Goal: Task Accomplishment & Management: Complete application form

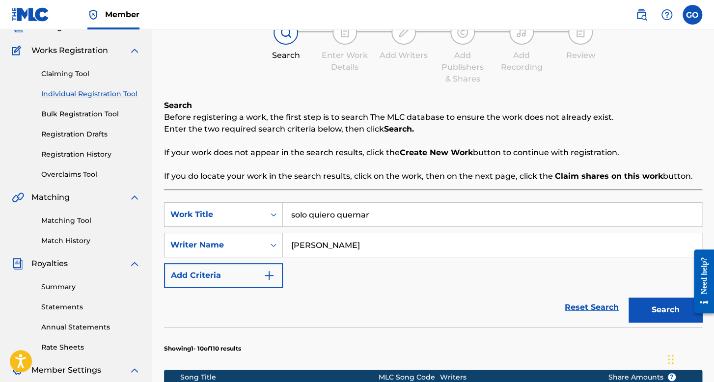
scroll to position [39, 0]
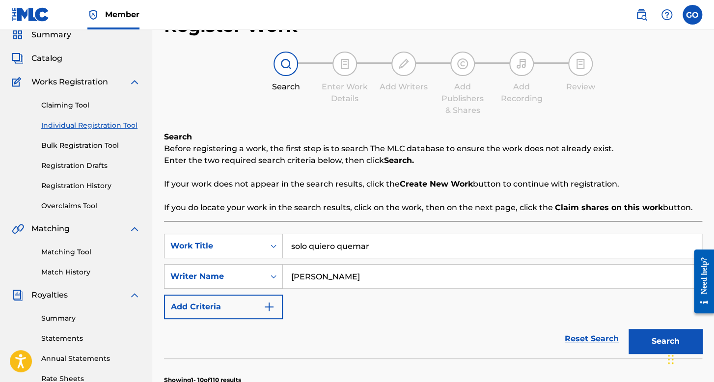
click at [115, 130] on link "Individual Registration Tool" at bounding box center [90, 125] width 99 height 10
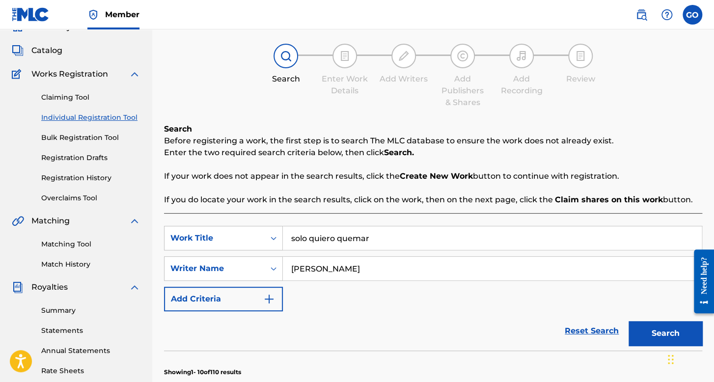
scroll to position [98, 0]
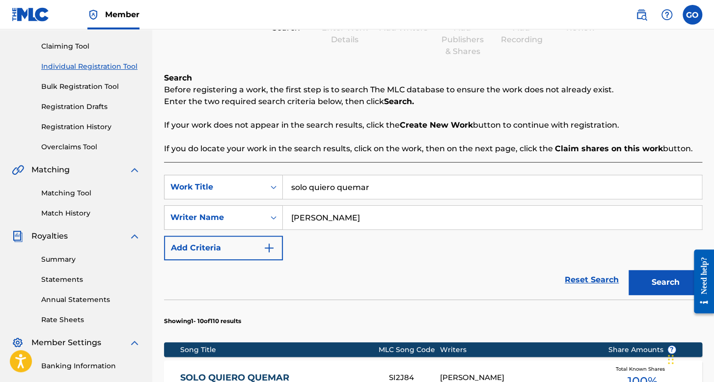
click at [392, 193] on input "solo quiero quemar" at bounding box center [492, 187] width 419 height 24
type input "s"
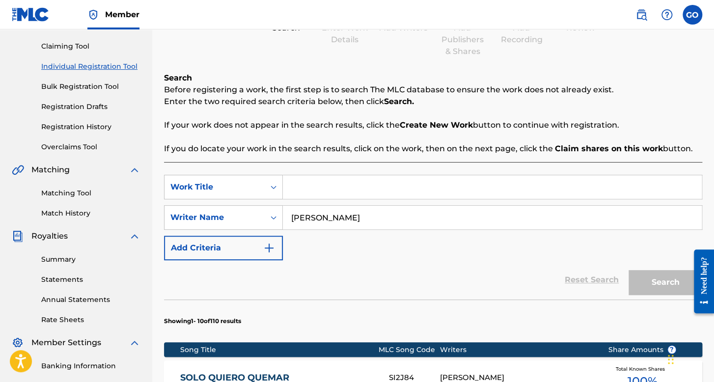
click at [393, 224] on input "luis rodriguez" at bounding box center [492, 218] width 419 height 24
type input "l"
click at [350, 192] on input "Search Form" at bounding box center [492, 187] width 419 height 24
type input "T"
type input "Patrullas Clonadas (El nini)"
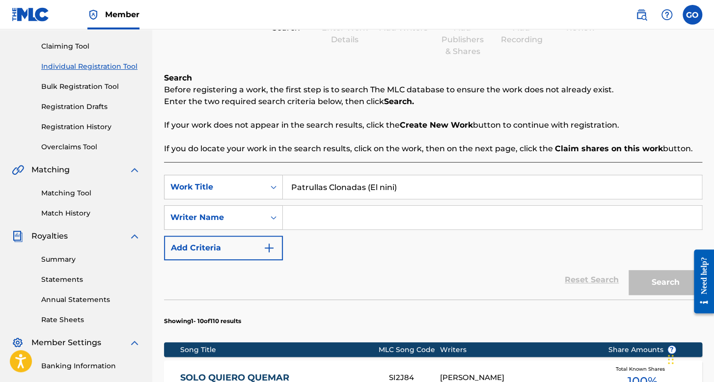
click at [360, 223] on input "Search Form" at bounding box center [492, 218] width 419 height 24
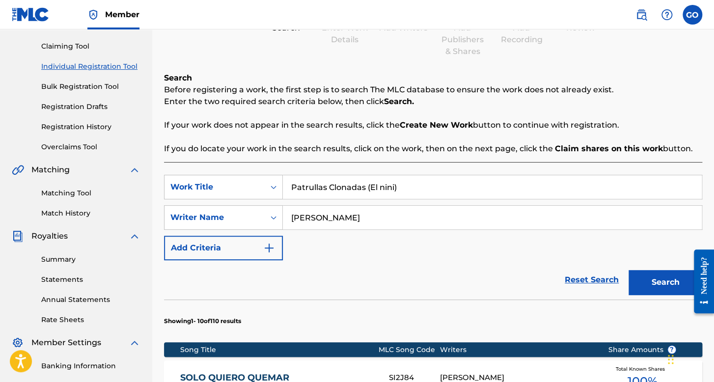
type input "emilio sotelo"
click at [629, 270] on button "Search" at bounding box center [666, 282] width 74 height 25
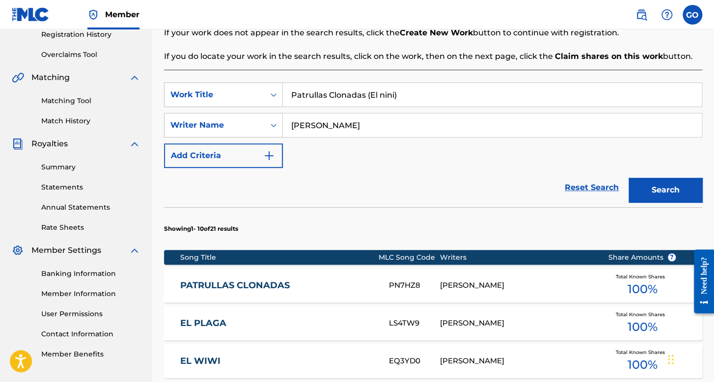
scroll to position [197, 0]
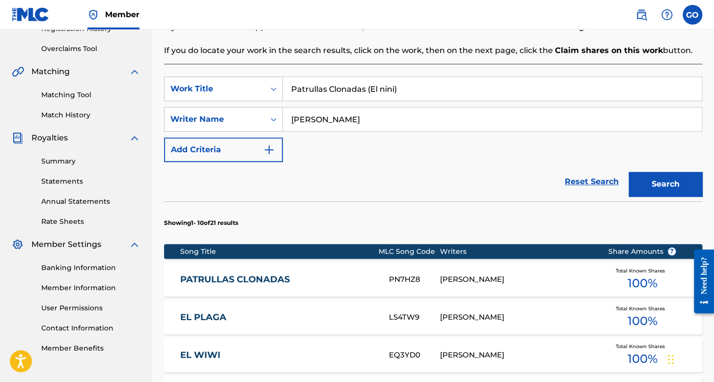
drag, startPoint x: 415, startPoint y: 97, endPoint x: 270, endPoint y: 105, distance: 145.2
click at [270, 105] on div "SearchWithCriteria3bf808cd-2a2b-442a-81eb-9825a28756a6 Work Title Patrullas Clo…" at bounding box center [433, 119] width 538 height 85
type input "el m flaco"
drag, startPoint x: 349, startPoint y: 110, endPoint x: 256, endPoint y: 131, distance: 95.1
click at [256, 130] on div "SearchWithCriteria91e6c5c2-7c23-4960-b037-181a3ac7d5d2 Writer Name emilio sotelo" at bounding box center [433, 119] width 538 height 25
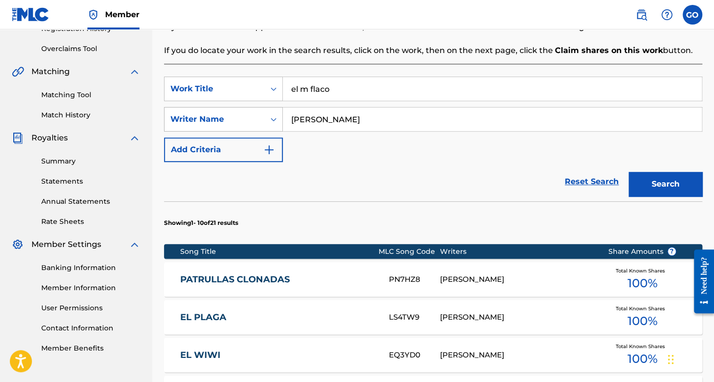
type input "cristian mizael ramirez gonzales"
click at [629, 172] on button "Search" at bounding box center [666, 184] width 74 height 25
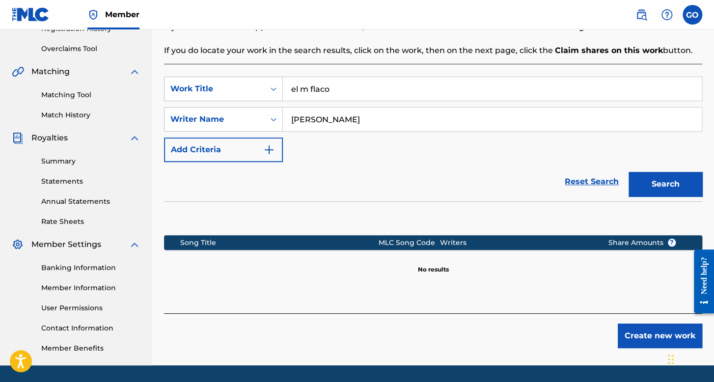
drag, startPoint x: 342, startPoint y: 85, endPoint x: 299, endPoint y: 94, distance: 44.3
click at [299, 94] on input "el m flaco" at bounding box center [492, 89] width 419 height 24
type input "e"
type input "el sombrero del papa"
drag, startPoint x: 462, startPoint y: 101, endPoint x: 345, endPoint y: 134, distance: 121.5
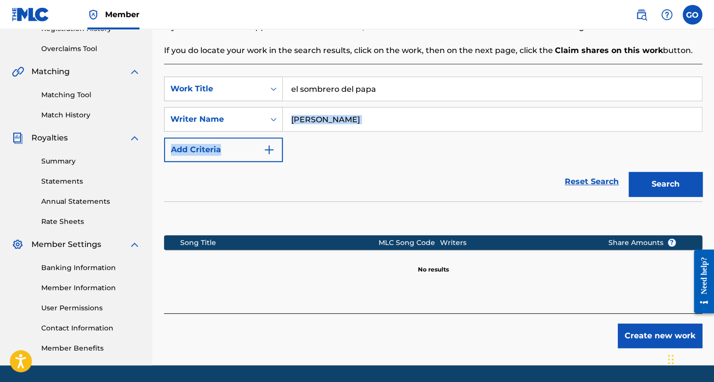
click at [235, 136] on div "SearchWithCriteria3bf808cd-2a2b-442a-81eb-9825a28756a6 Work Title el sombrero d…" at bounding box center [433, 119] width 538 height 85
click at [432, 117] on input "cristian mizael ramirez gonzales" at bounding box center [492, 120] width 419 height 24
drag, startPoint x: 432, startPoint y: 117, endPoint x: 140, endPoint y: 116, distance: 291.8
click at [140, 116] on main "German Orpineda Hernandez Summary Catalog Works Registration Claiming Tool Indi…" at bounding box center [357, 99] width 714 height 533
type input "joel peraza"
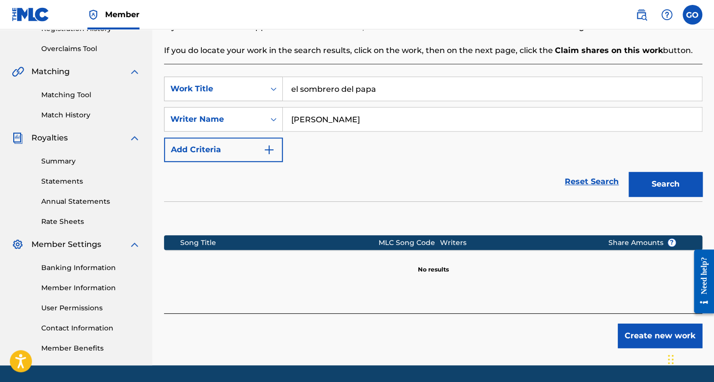
click at [629, 172] on button "Search" at bounding box center [666, 184] width 74 height 25
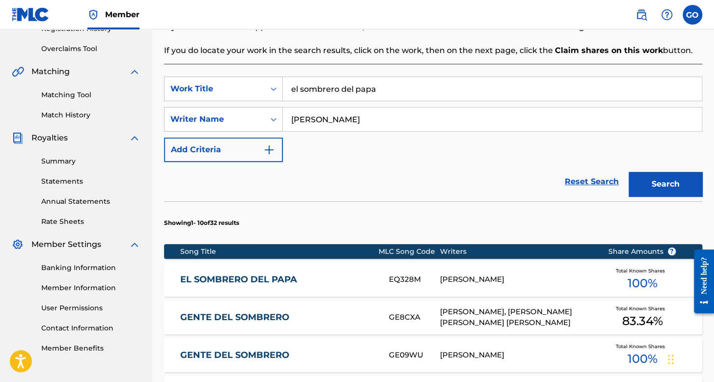
drag, startPoint x: 405, startPoint y: 92, endPoint x: 246, endPoint y: 104, distance: 159.1
click at [246, 104] on div "SearchWithCriteria3bf808cd-2a2b-442a-81eb-9825a28756a6 Work Title el sombrero d…" at bounding box center [433, 119] width 538 height 85
type input "el segundo"
drag, startPoint x: 340, startPoint y: 112, endPoint x: 234, endPoint y: 128, distance: 107.4
click at [234, 128] on div "SearchWithCriteria91e6c5c2-7c23-4960-b037-181a3ac7d5d2 Writer Name joel peraza" at bounding box center [433, 119] width 538 height 25
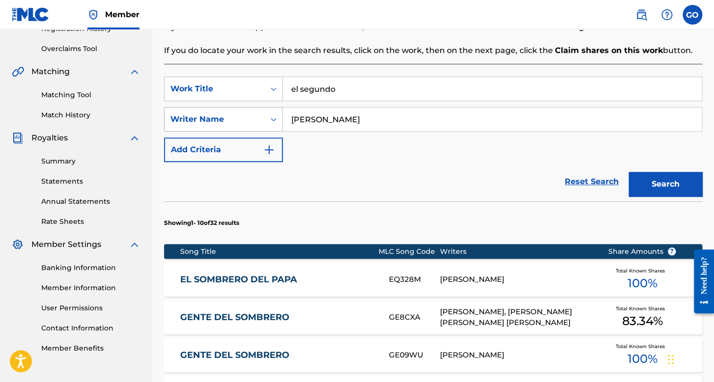
type input "saulo leon"
click at [629, 172] on button "Search" at bounding box center [666, 184] width 74 height 25
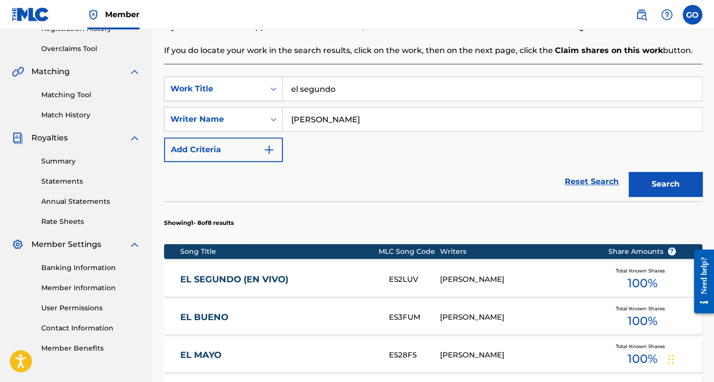
scroll to position [0, 0]
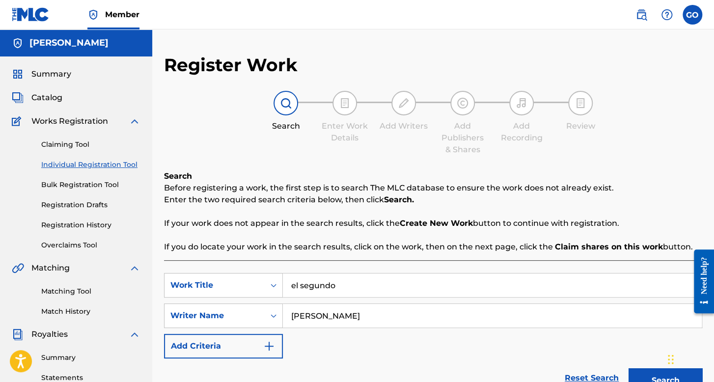
click at [58, 75] on span "Summary" at bounding box center [51, 74] width 40 height 12
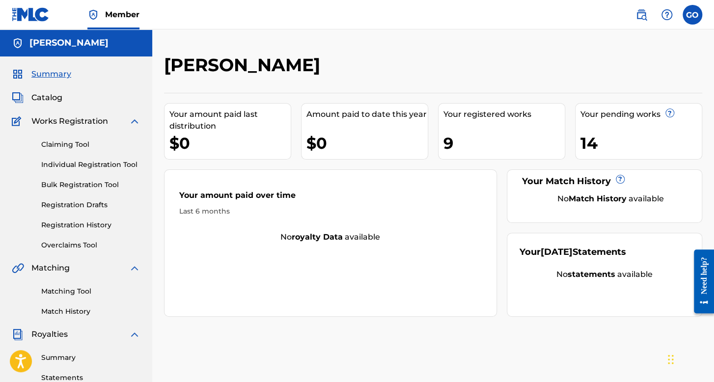
click at [72, 226] on link "Registration History" at bounding box center [90, 225] width 99 height 10
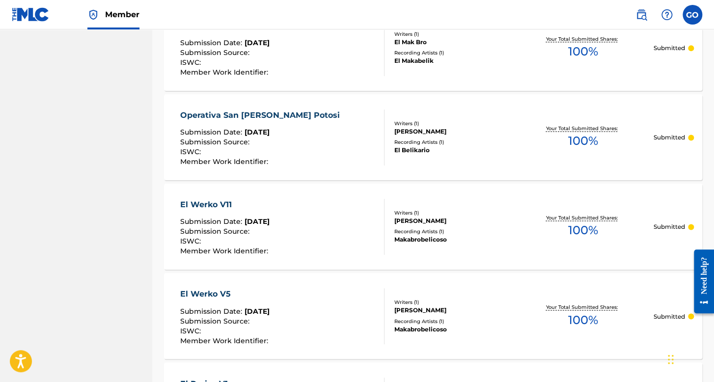
scroll to position [540, 0]
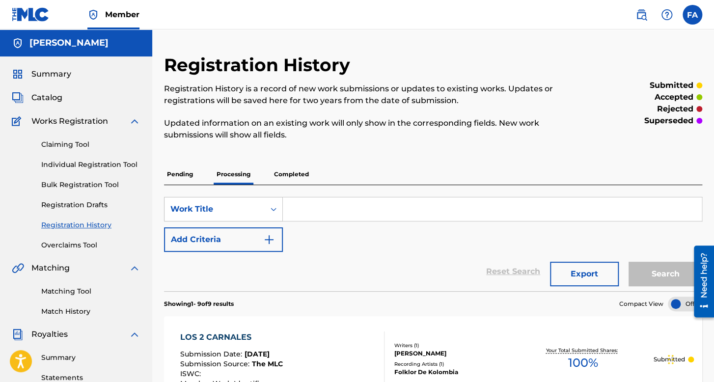
click at [691, 13] on label at bounding box center [693, 15] width 20 height 20
click at [693, 15] on input "FA Francisco Aleman Guerrero franciscoaleman952@gmail.com Notification Preferen…" at bounding box center [693, 15] width 0 height 0
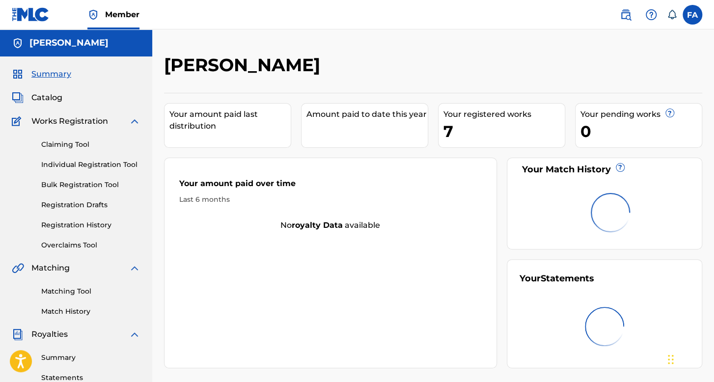
click at [696, 17] on label at bounding box center [693, 15] width 20 height 20
click at [693, 15] on input "FA Francisco Aleman Guerrero franciscoaleman952@gmail.com Notification Preferen…" at bounding box center [693, 15] width 0 height 0
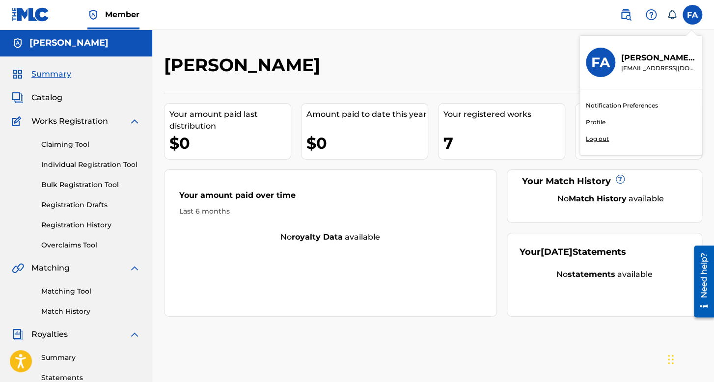
click at [601, 139] on p "Log out" at bounding box center [597, 139] width 23 height 9
click at [693, 15] on input "FA [PERSON_NAME] [EMAIL_ADDRESS][DOMAIN_NAME] Notification Preferences Profile …" at bounding box center [693, 15] width 0 height 0
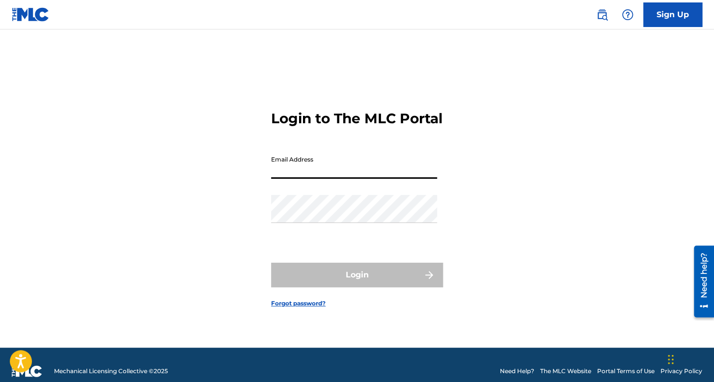
drag, startPoint x: 429, startPoint y: 186, endPoint x: 422, endPoint y: 186, distance: 7.4
click at [428, 179] on input "Email Address" at bounding box center [354, 165] width 166 height 28
type input "babysyko2401@gmail.com"
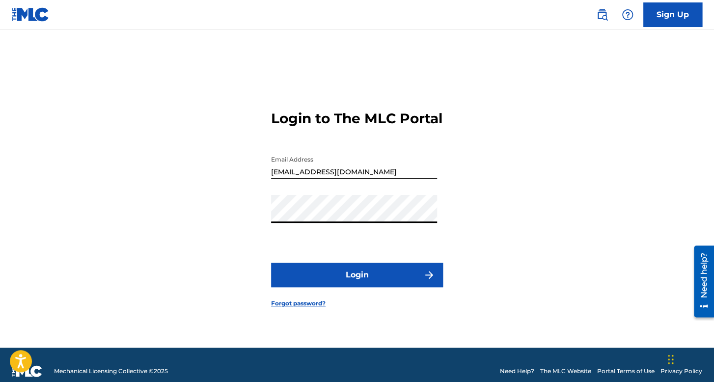
click at [305, 280] on button "Login" at bounding box center [357, 275] width 172 height 25
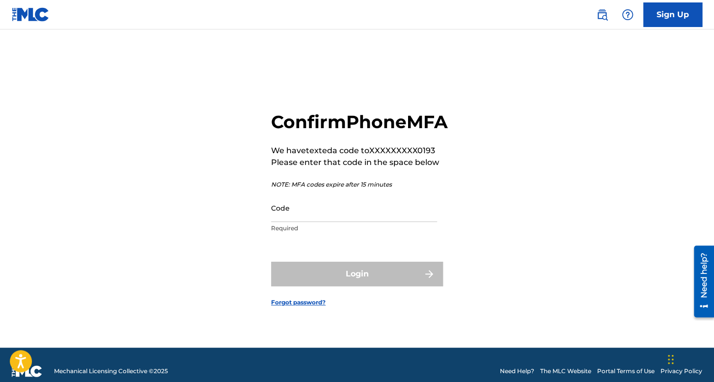
click at [365, 218] on input "Code" at bounding box center [354, 208] width 166 height 28
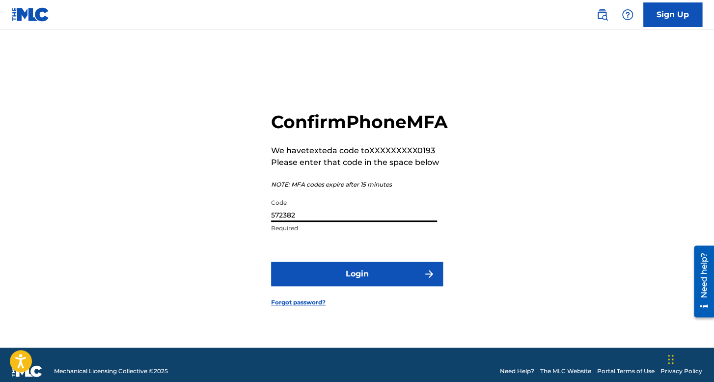
type input "572382"
click at [364, 277] on button "Login" at bounding box center [357, 274] width 172 height 25
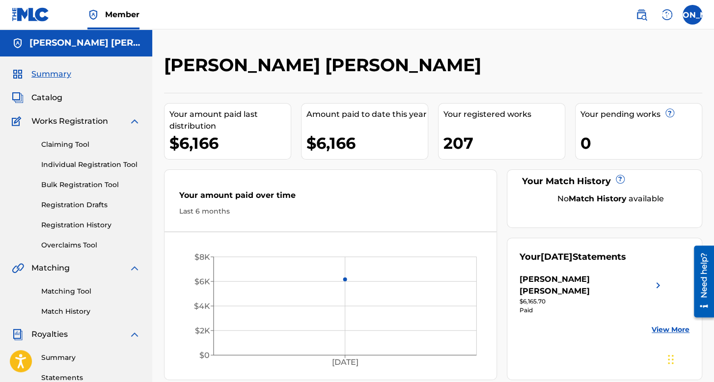
click at [82, 228] on link "Registration History" at bounding box center [90, 225] width 99 height 10
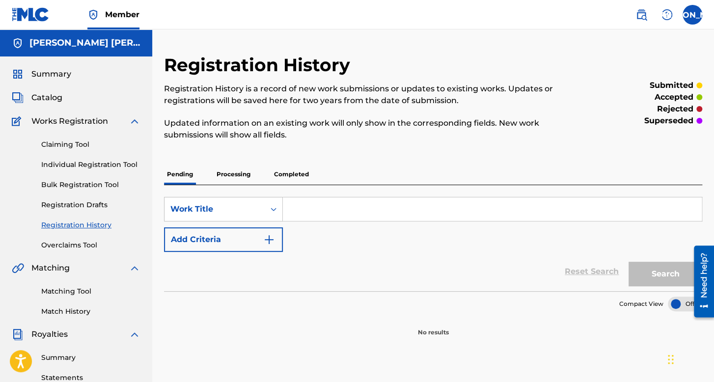
click at [234, 181] on p "Processing" at bounding box center [234, 174] width 40 height 21
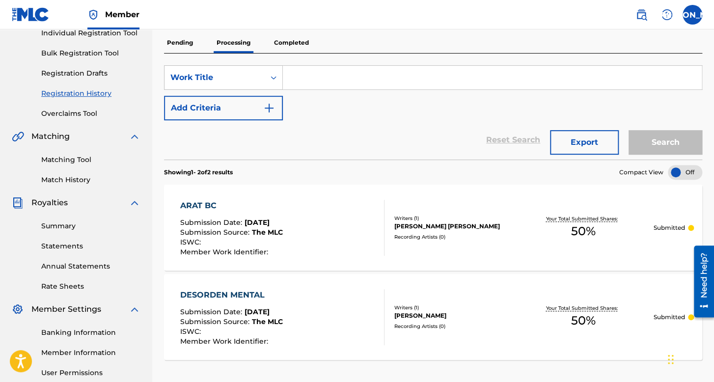
scroll to position [80, 0]
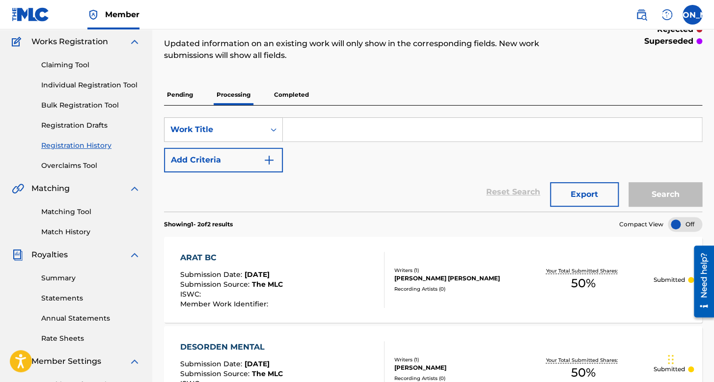
click at [295, 102] on p "Completed" at bounding box center [291, 95] width 41 height 21
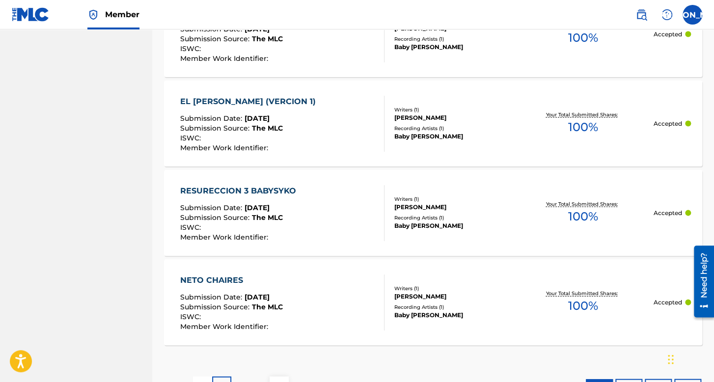
scroll to position [979, 0]
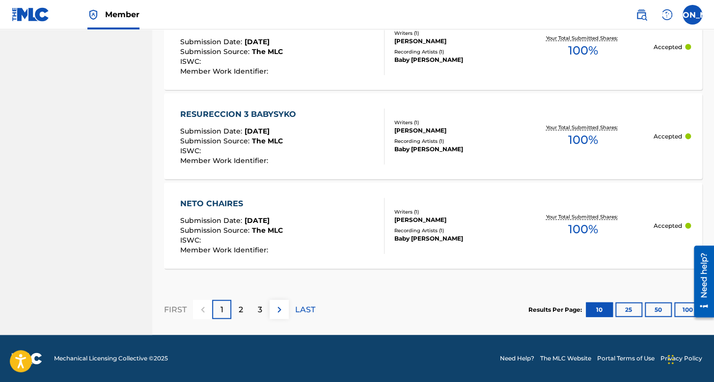
click at [624, 301] on div "Results Per Page: 10 25 50 100" at bounding box center [616, 310] width 174 height 46
click at [625, 303] on button "25" at bounding box center [629, 310] width 27 height 15
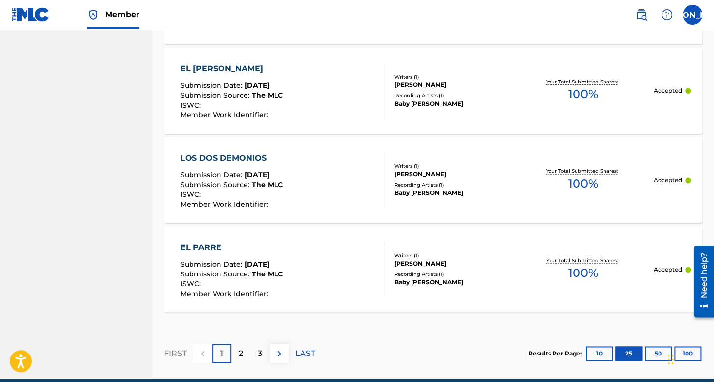
scroll to position [2331, 0]
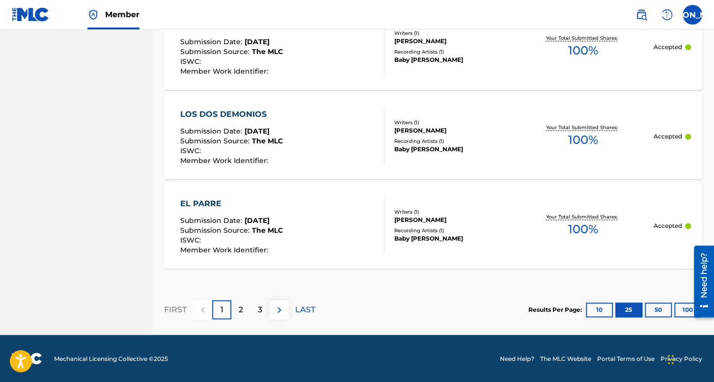
click at [668, 307] on button "50" at bounding box center [658, 310] width 27 height 15
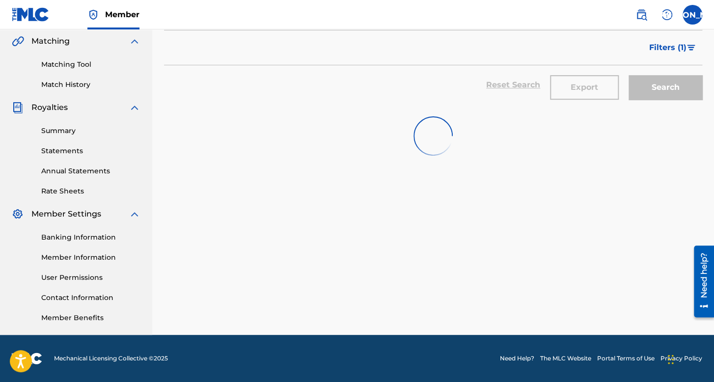
scroll to position [227, 0]
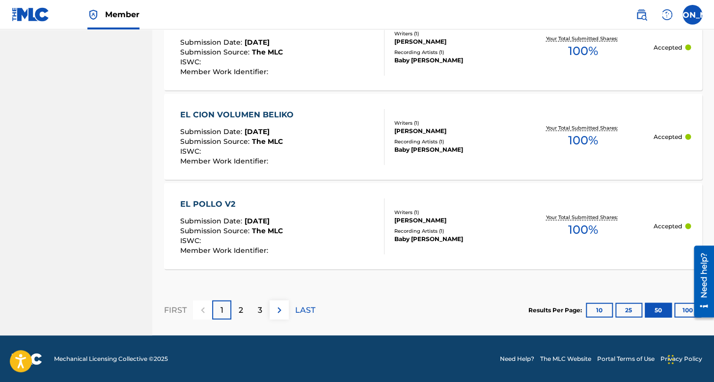
click at [678, 303] on button "100" at bounding box center [688, 310] width 27 height 15
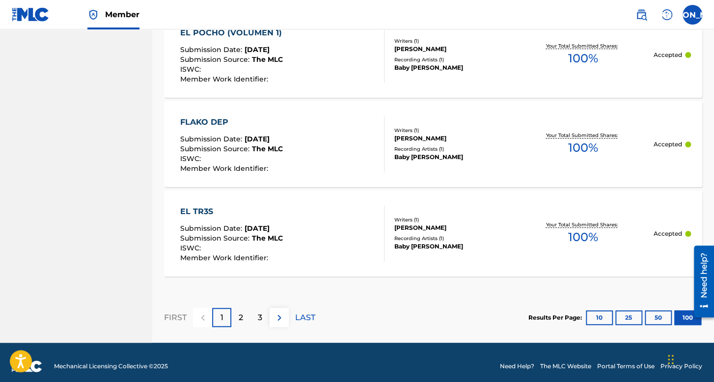
scroll to position [9058, 0]
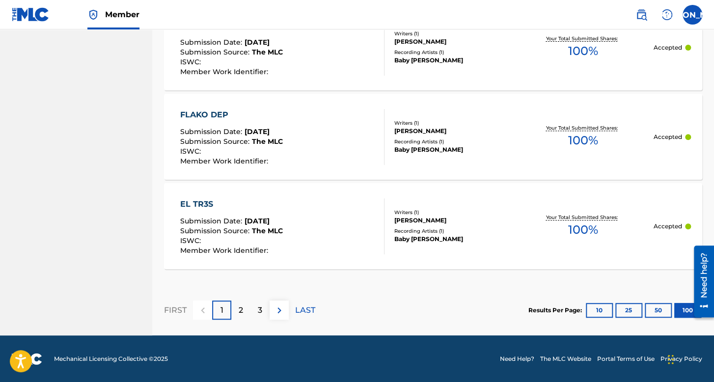
click at [264, 313] on div "3" at bounding box center [260, 310] width 19 height 19
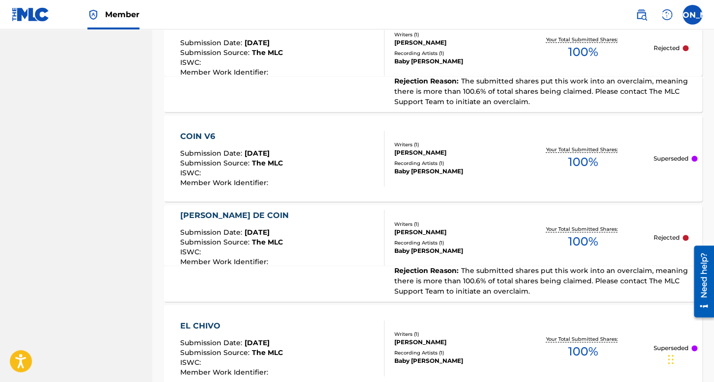
scroll to position [9512, 0]
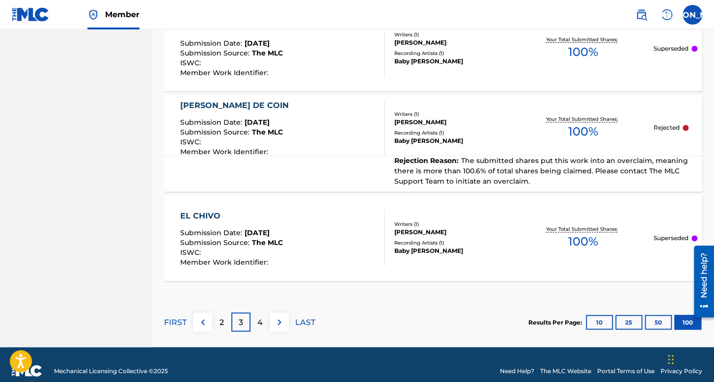
click at [200, 316] on img at bounding box center [203, 322] width 12 height 12
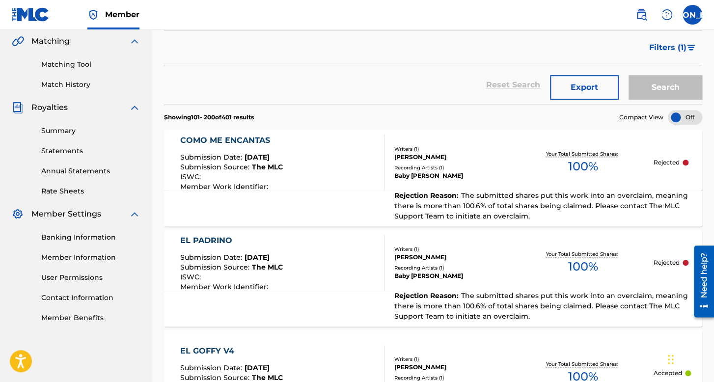
scroll to position [9404, 0]
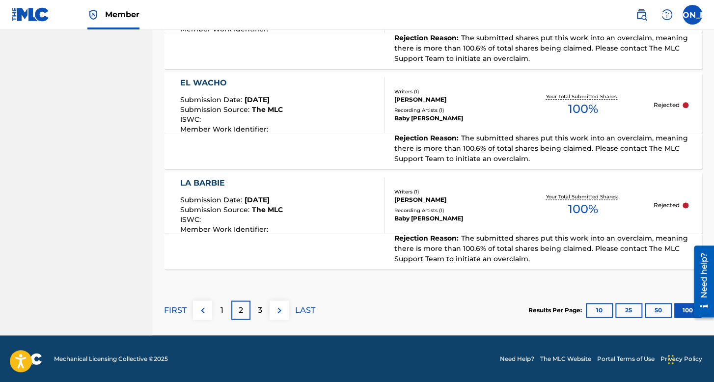
click at [585, 310] on section "Results Per Page: 10 25 50 100" at bounding box center [616, 310] width 174 height 15
click at [593, 309] on button "10" at bounding box center [599, 310] width 27 height 15
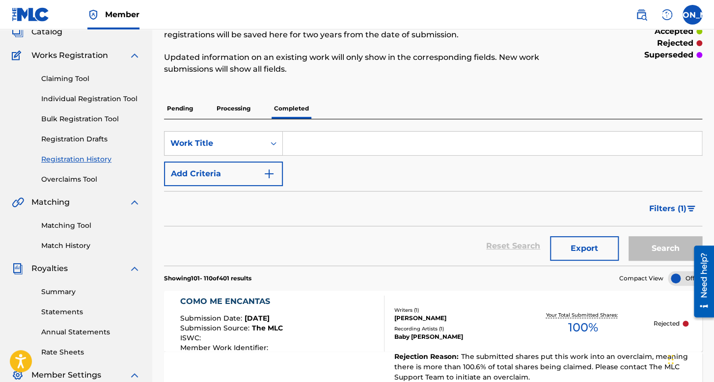
scroll to position [0, 0]
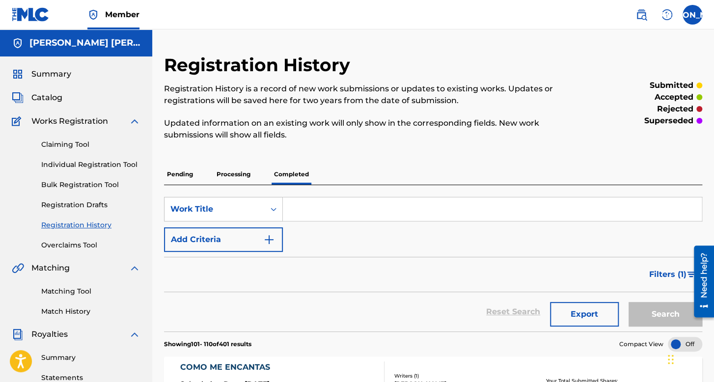
click at [179, 175] on p "Pending" at bounding box center [180, 174] width 32 height 21
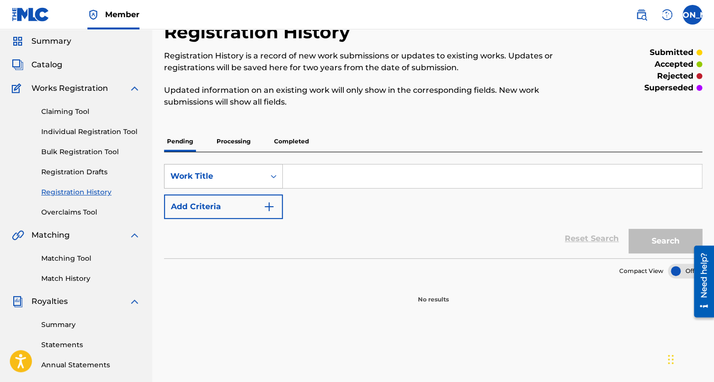
scroll to position [49, 0]
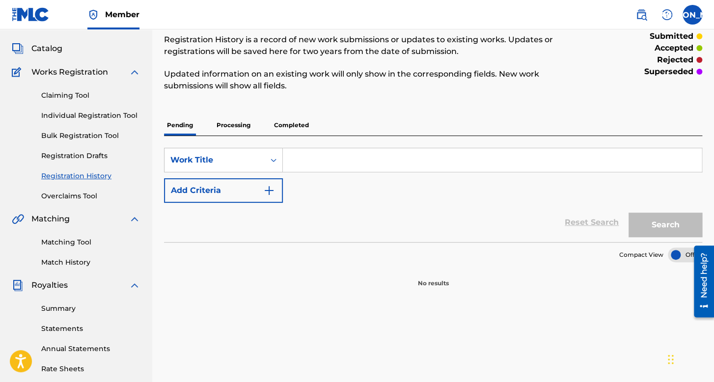
click at [235, 121] on p "Processing" at bounding box center [234, 125] width 40 height 21
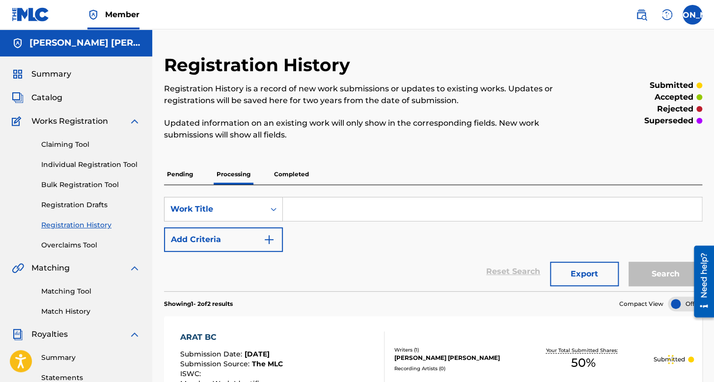
click at [89, 170] on div "Claiming Tool Individual Registration Tool Bulk Registration Tool Registration …" at bounding box center [76, 188] width 129 height 123
click at [91, 165] on link "Individual Registration Tool" at bounding box center [90, 165] width 99 height 10
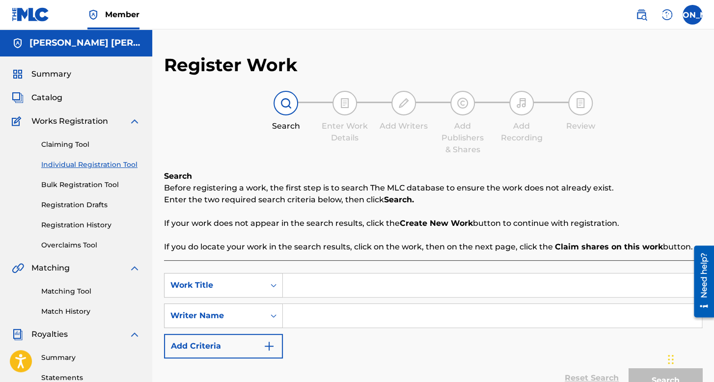
click at [92, 122] on span "Works Registration" at bounding box center [69, 121] width 77 height 12
click at [72, 143] on link "Claiming Tool" at bounding box center [90, 145] width 99 height 10
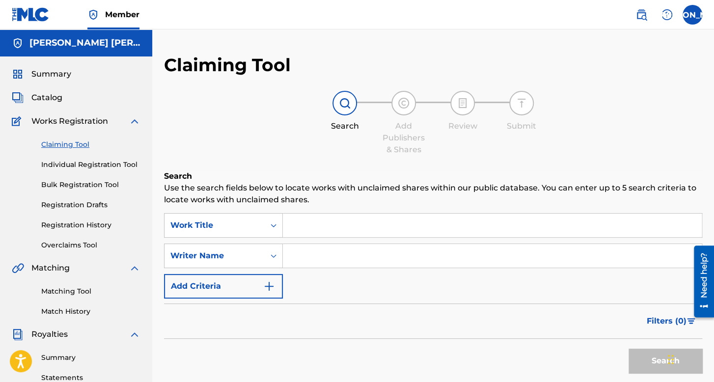
click at [83, 189] on link "Bulk Registration Tool" at bounding box center [90, 185] width 99 height 10
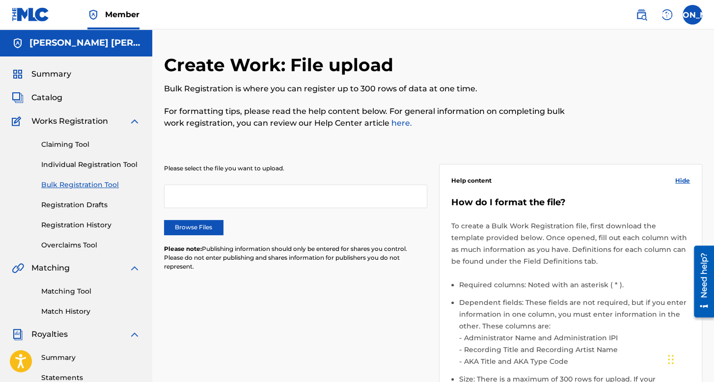
click at [94, 166] on link "Individual Registration Tool" at bounding box center [90, 165] width 99 height 10
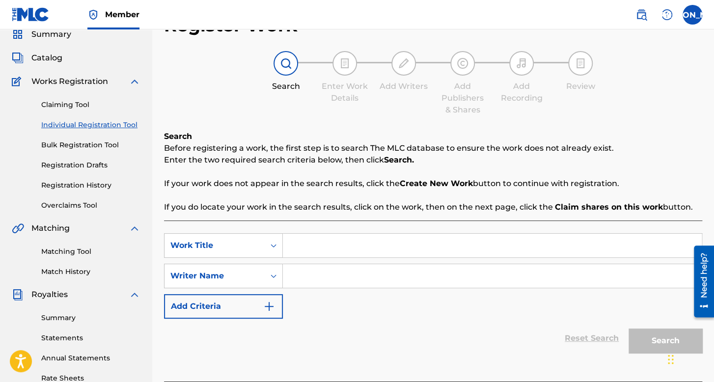
scroll to position [98, 0]
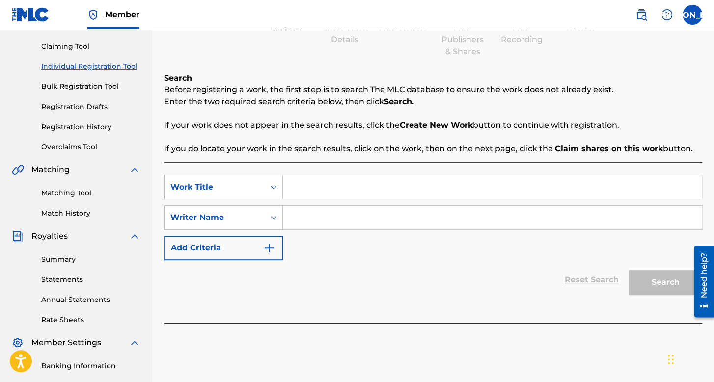
click at [315, 190] on input "Search Form" at bounding box center [492, 187] width 419 height 24
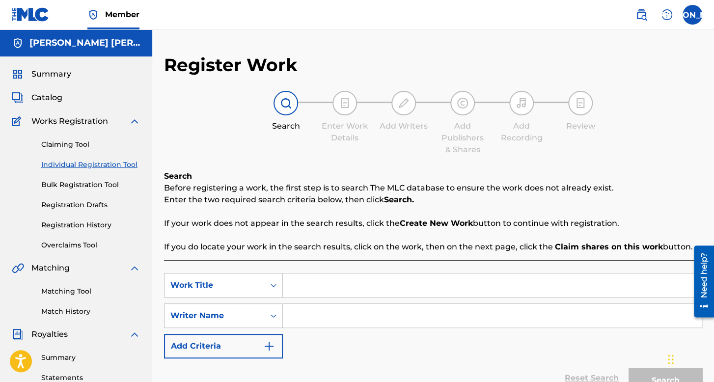
click at [52, 81] on div "Summary Catalog Works Registration Claiming Tool Individual Registration Tool B…" at bounding box center [76, 309] width 152 height 506
click at [58, 75] on span "Summary" at bounding box center [51, 74] width 40 height 12
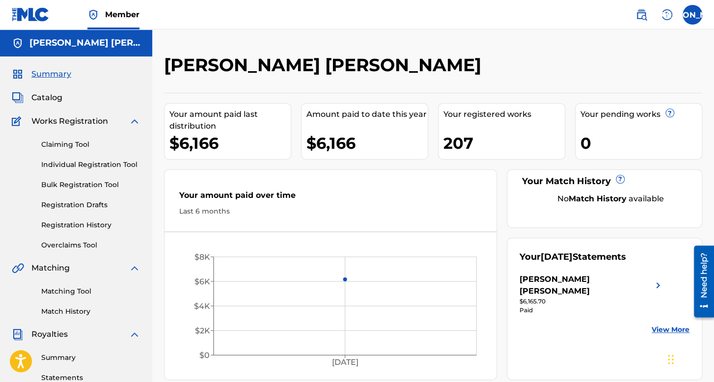
click at [108, 160] on link "Individual Registration Tool" at bounding box center [90, 165] width 99 height 10
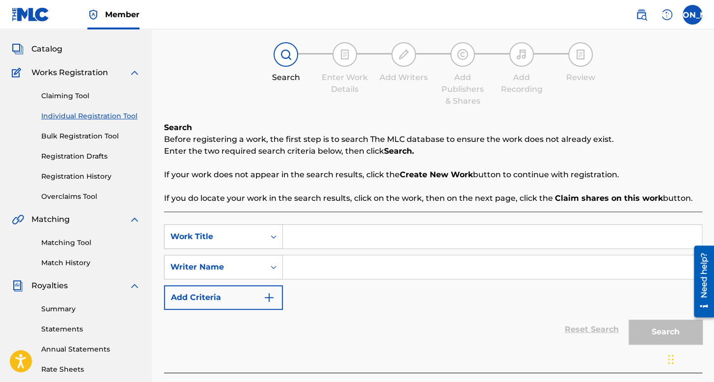
scroll to position [98, 0]
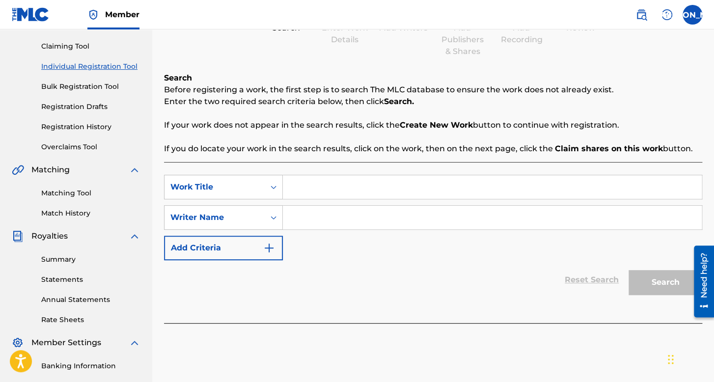
click at [299, 182] on input "Search Form" at bounding box center [492, 187] width 419 height 24
type input "El Macha"
click at [322, 222] on input "Search Form" at bounding box center [492, 218] width 419 height 24
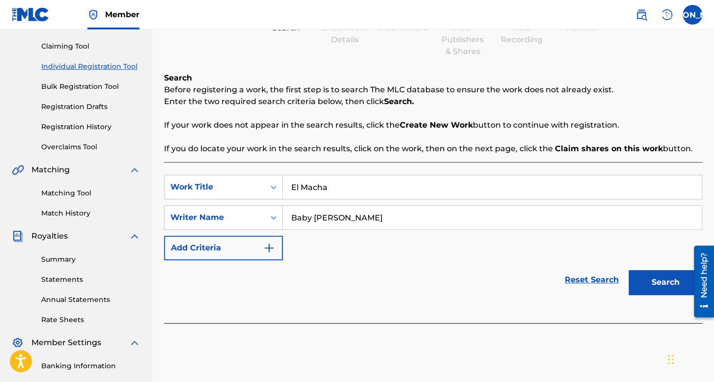
type input "Baby syko"
click at [629, 270] on button "Search" at bounding box center [666, 282] width 74 height 25
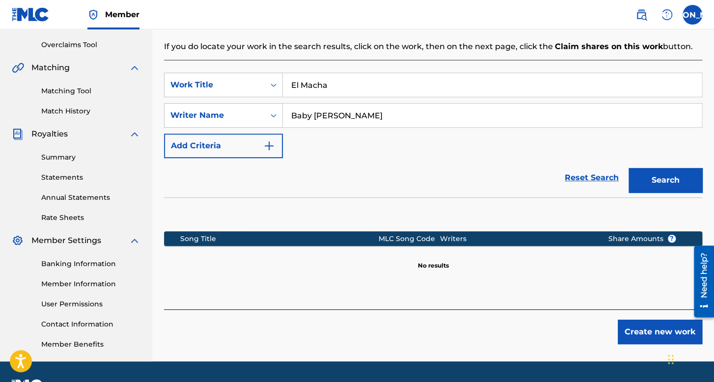
scroll to position [227, 0]
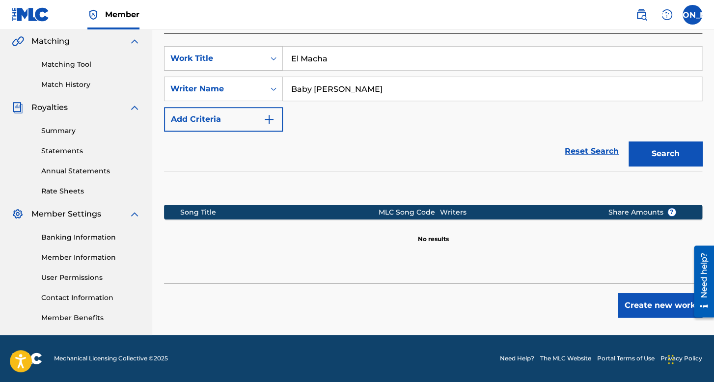
drag, startPoint x: 667, startPoint y: 295, endPoint x: 664, endPoint y: 301, distance: 6.8
click at [664, 301] on button "Create new work" at bounding box center [660, 305] width 85 height 25
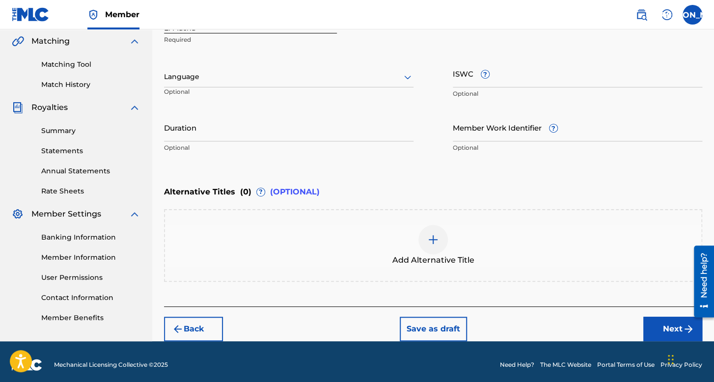
click at [244, 77] on div at bounding box center [289, 77] width 250 height 12
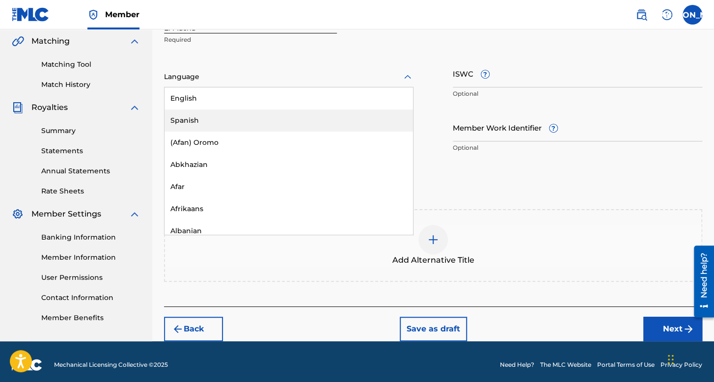
click at [242, 118] on div "Spanish" at bounding box center [289, 121] width 249 height 22
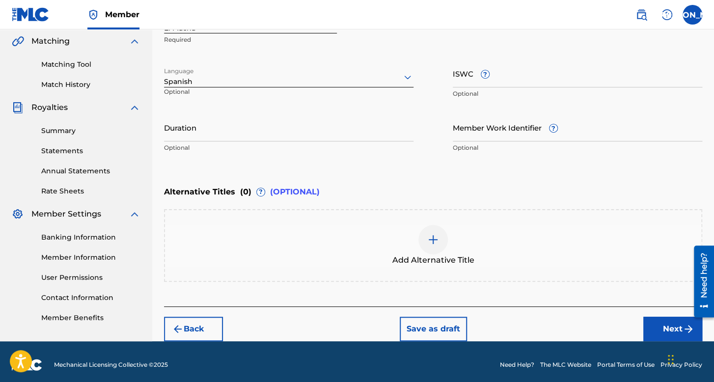
click at [244, 128] on input "Duration" at bounding box center [289, 127] width 250 height 28
type input "04:46"
click at [655, 335] on button "Next" at bounding box center [673, 329] width 59 height 25
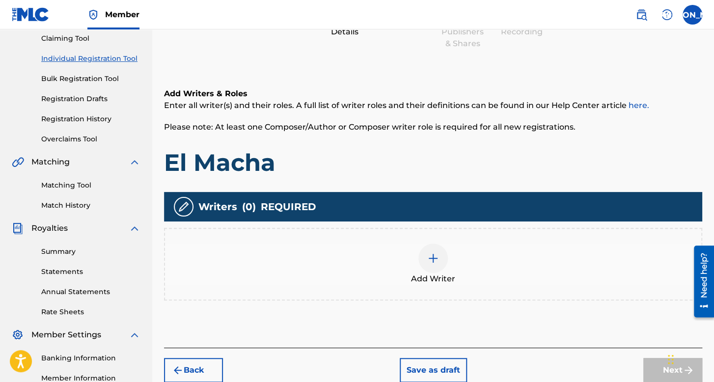
scroll to position [142, 0]
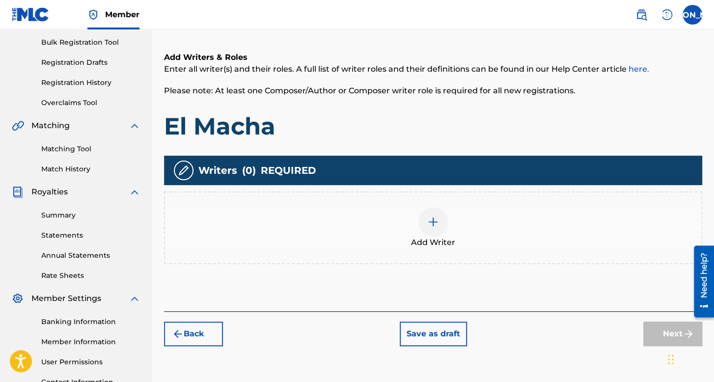
click at [462, 225] on div "Add Writer" at bounding box center [433, 227] width 536 height 41
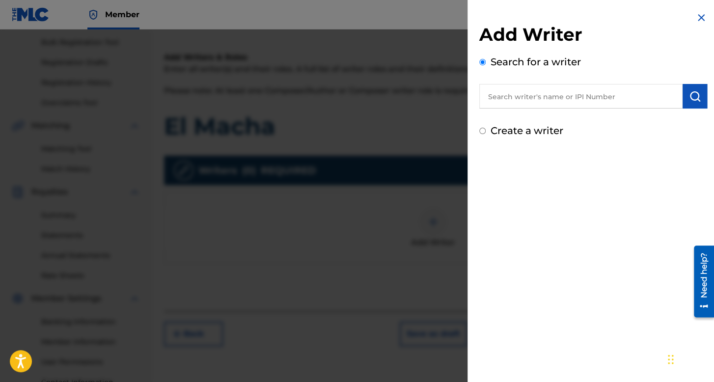
click at [482, 131] on input "Create a writer" at bounding box center [482, 131] width 6 height 6
radio input "false"
radio input "true"
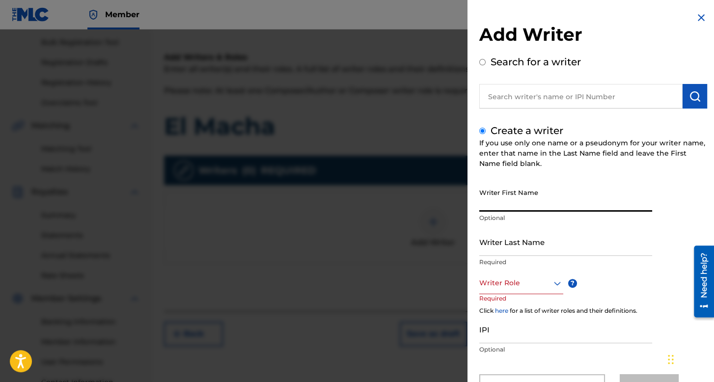
click at [524, 197] on input "Writer First Name" at bounding box center [565, 198] width 173 height 28
type input "Baby"
click at [532, 250] on input "Writer Last Name" at bounding box center [565, 242] width 173 height 28
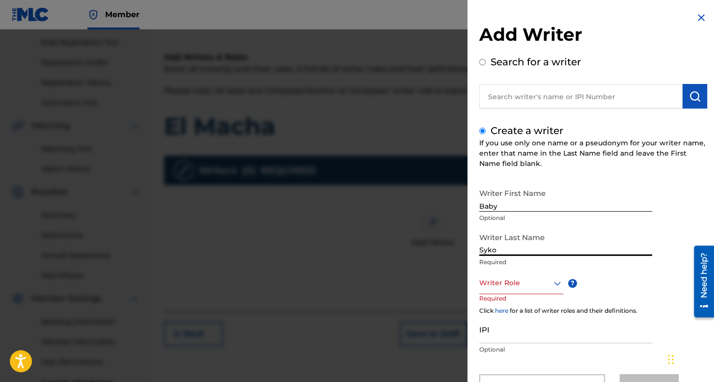
type input "Syko"
click at [535, 282] on div "Writer Role" at bounding box center [521, 283] width 84 height 22
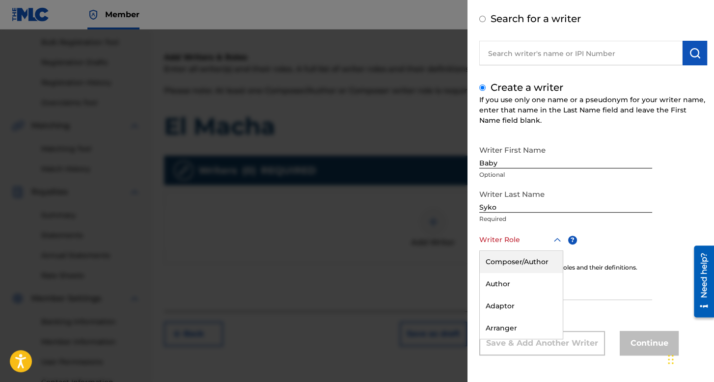
click at [538, 264] on div "Composer/Author" at bounding box center [521, 262] width 83 height 22
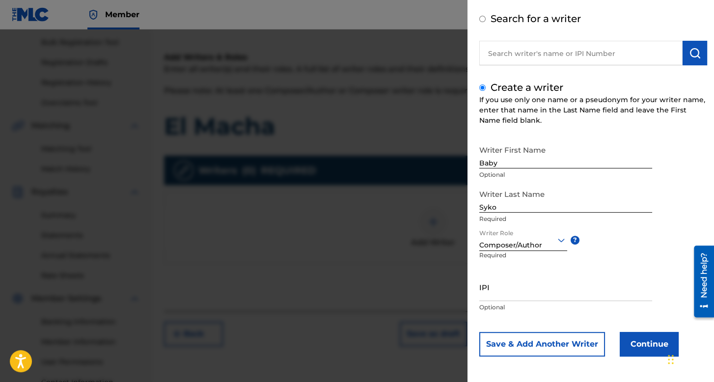
click at [637, 347] on button "Continue" at bounding box center [649, 344] width 59 height 25
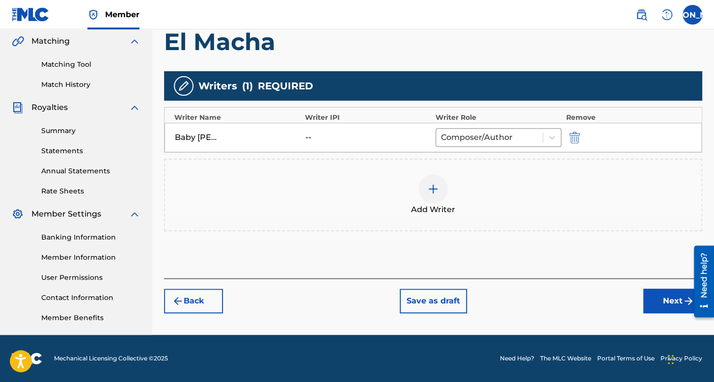
click at [654, 291] on button "Next" at bounding box center [673, 301] width 59 height 25
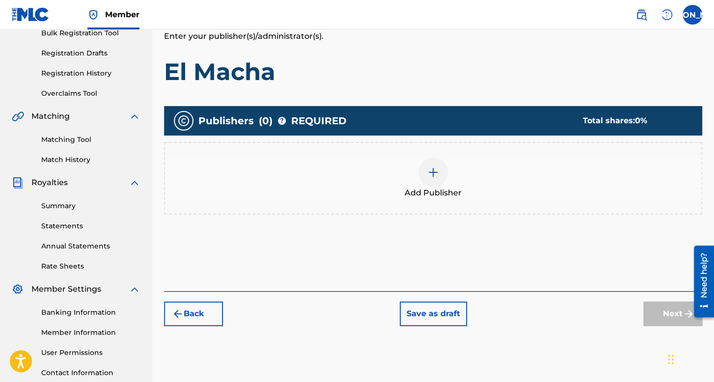
scroll to position [227, 0]
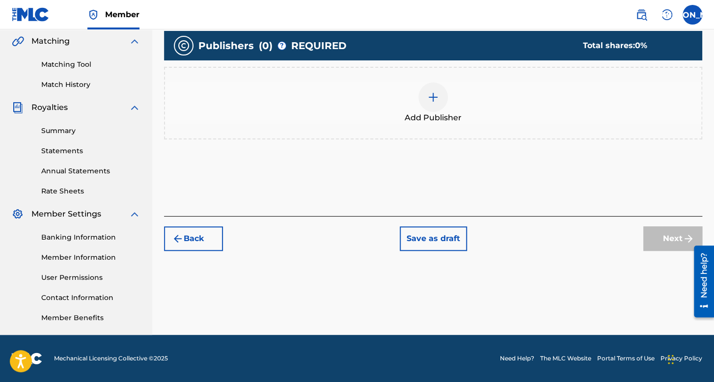
click at [442, 118] on div "Add Publisher" at bounding box center [433, 103] width 538 height 73
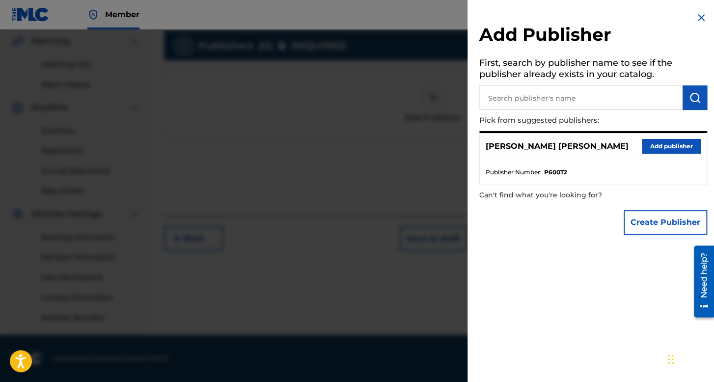
click at [688, 147] on button "Add publisher" at bounding box center [671, 146] width 59 height 15
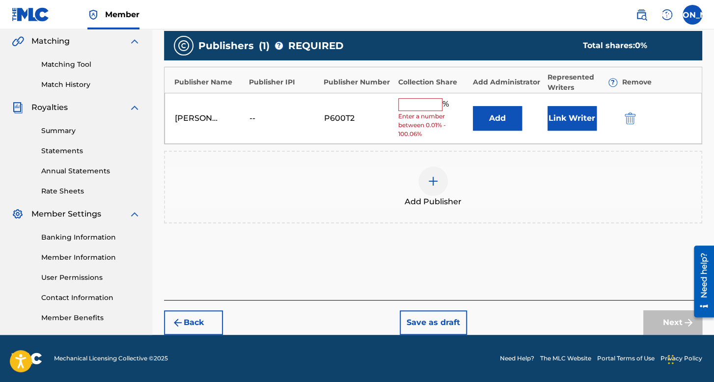
click at [417, 105] on input "text" at bounding box center [420, 104] width 44 height 13
type input "100"
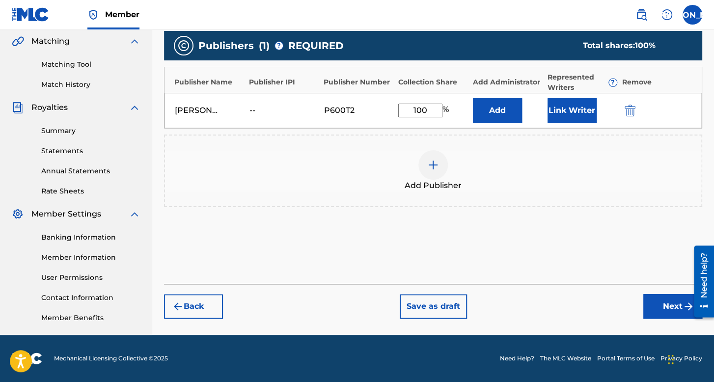
click at [559, 118] on button "Link Writer" at bounding box center [572, 110] width 49 height 25
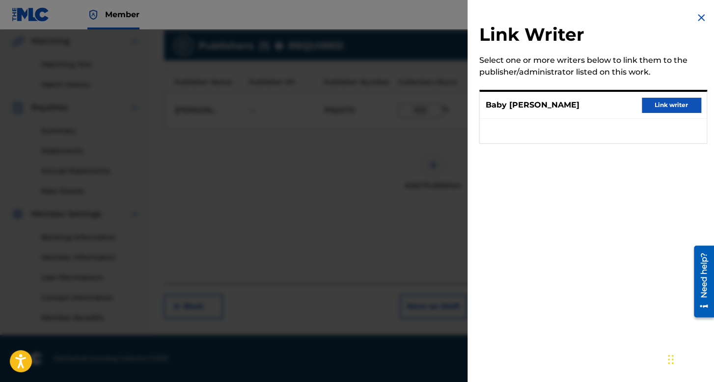
click at [686, 102] on button "Link writer" at bounding box center [671, 105] width 59 height 15
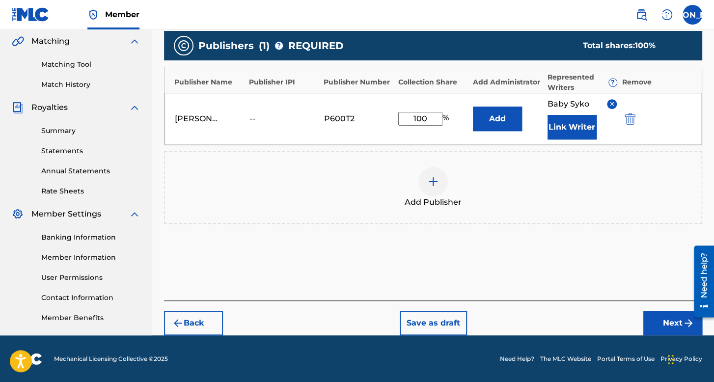
click at [647, 334] on button "Next" at bounding box center [673, 323] width 59 height 25
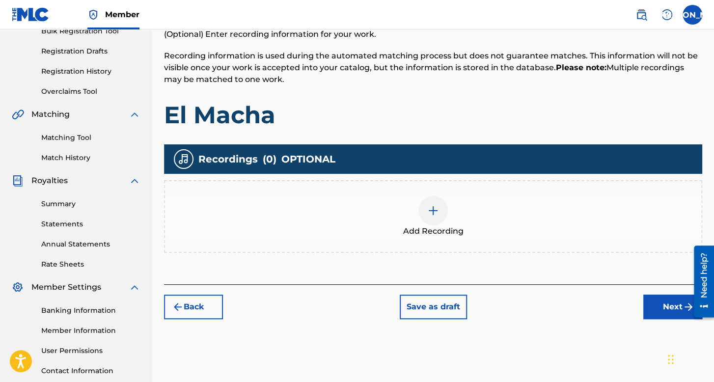
click at [658, 313] on div "Register Work Search Enter Work Details Add Writers Add Publishers & Shares Add…" at bounding box center [433, 154] width 562 height 508
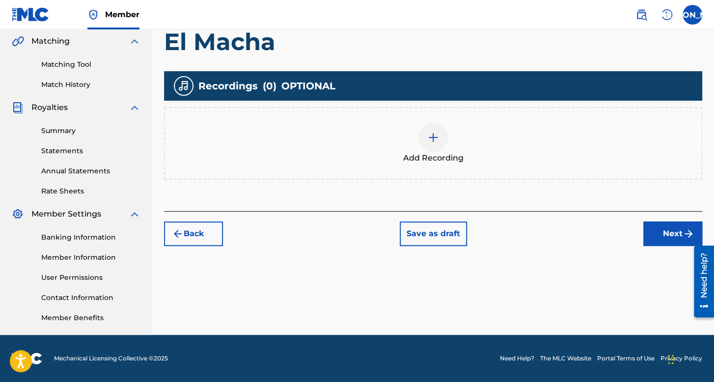
click at [434, 147] on div at bounding box center [433, 137] width 29 height 29
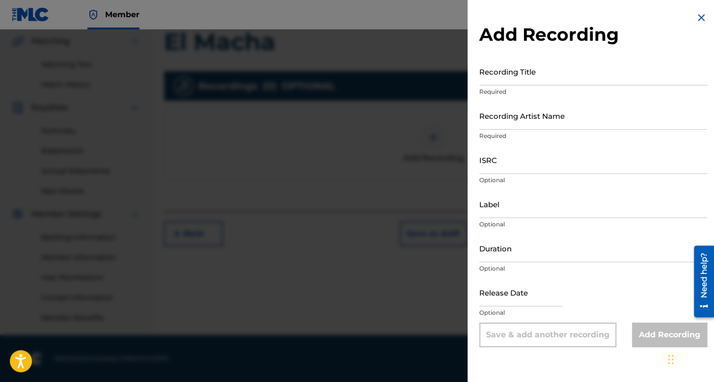
click at [513, 69] on input "Recording Title" at bounding box center [593, 71] width 228 height 28
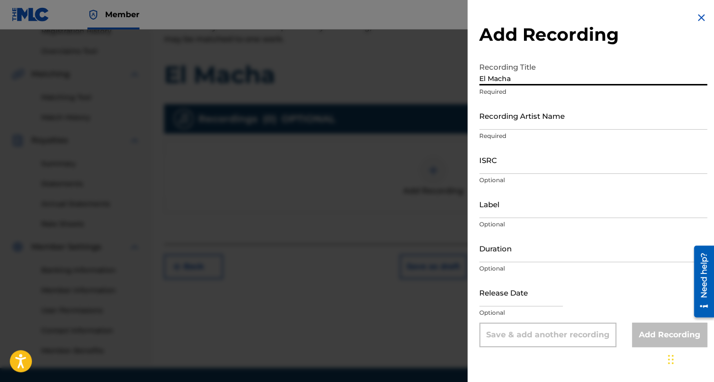
scroll to position [178, 0]
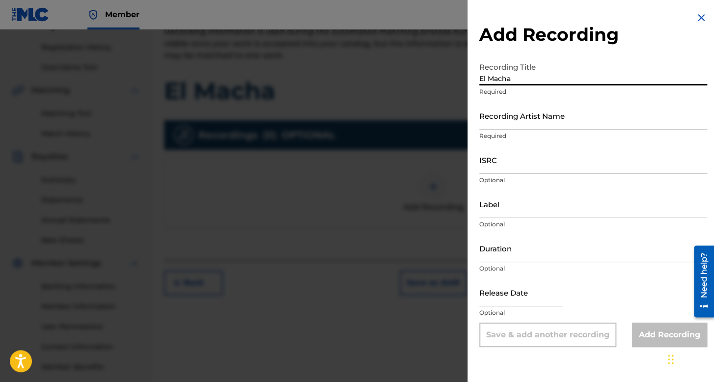
type input "El Macha"
click at [507, 125] on input "Recording Artist Name" at bounding box center [593, 116] width 228 height 28
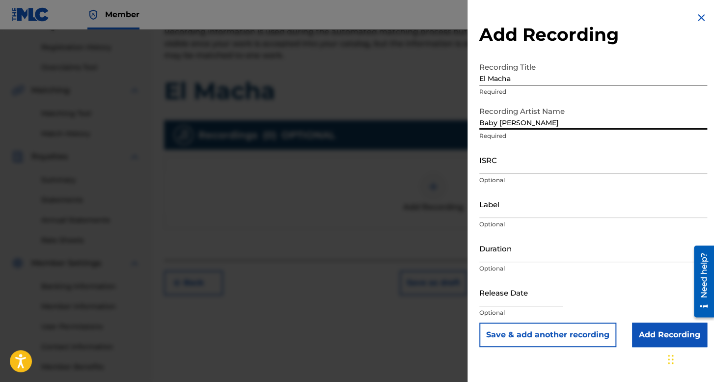
type input "Baby Syko"
click at [530, 171] on input "ISRC" at bounding box center [593, 160] width 228 height 28
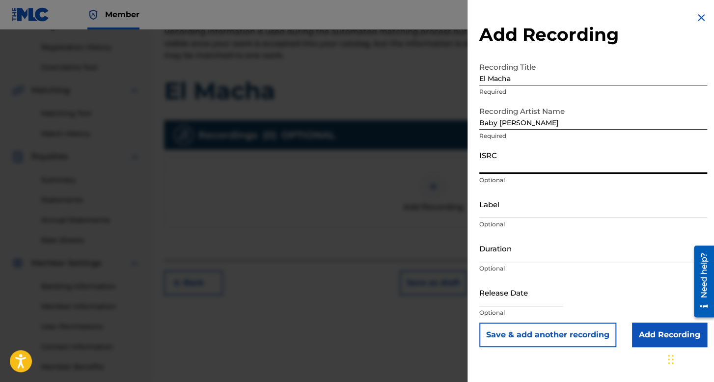
paste input "QZTLA2505847"
type input "QZTLA2505847"
click at [503, 243] on input "Duration" at bounding box center [593, 248] width 228 height 28
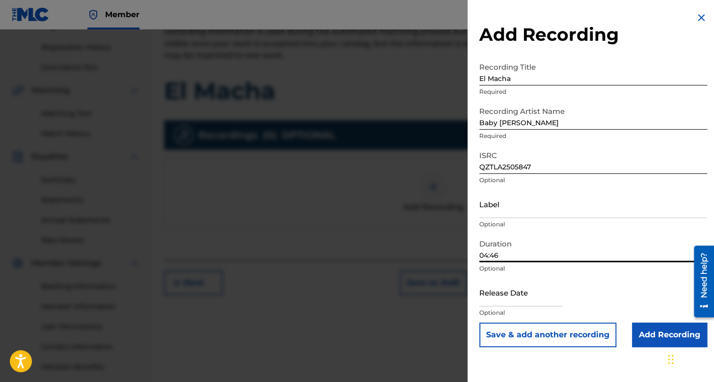
type input "04:46"
click at [501, 299] on input "text" at bounding box center [521, 293] width 84 height 28
select select "7"
select select "2025"
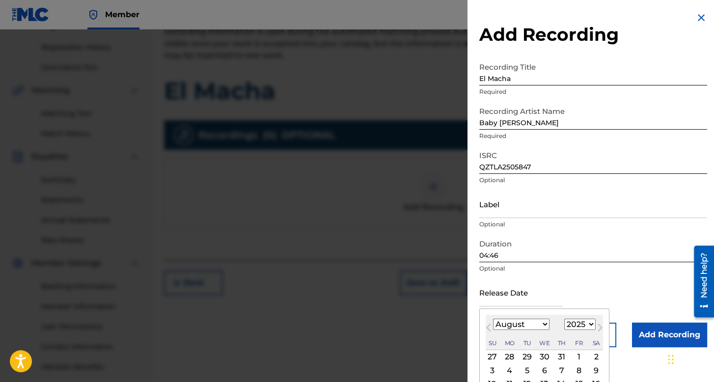
scroll to position [68, 0]
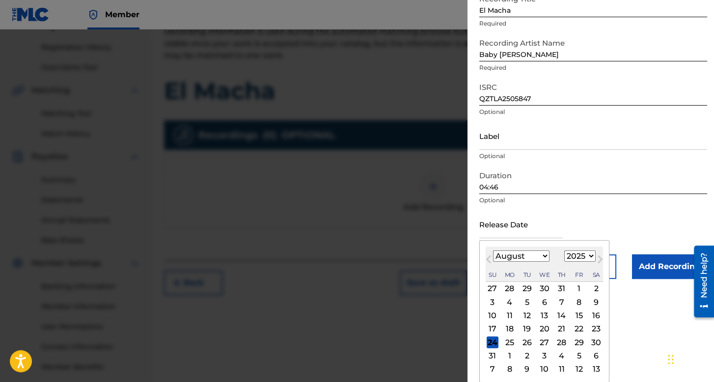
click at [579, 288] on div "1" at bounding box center [579, 289] width 12 height 12
type input "August 1 2025"
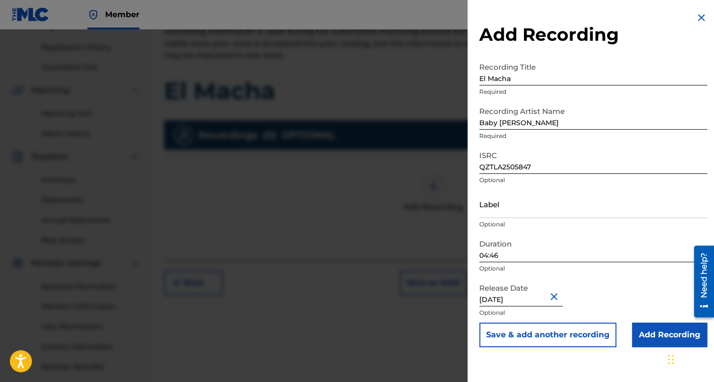
click at [637, 328] on input "Add Recording" at bounding box center [669, 335] width 75 height 25
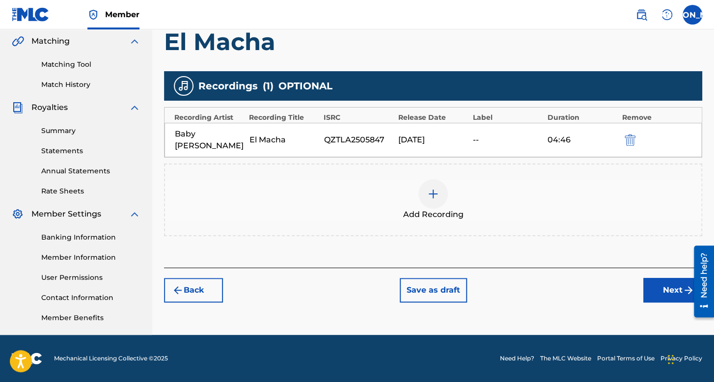
click at [660, 278] on button "Next" at bounding box center [673, 290] width 59 height 25
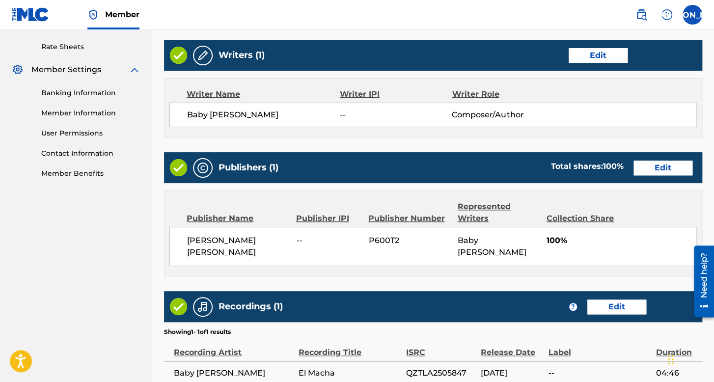
scroll to position [471, 0]
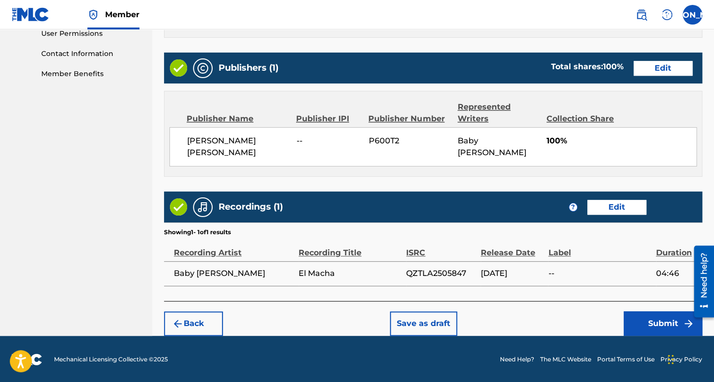
click at [651, 323] on button "Submit" at bounding box center [663, 323] width 79 height 25
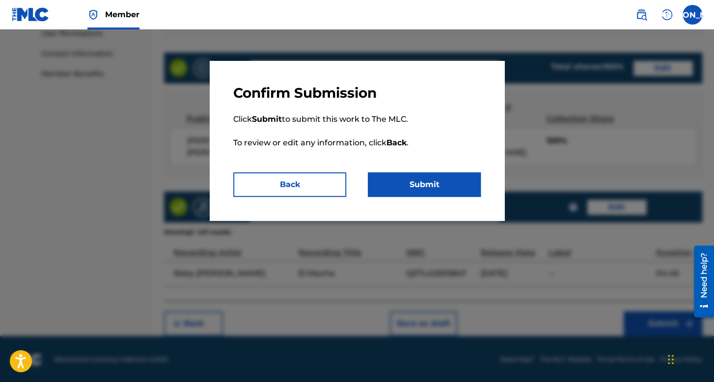
click at [436, 196] on button "Submit" at bounding box center [424, 184] width 113 height 25
click at [435, 185] on button "Submit" at bounding box center [424, 184] width 113 height 25
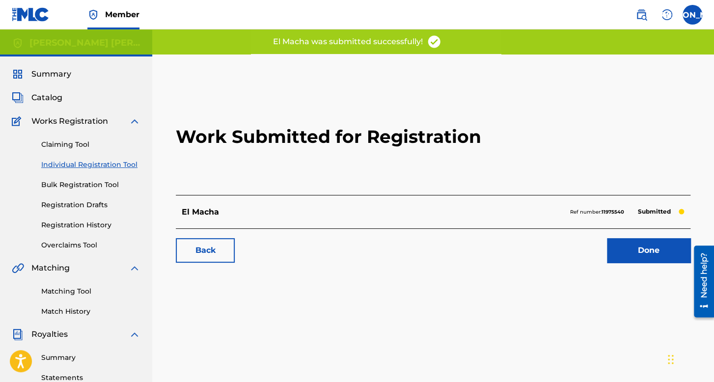
click at [79, 223] on link "Registration History" at bounding box center [90, 225] width 99 height 10
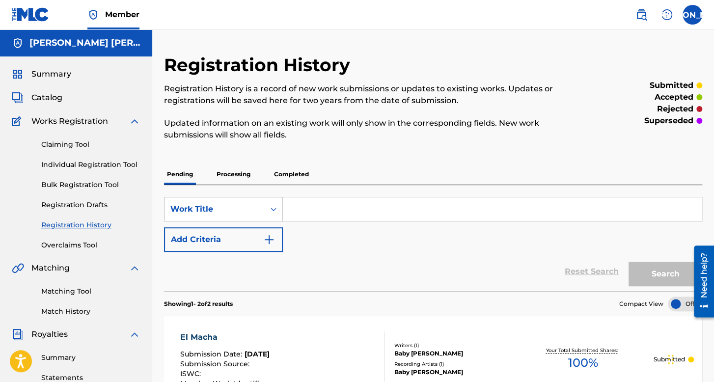
click at [125, 157] on div "Claiming Tool Individual Registration Tool Bulk Registration Tool Registration …" at bounding box center [76, 188] width 129 height 123
click at [128, 160] on link "Individual Registration Tool" at bounding box center [90, 165] width 99 height 10
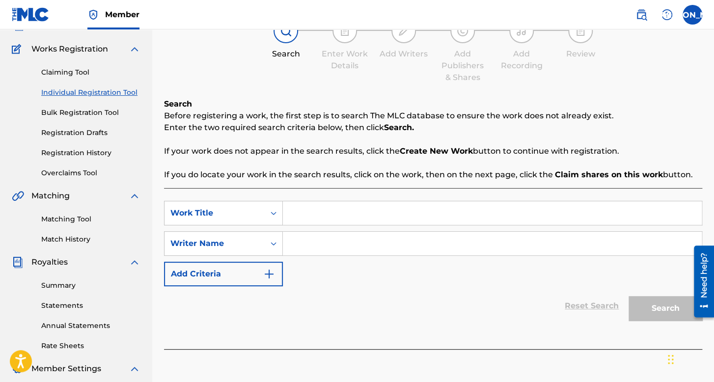
scroll to position [98, 0]
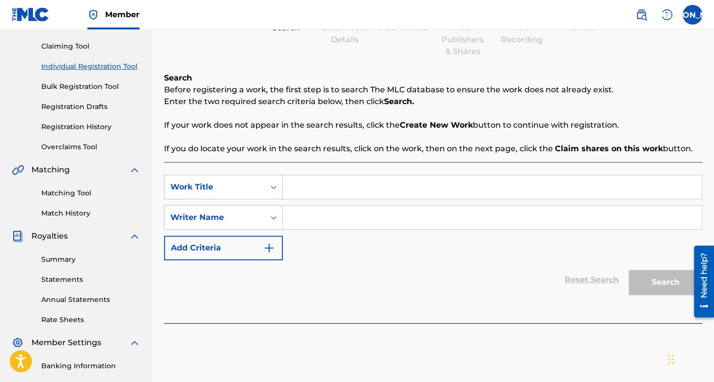
click at [317, 201] on div "SearchWithCriteria7ee035ab-cc96-43a6-bd49-95aeda232c19 Work Title SearchWithCri…" at bounding box center [433, 217] width 538 height 85
click at [317, 187] on input "Search Form" at bounding box center [492, 187] width 419 height 24
click at [387, 193] on input "La estaka Felona v" at bounding box center [492, 187] width 419 height 24
type input "La estaka Felona v"
click at [387, 205] on div "SearchWithCriteria7ee035ab-cc96-43a6-bd49-95aeda232c19 Work Title La estaka Fel…" at bounding box center [433, 217] width 538 height 85
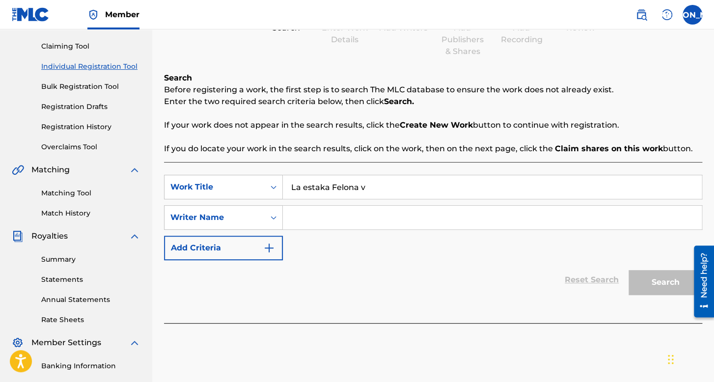
click at [385, 209] on input "Search Form" at bounding box center [492, 218] width 419 height 24
type input "w"
click at [660, 281] on button "Search" at bounding box center [666, 282] width 74 height 25
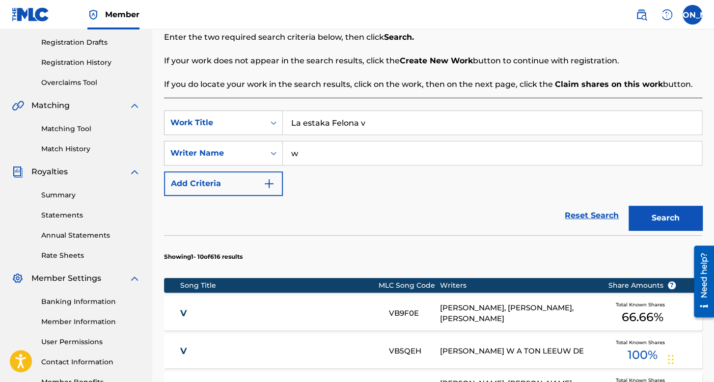
scroll to position [246, 0]
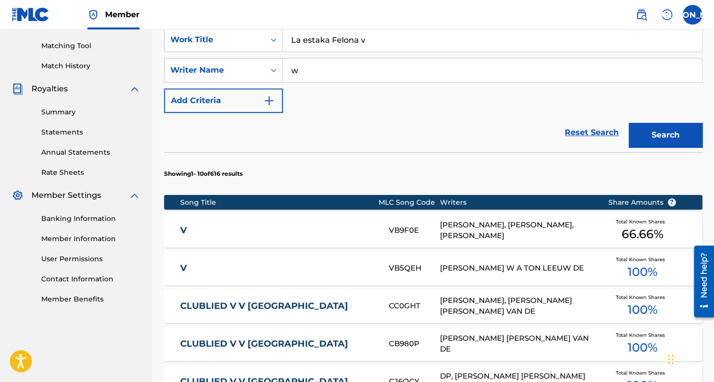
click at [660, 138] on button "Search" at bounding box center [666, 135] width 74 height 25
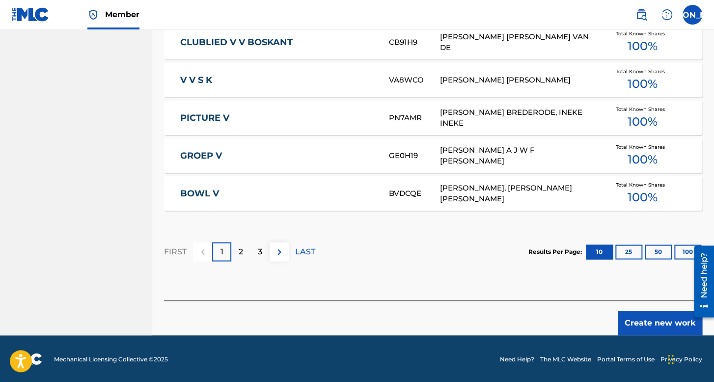
click at [667, 319] on button "Create new work" at bounding box center [660, 323] width 85 height 25
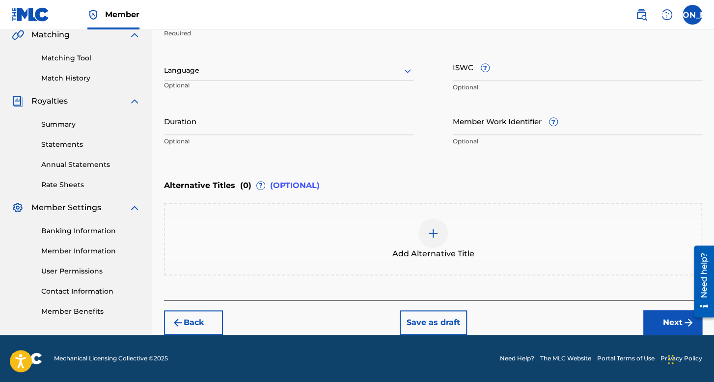
scroll to position [232, 0]
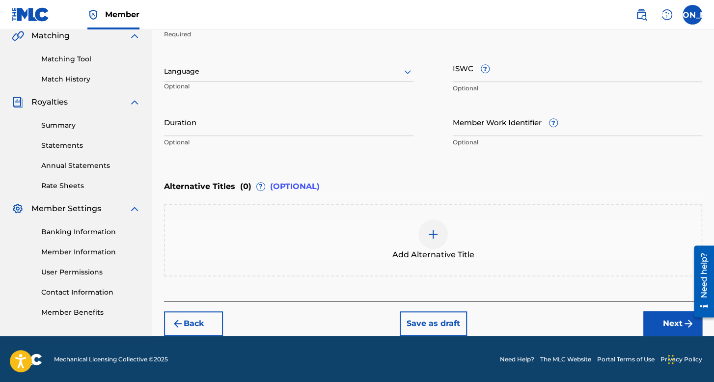
click at [268, 67] on div at bounding box center [289, 71] width 250 height 12
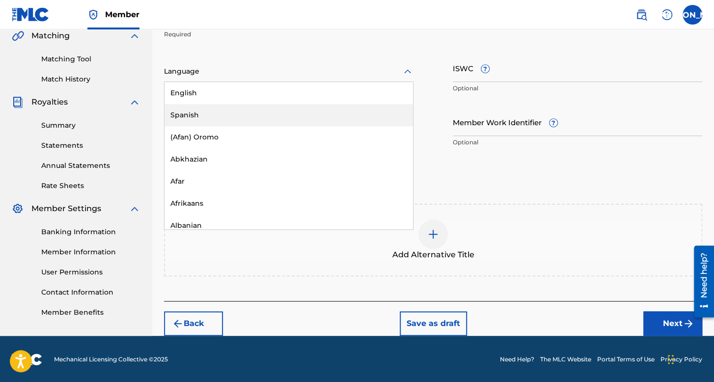
click at [257, 108] on div "Spanish" at bounding box center [289, 115] width 249 height 22
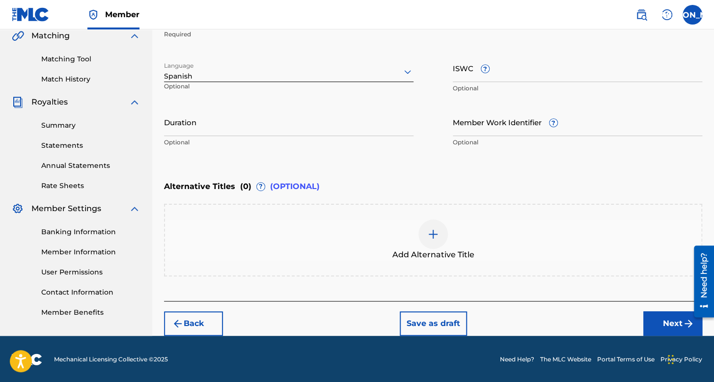
click at [257, 108] on input "Duration" at bounding box center [289, 122] width 250 height 28
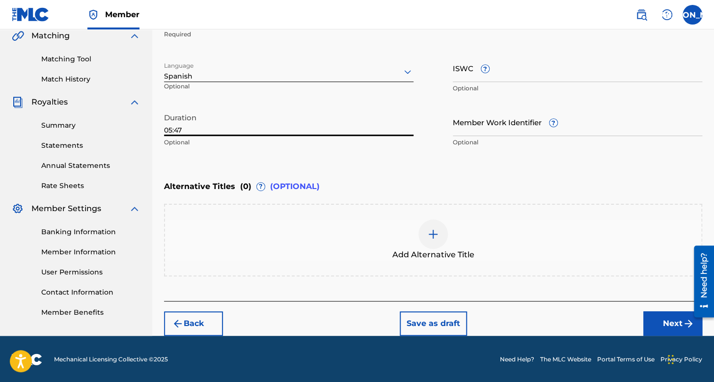
type input "05:47"
click at [654, 315] on button "Next" at bounding box center [673, 323] width 59 height 25
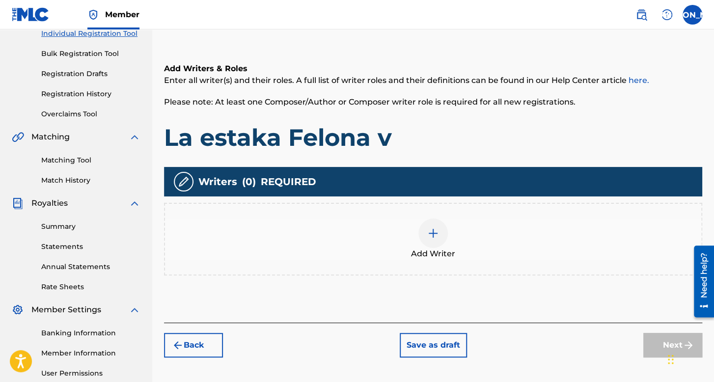
scroll to position [227, 0]
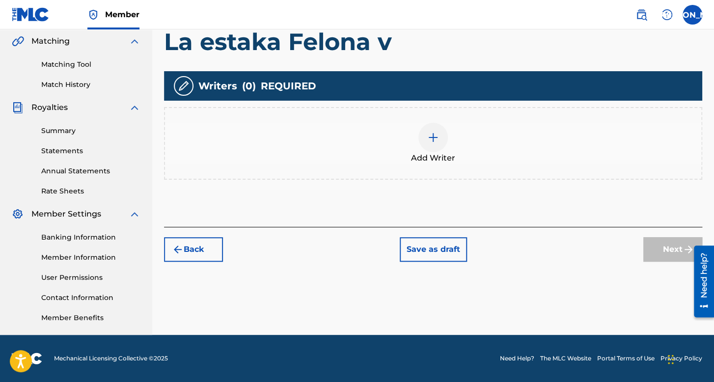
click at [423, 153] on span "Add Writer" at bounding box center [433, 158] width 44 height 12
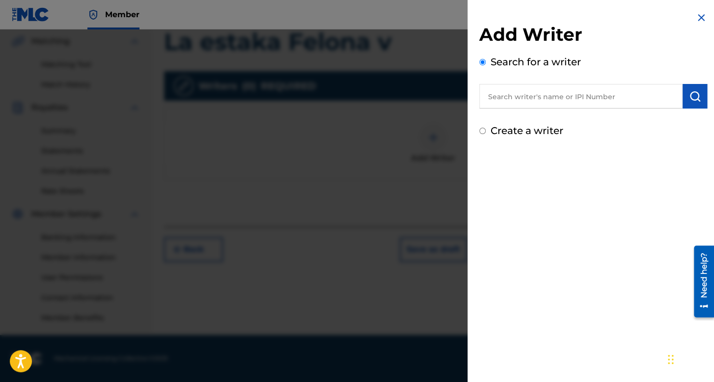
click at [483, 130] on input "Create a writer" at bounding box center [482, 131] width 6 height 6
radio input "false"
radio input "true"
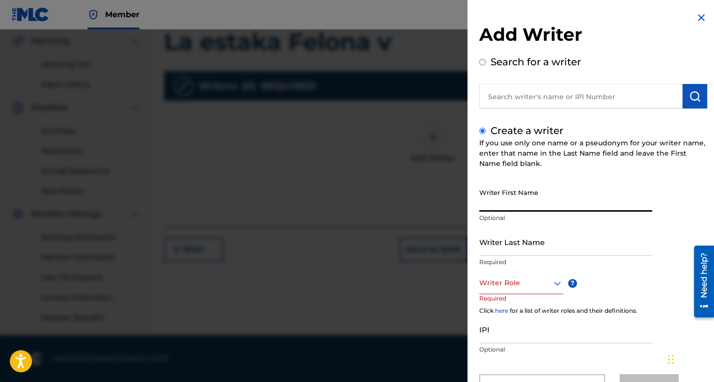
click at [508, 200] on input "Writer First Name" at bounding box center [565, 198] width 173 height 28
click at [483, 208] on input "Bbay" at bounding box center [565, 198] width 173 height 28
click at [491, 253] on input "Writer Last Name" at bounding box center [565, 242] width 173 height 28
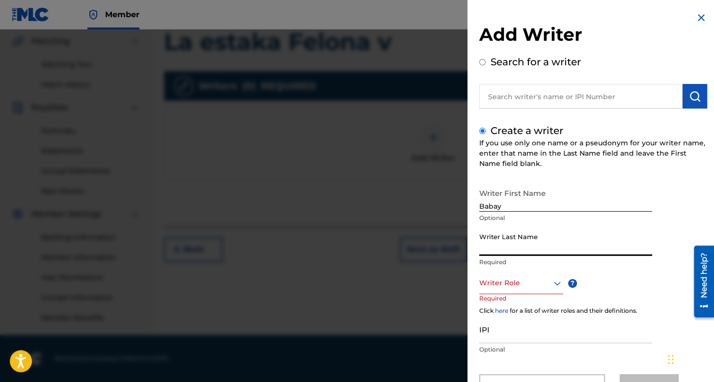
click at [495, 207] on input "Babay" at bounding box center [565, 198] width 173 height 28
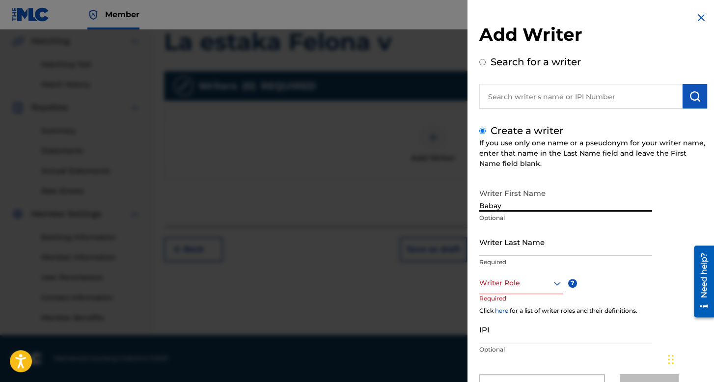
click at [496, 207] on input "Babay" at bounding box center [565, 198] width 173 height 28
type input "Baby"
click at [504, 254] on input "Writer Last Name" at bounding box center [565, 242] width 173 height 28
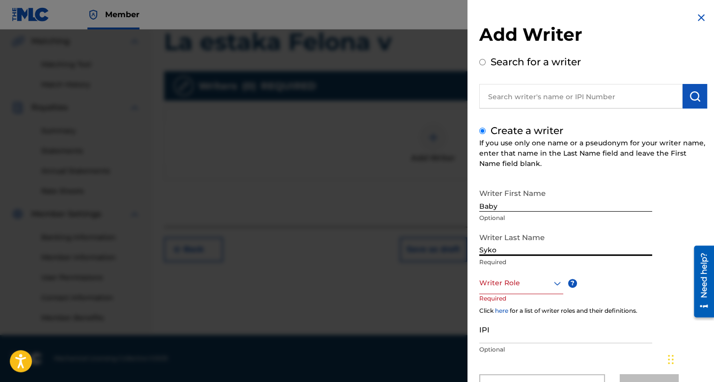
type input "Syko"
click at [508, 275] on div "Writer Role" at bounding box center [521, 283] width 84 height 22
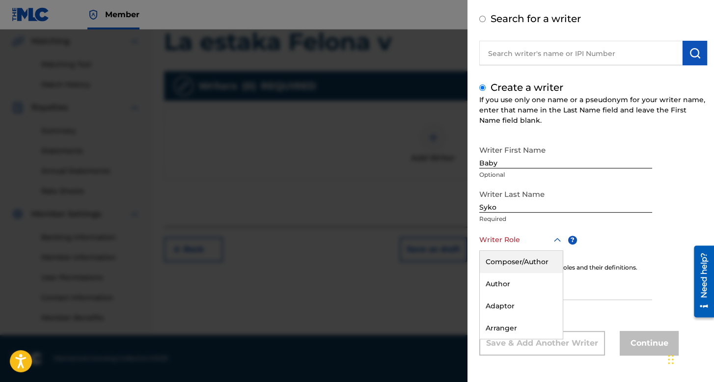
click at [509, 258] on div "Composer/Author" at bounding box center [521, 262] width 83 height 22
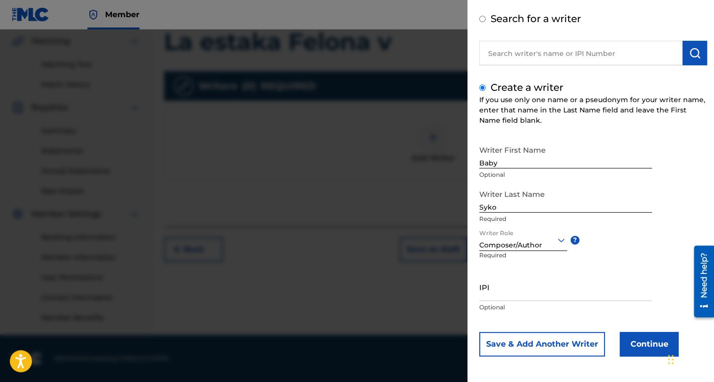
click at [629, 333] on button "Continue" at bounding box center [649, 344] width 59 height 25
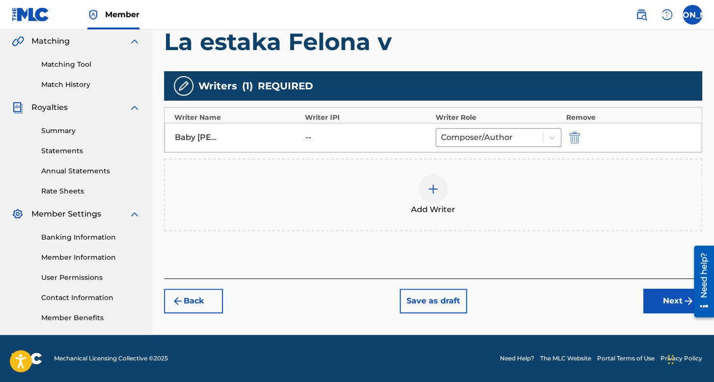
click at [667, 313] on div "Register Work Search Enter Work Details Add Writers Add Publishers & Shares Add…" at bounding box center [433, 81] width 562 height 508
click at [666, 311] on button "Next" at bounding box center [673, 301] width 59 height 25
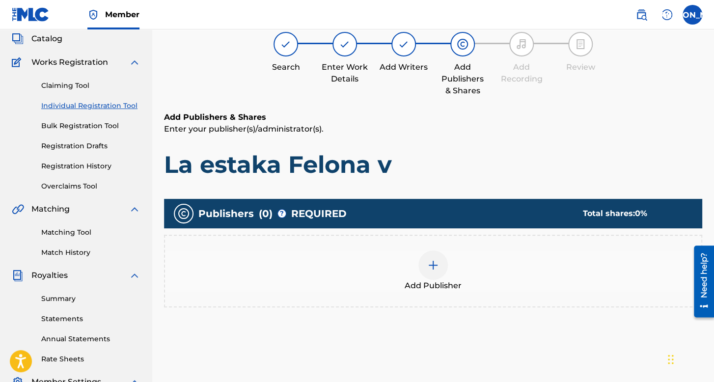
scroll to position [227, 0]
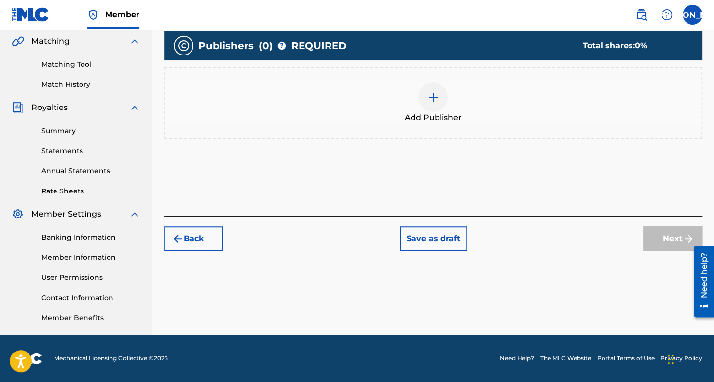
click at [421, 95] on div at bounding box center [433, 97] width 29 height 29
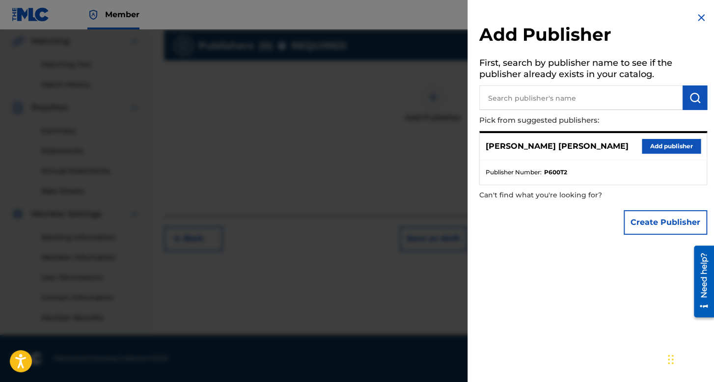
click at [664, 142] on button "Add publisher" at bounding box center [671, 146] width 59 height 15
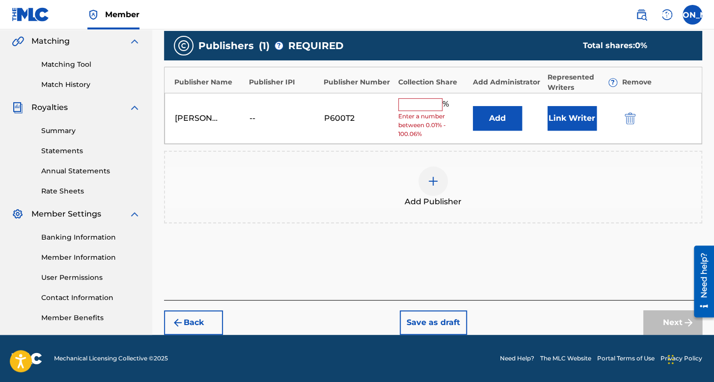
click at [428, 105] on input "text" at bounding box center [420, 104] width 44 height 13
type input "100"
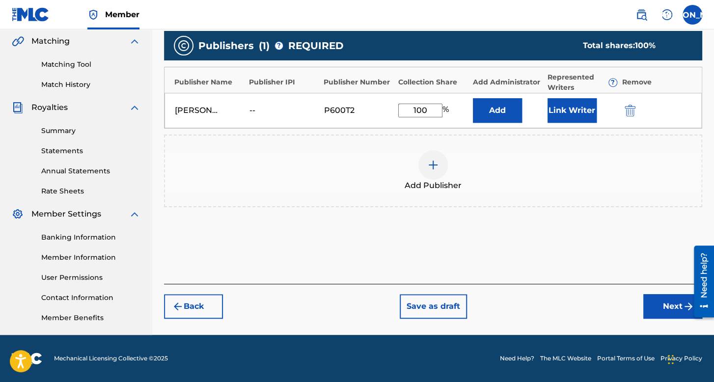
click at [559, 106] on button "Link Writer" at bounding box center [572, 110] width 49 height 25
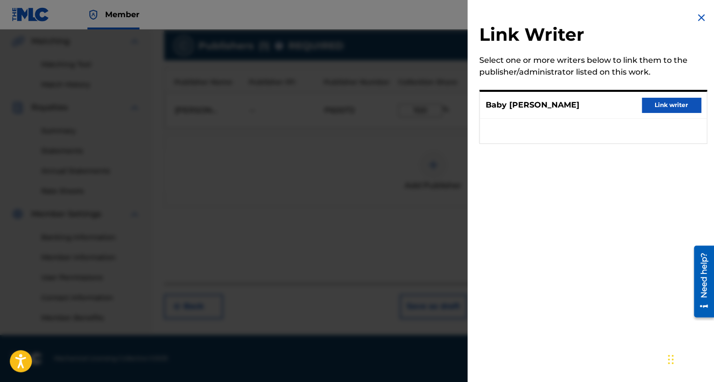
click at [653, 107] on button "Link writer" at bounding box center [671, 105] width 59 height 15
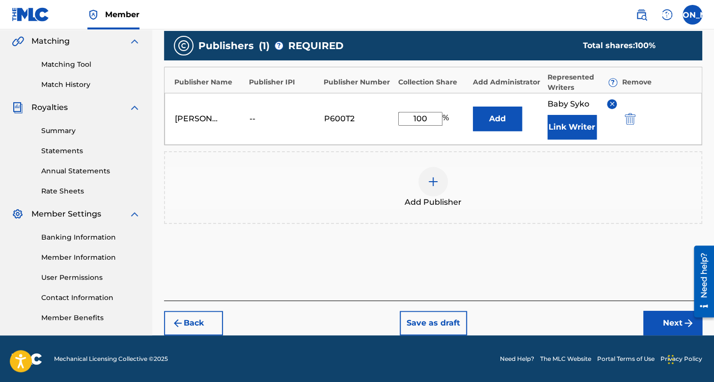
click at [662, 318] on button "Next" at bounding box center [673, 323] width 59 height 25
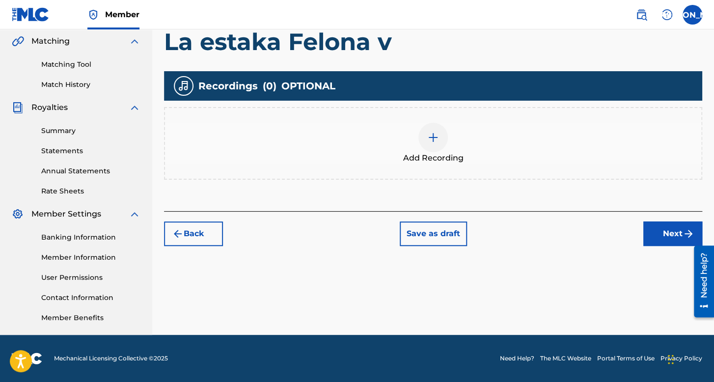
click at [466, 153] on div "Add Recording" at bounding box center [433, 143] width 536 height 41
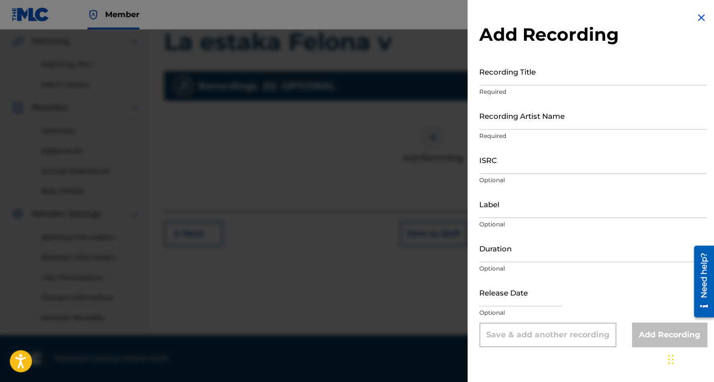
click at [524, 69] on input "Recording Title" at bounding box center [593, 71] width 228 height 28
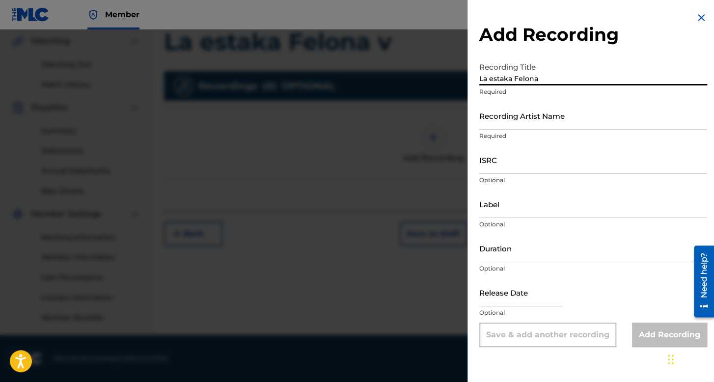
click at [534, 71] on input "La estaka Felona" at bounding box center [593, 71] width 228 height 28
click at [541, 79] on input "La estaka Felona" at bounding box center [593, 71] width 228 height 28
type input "La estaka Felona V"
click at [547, 105] on input "Recording Artist Name" at bounding box center [593, 116] width 228 height 28
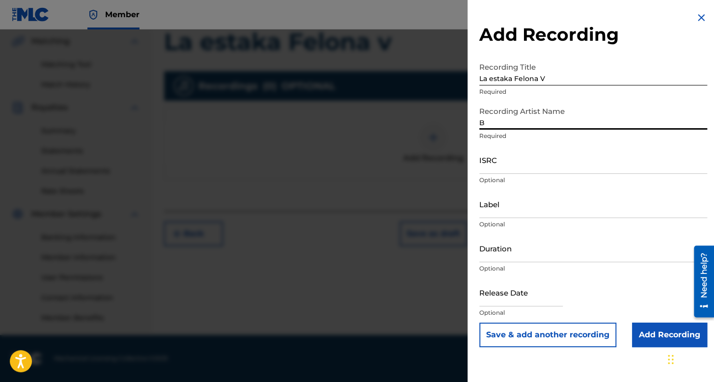
type input "Baby Syko"
click at [534, 155] on input "ISRC" at bounding box center [593, 160] width 228 height 28
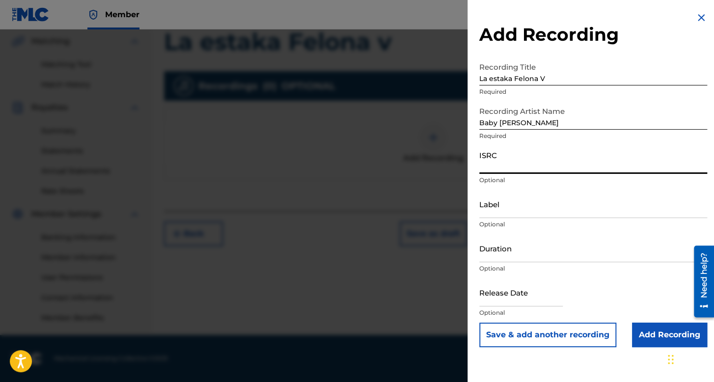
paste input "QZS7J2532634"
type input "QZS7J2532634"
click at [523, 243] on input "Duration" at bounding box center [593, 248] width 228 height 28
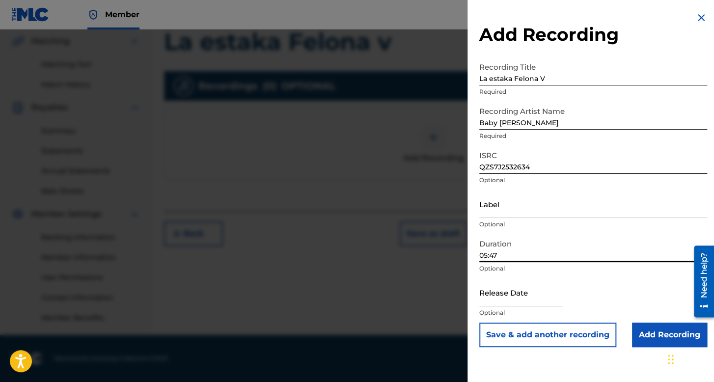
type input "05:47"
drag, startPoint x: 535, startPoint y: 302, endPoint x: 438, endPoint y: 74, distance: 247.7
click at [535, 302] on input "text" at bounding box center [521, 293] width 84 height 28
select select "7"
select select "2025"
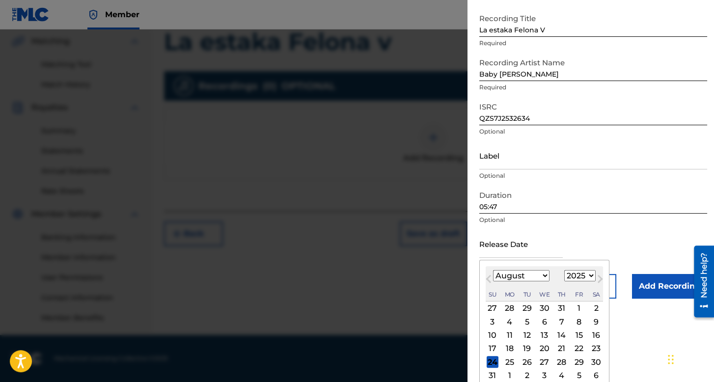
scroll to position [49, 0]
click at [545, 335] on div "13" at bounding box center [545, 335] width 12 height 12
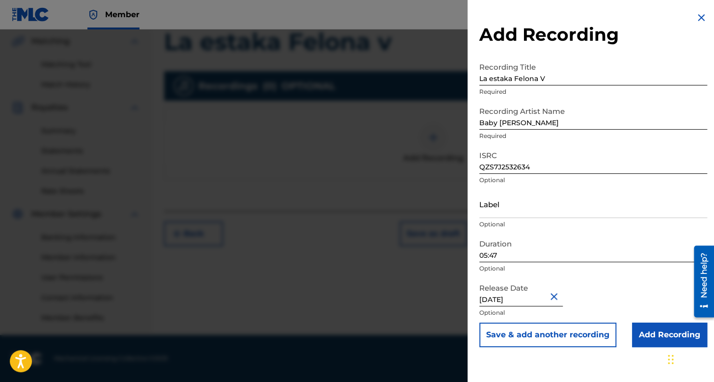
type input "August 13 2025"
click at [639, 326] on input "Add Recording" at bounding box center [669, 335] width 75 height 25
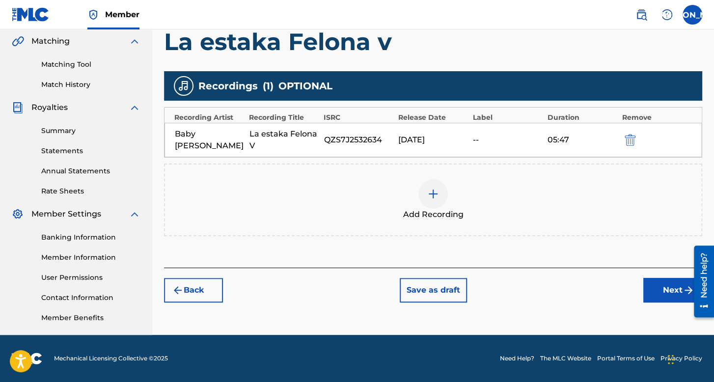
click at [658, 286] on button "Next" at bounding box center [673, 290] width 59 height 25
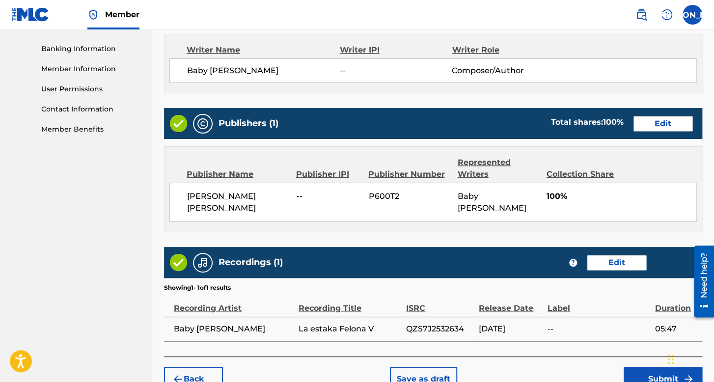
scroll to position [471, 0]
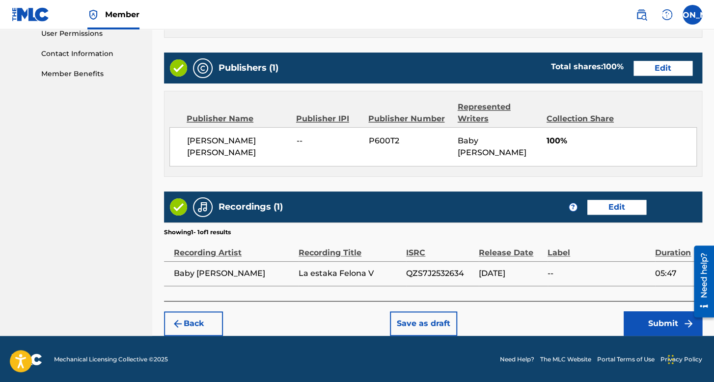
click at [647, 331] on button "Submit" at bounding box center [663, 323] width 79 height 25
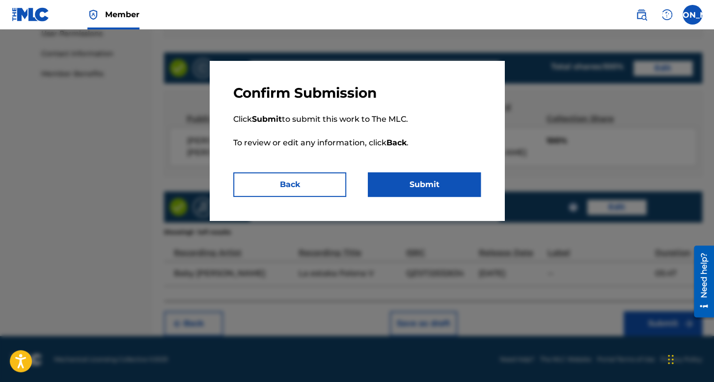
click at [452, 191] on button "Submit" at bounding box center [424, 184] width 113 height 25
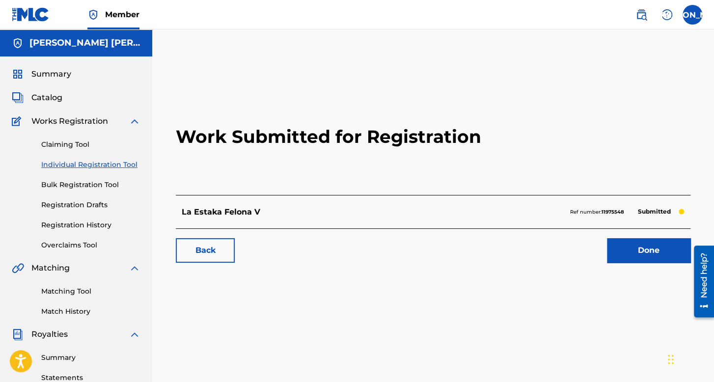
click at [96, 225] on link "Registration History" at bounding box center [90, 225] width 99 height 10
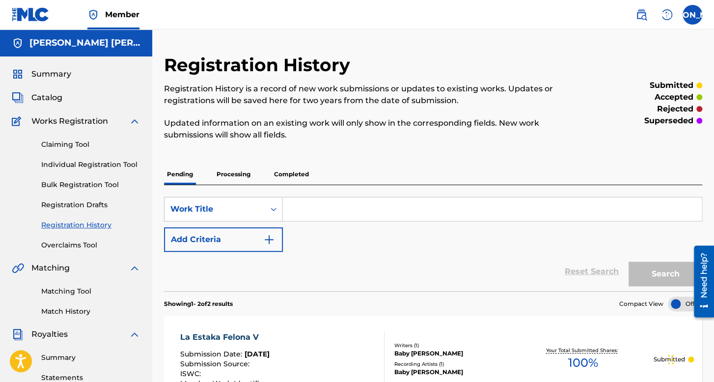
click at [305, 203] on input "Search Form" at bounding box center [492, 209] width 419 height 24
type input "El"
click at [48, 164] on link "Individual Registration Tool" at bounding box center [90, 165] width 99 height 10
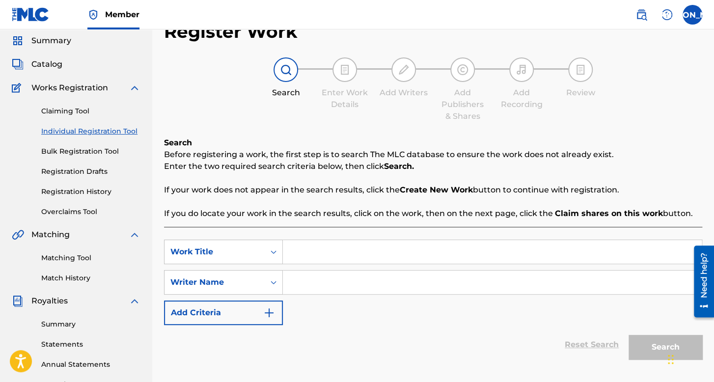
scroll to position [49, 0]
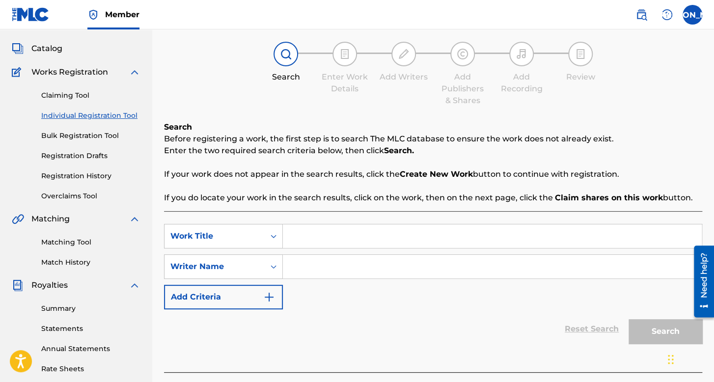
click at [328, 229] on input "Search Form" at bounding box center [492, 237] width 419 height 24
type input "El Desorden V2"
click at [354, 264] on input "Search Form" at bounding box center [492, 267] width 419 height 24
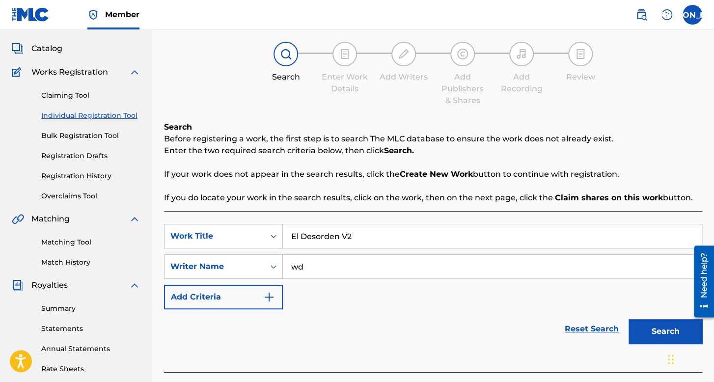
type input "wd"
click at [629, 319] on button "Search" at bounding box center [666, 331] width 74 height 25
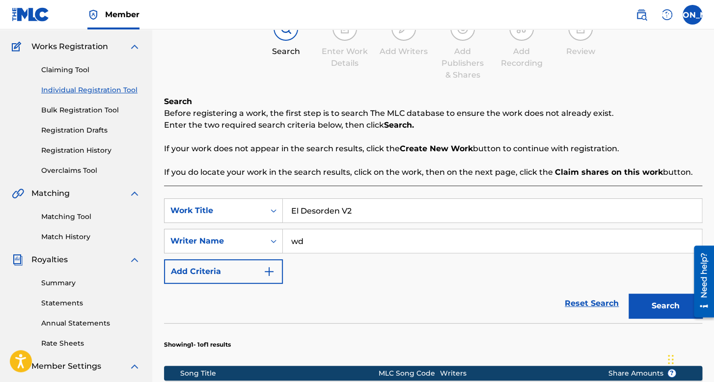
scroll to position [98, 0]
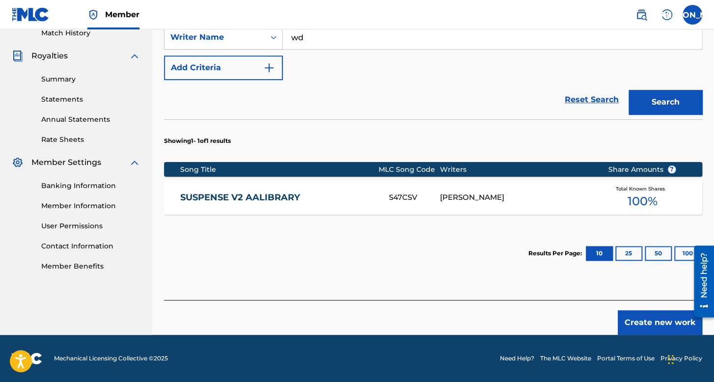
click at [629, 325] on button "Create new work" at bounding box center [660, 322] width 85 height 25
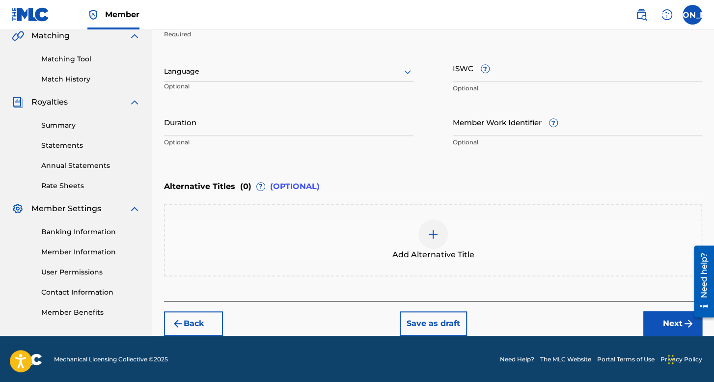
click at [254, 76] on div at bounding box center [289, 71] width 250 height 12
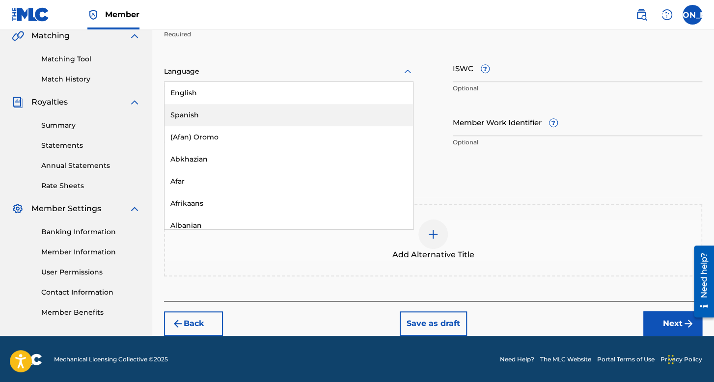
click at [259, 109] on div "Spanish" at bounding box center [289, 115] width 249 height 22
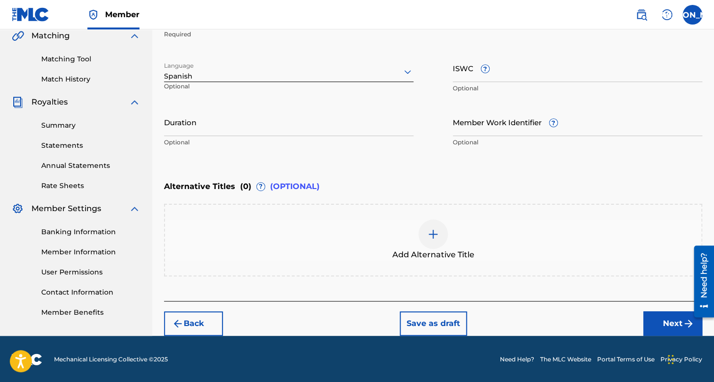
click at [259, 114] on input "Duration" at bounding box center [289, 122] width 250 height 28
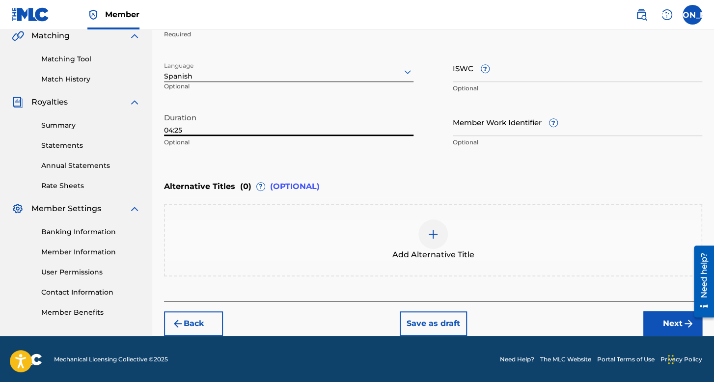
type input "04:25"
click at [669, 318] on button "Next" at bounding box center [673, 323] width 59 height 25
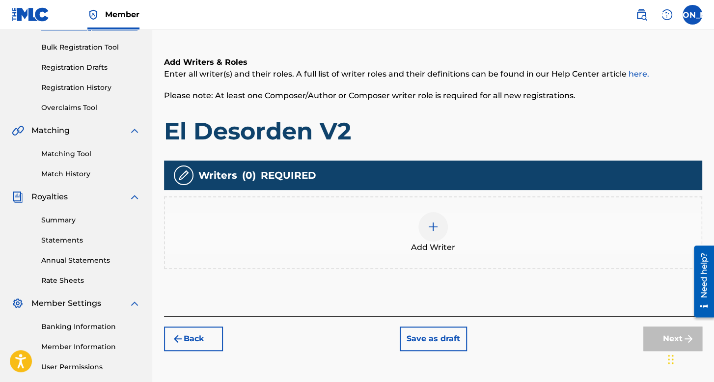
scroll to position [192, 0]
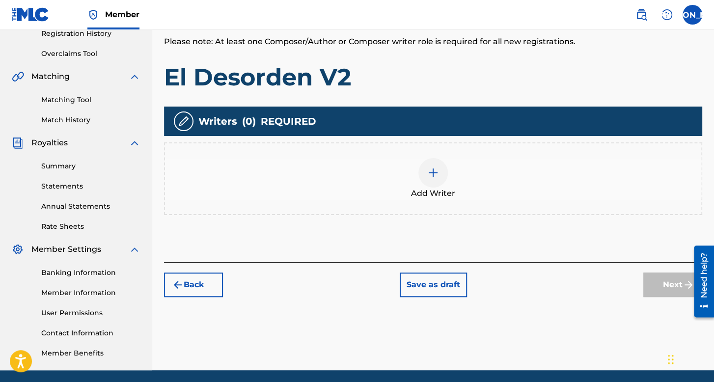
click at [428, 171] on img at bounding box center [433, 173] width 12 height 12
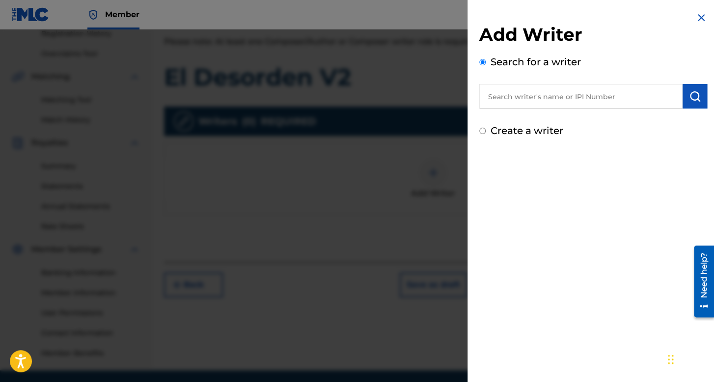
click at [484, 130] on input "Create a writer" at bounding box center [482, 131] width 6 height 6
radio input "false"
radio input "true"
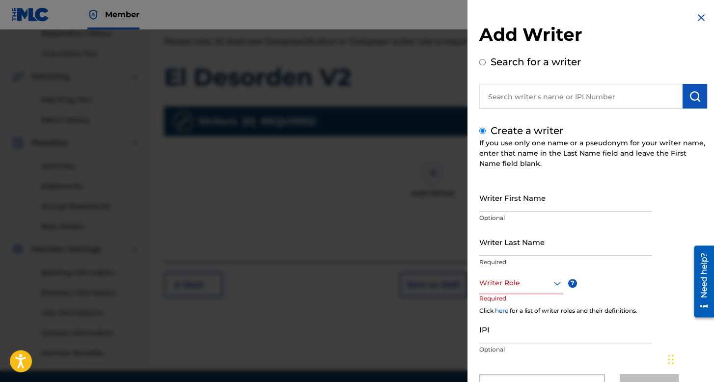
click at [500, 205] on input "Writer First Name" at bounding box center [565, 198] width 173 height 28
type input "Baby"
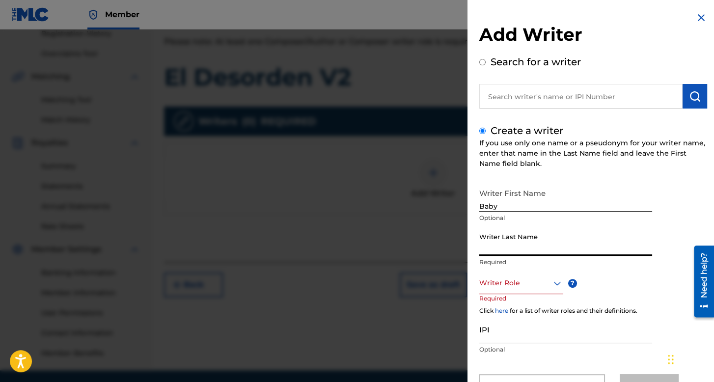
click at [496, 248] on input "Writer Last Name" at bounding box center [565, 242] width 173 height 28
type input "Syko"
click at [520, 286] on div "Writer Role" at bounding box center [521, 283] width 84 height 22
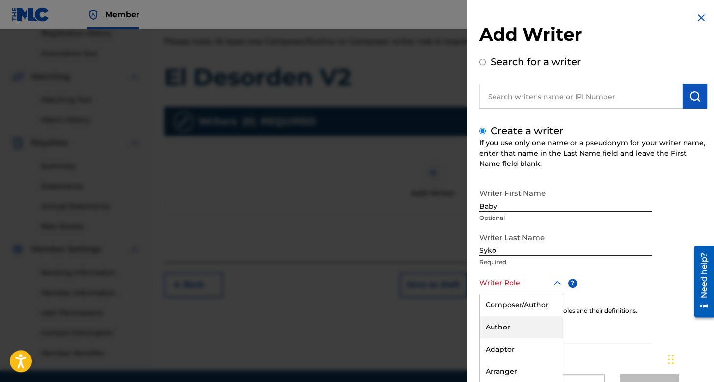
scroll to position [43, 0]
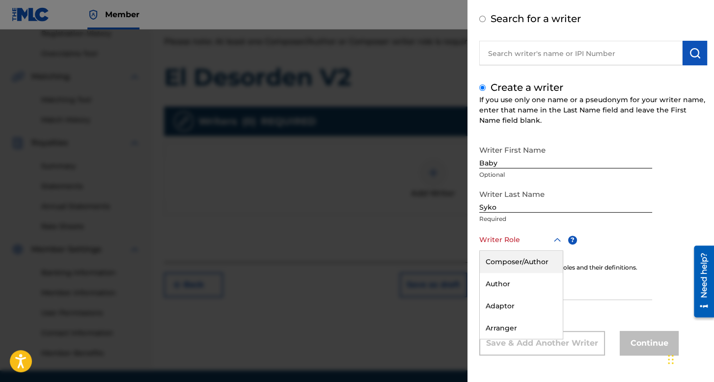
click at [535, 266] on div "Composer/Author" at bounding box center [521, 262] width 83 height 22
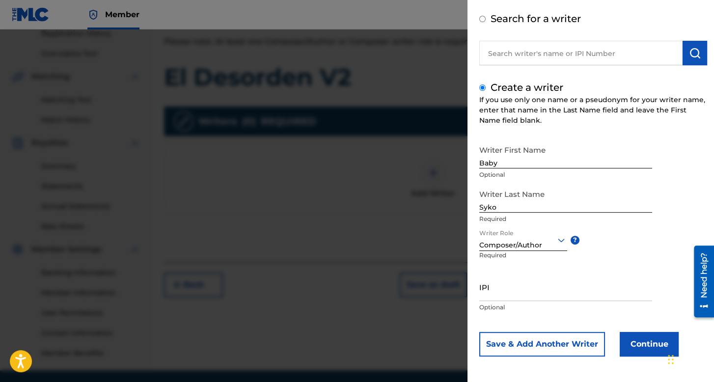
click at [627, 338] on button "Continue" at bounding box center [649, 344] width 59 height 25
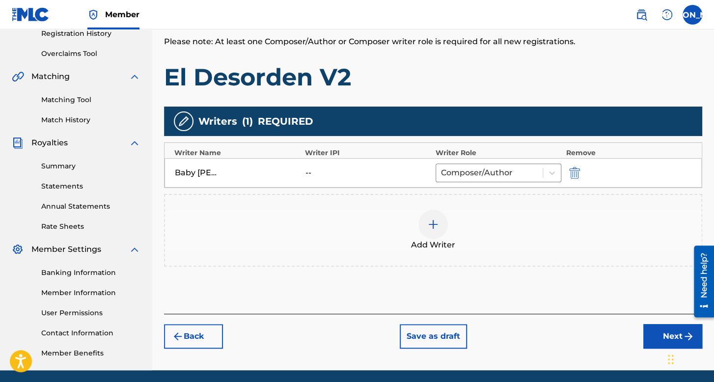
click at [670, 332] on button "Next" at bounding box center [673, 336] width 59 height 25
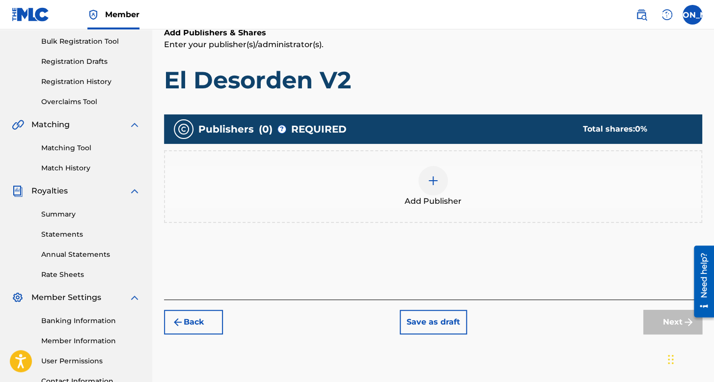
scroll to position [192, 0]
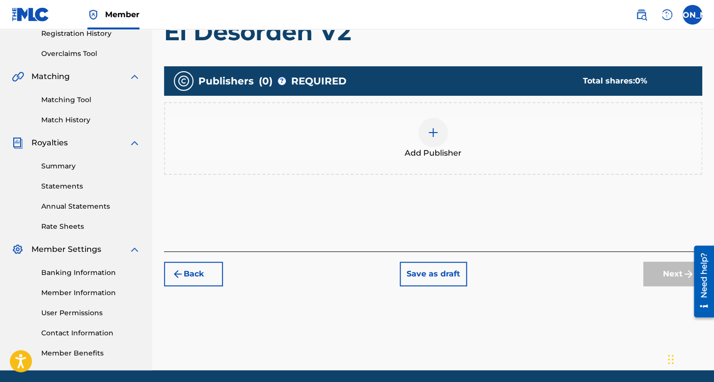
click at [423, 159] on div "Add Publisher" at bounding box center [433, 138] width 538 height 73
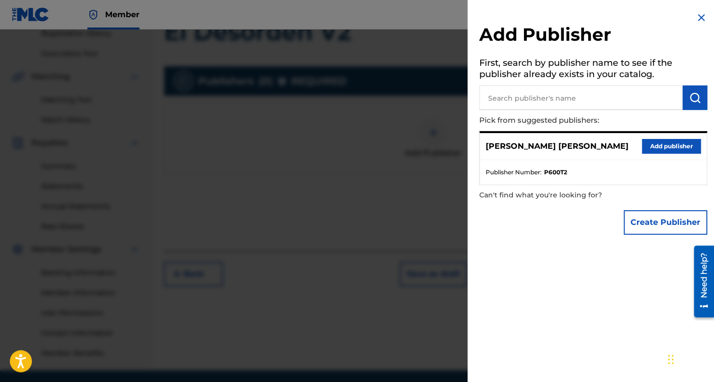
click at [636, 146] on div "José Osvaldo Arriaga Valdez Add publisher" at bounding box center [593, 146] width 227 height 27
click at [644, 146] on button "Add publisher" at bounding box center [671, 146] width 59 height 15
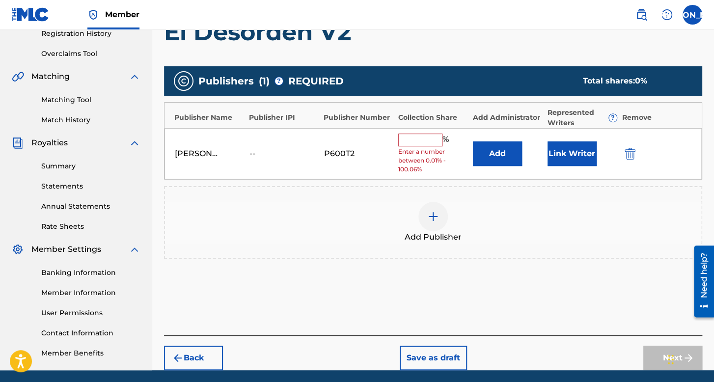
click at [404, 134] on input "text" at bounding box center [420, 140] width 44 height 13
type input "100"
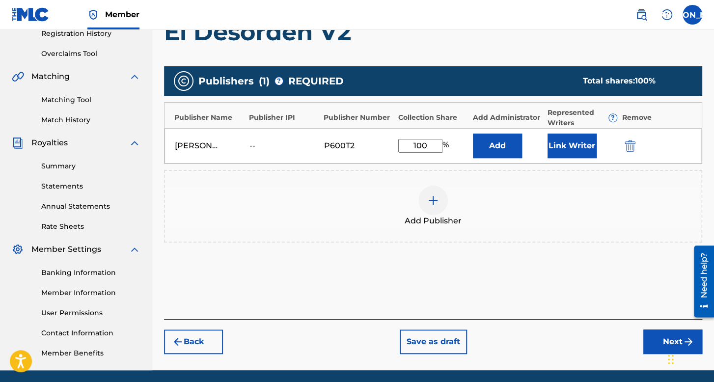
click at [559, 142] on button "Link Writer" at bounding box center [572, 146] width 49 height 25
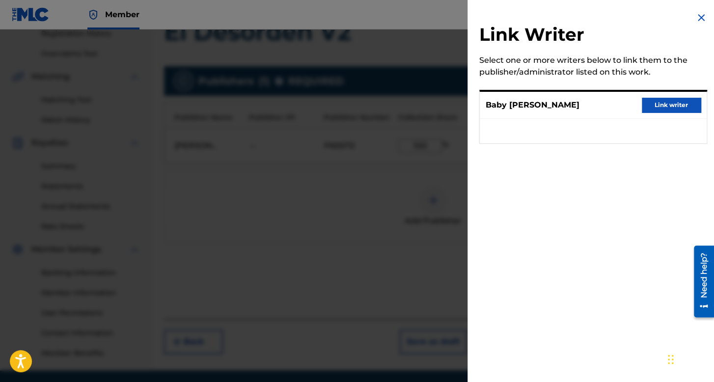
click at [672, 105] on button "Link writer" at bounding box center [671, 105] width 59 height 15
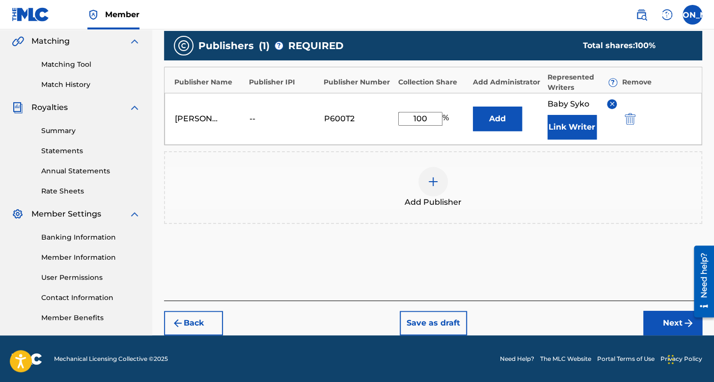
click at [650, 319] on button "Next" at bounding box center [673, 323] width 59 height 25
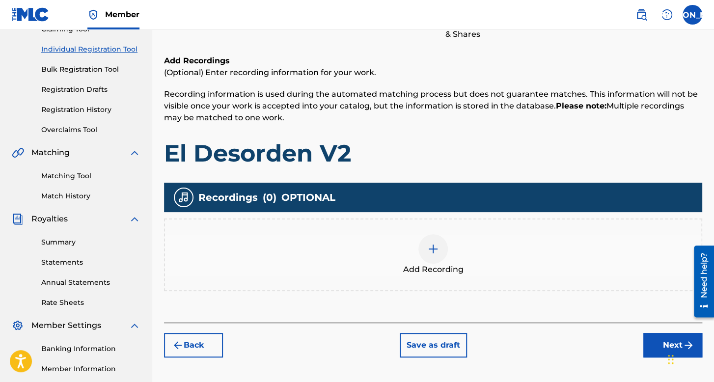
scroll to position [195, 0]
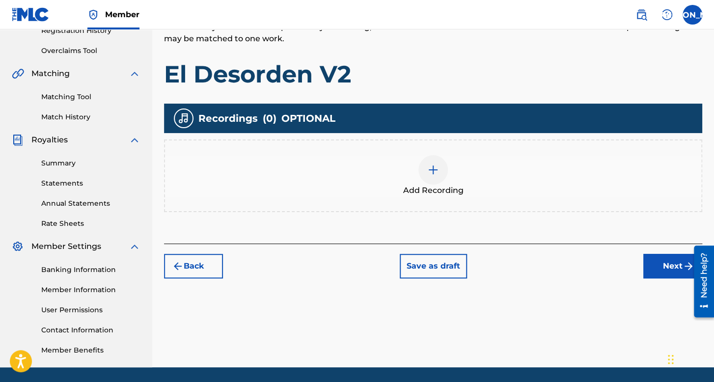
click at [412, 158] on div "Add Recording" at bounding box center [433, 175] width 536 height 41
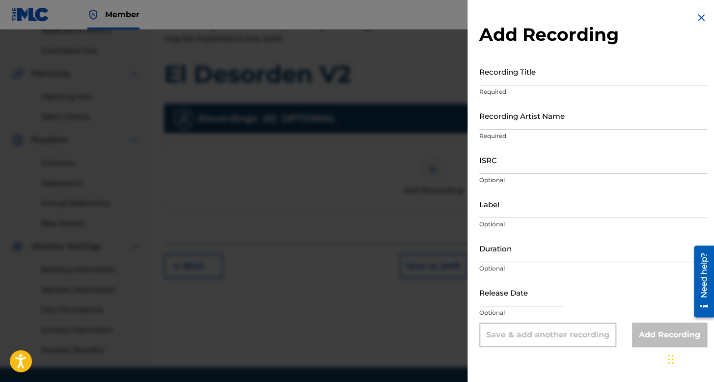
click at [504, 75] on input "Recording Title" at bounding box center [593, 71] width 228 height 28
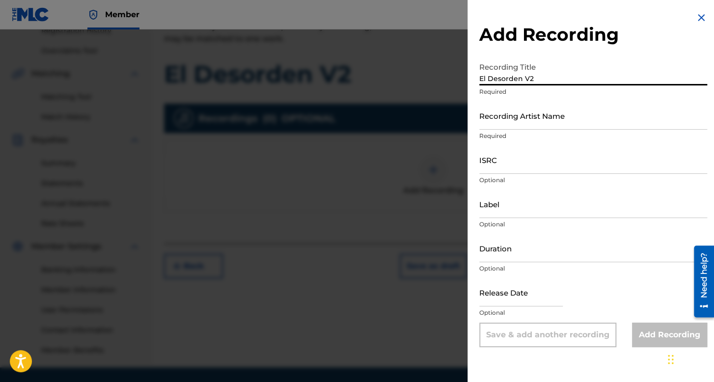
type input "El Desorden V2"
click at [529, 100] on div "Recording Title El Desorden V2 Required" at bounding box center [593, 79] width 228 height 44
click at [530, 115] on input "Recording Artist Name" at bounding box center [593, 116] width 228 height 28
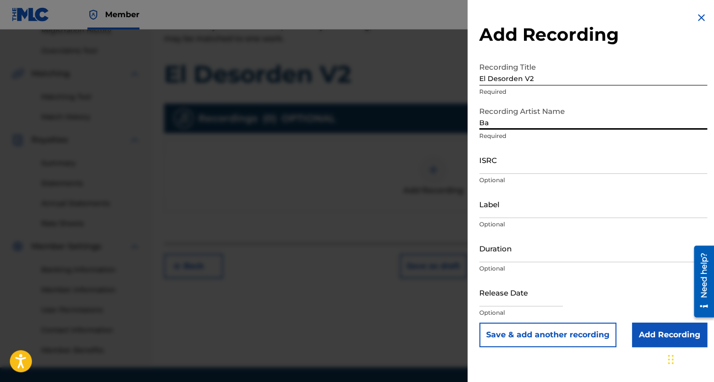
type input "Baby Syko"
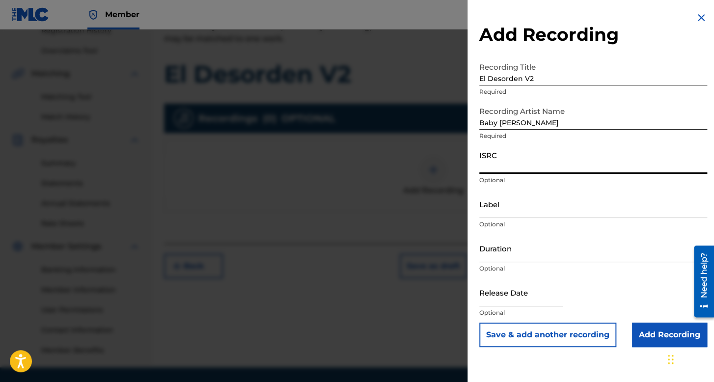
click at [534, 162] on input "ISRC" at bounding box center [593, 160] width 228 height 28
paste input "QZTLA2570512"
type input "QZTLA2570512"
click at [566, 276] on div "Duration Optional" at bounding box center [593, 256] width 228 height 44
click at [522, 256] on input "Duration" at bounding box center [593, 248] width 228 height 28
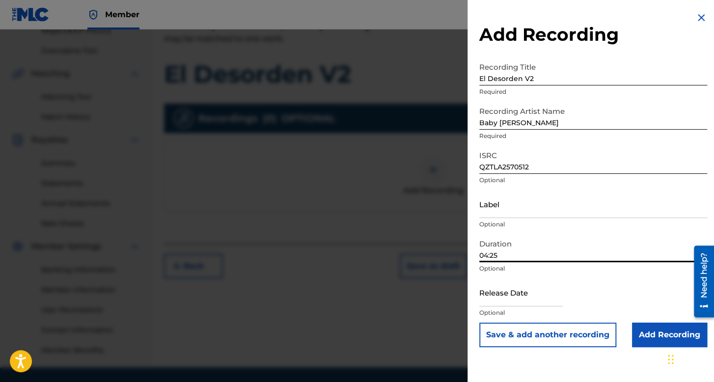
type input "04:25"
drag, startPoint x: 512, startPoint y: 293, endPoint x: 509, endPoint y: 287, distance: 7.0
click at [512, 293] on input "text" at bounding box center [521, 293] width 84 height 28
select select "7"
select select "2025"
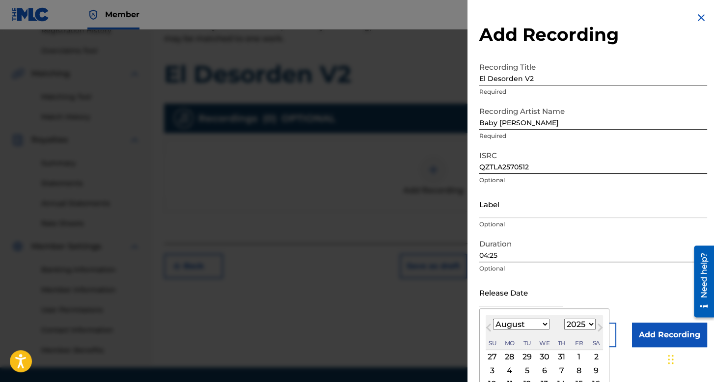
scroll to position [49, 0]
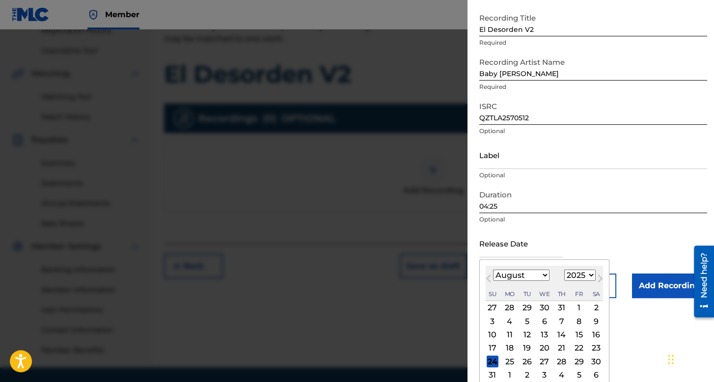
click at [529, 278] on select "January February March April May June July August September October November De…" at bounding box center [521, 275] width 56 height 11
click at [493, 270] on select "January February March April May June July August September October November De…" at bounding box center [521, 275] width 56 height 11
click at [578, 322] on div "8" at bounding box center [579, 321] width 12 height 12
type input "August 8 2025"
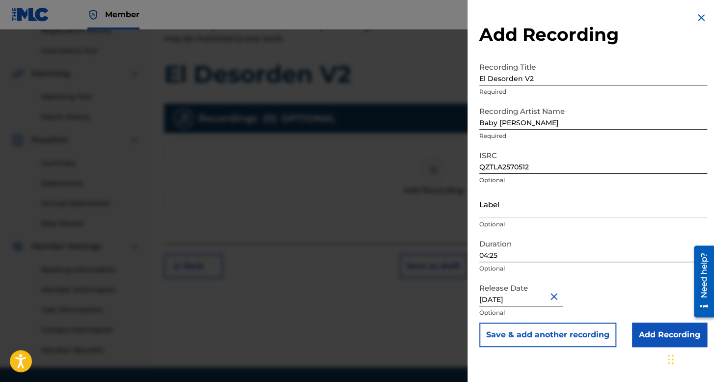
click at [646, 329] on input "Add Recording" at bounding box center [669, 335] width 75 height 25
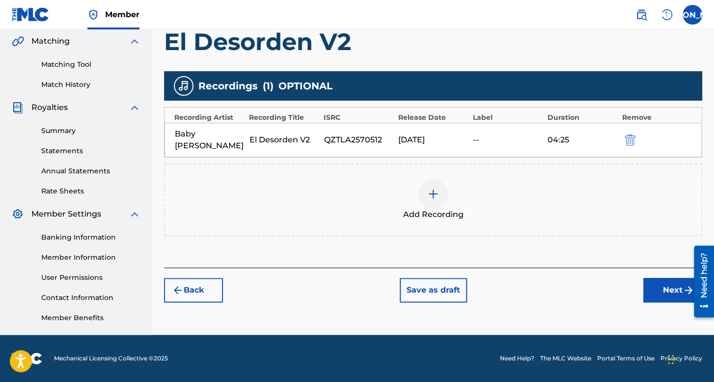
click at [658, 282] on button "Next" at bounding box center [673, 290] width 59 height 25
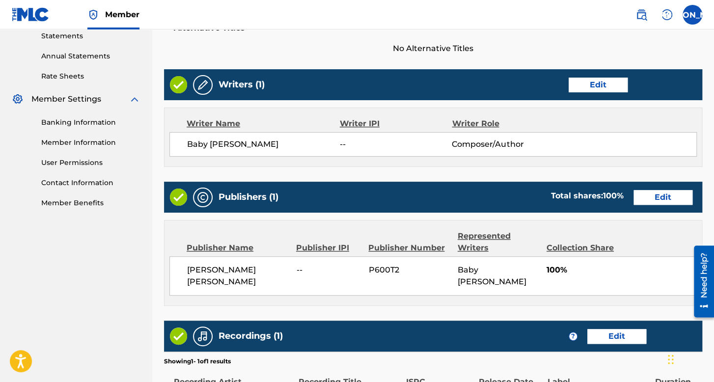
scroll to position [471, 0]
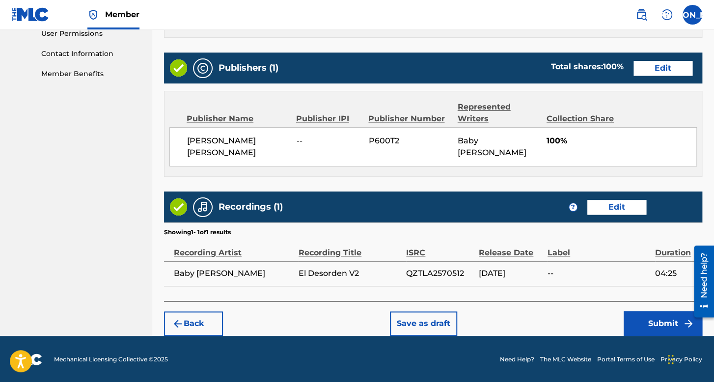
click at [643, 320] on button "Submit" at bounding box center [663, 323] width 79 height 25
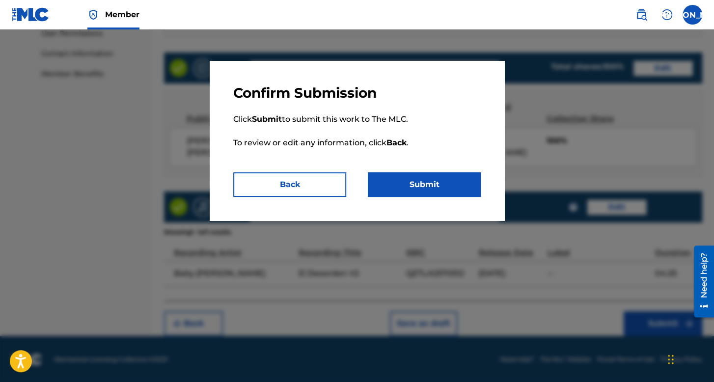
click at [422, 186] on button "Submit" at bounding box center [424, 184] width 113 height 25
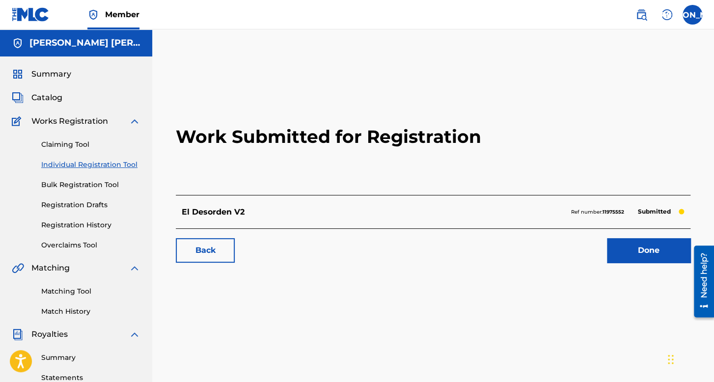
click at [127, 166] on link "Individual Registration Tool" at bounding box center [90, 165] width 99 height 10
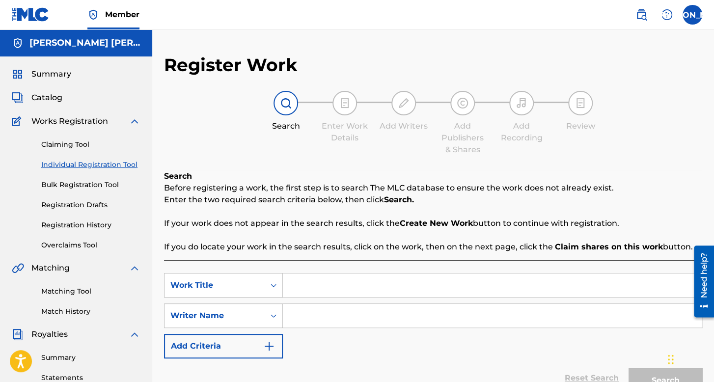
click at [330, 289] on input "Search Form" at bounding box center [492, 286] width 419 height 24
type input "En la Ribereña un Mostron"
click at [345, 314] on input "Search Form" at bounding box center [492, 316] width 419 height 24
type input "s"
click at [629, 368] on button "Search" at bounding box center [666, 380] width 74 height 25
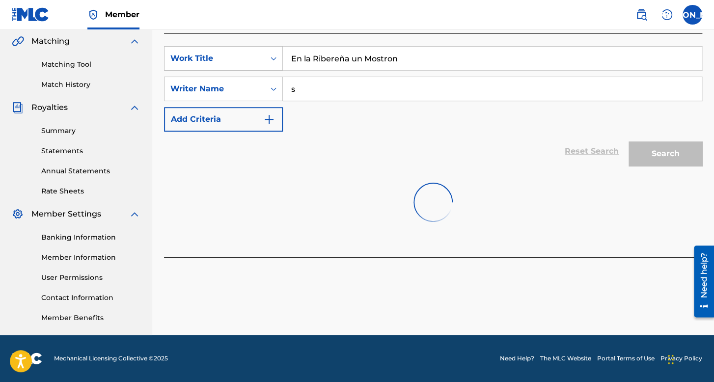
scroll to position [80, 0]
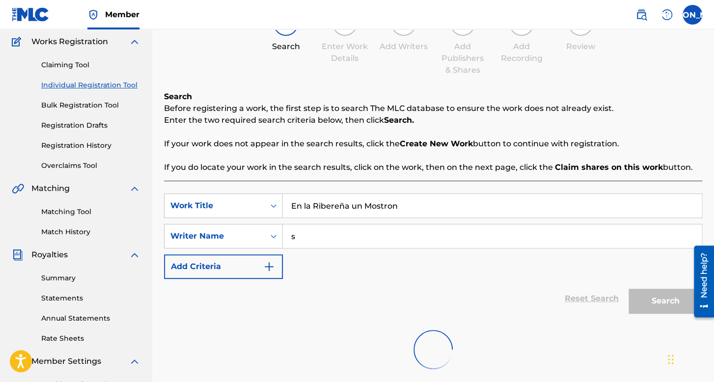
click at [91, 150] on link "Registration History" at bounding box center [90, 146] width 99 height 10
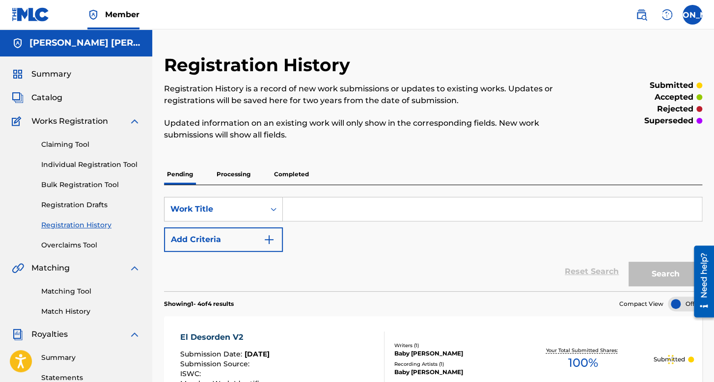
click at [98, 161] on link "Individual Registration Tool" at bounding box center [90, 165] width 99 height 10
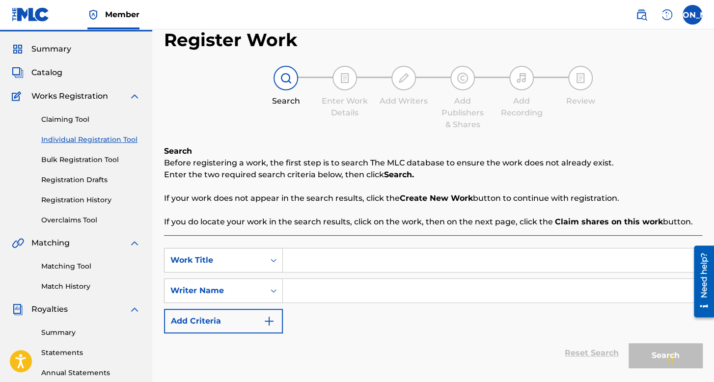
scroll to position [147, 0]
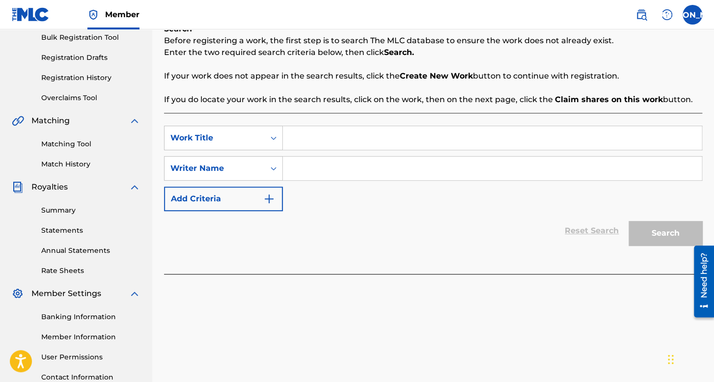
click at [349, 135] on input "Search Form" at bounding box center [492, 138] width 419 height 24
type input "En la Ribereña un Mostron"
click at [363, 173] on input "Search Form" at bounding box center [492, 169] width 419 height 24
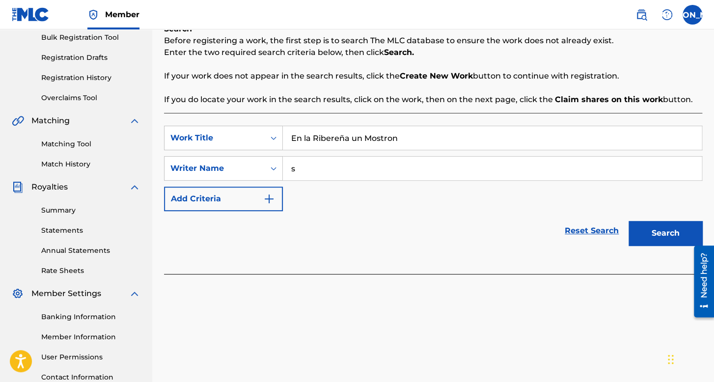
type input "s"
click at [629, 221] on button "Search" at bounding box center [666, 233] width 74 height 25
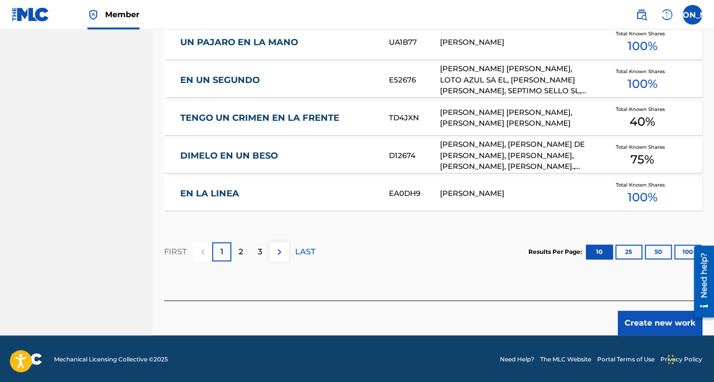
click at [645, 315] on button "Create new work" at bounding box center [660, 323] width 85 height 25
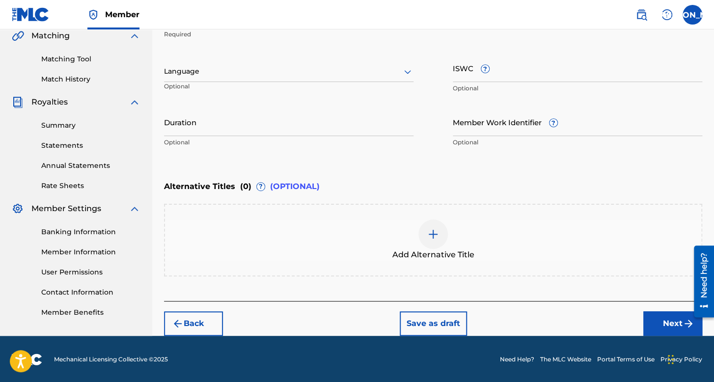
click at [285, 79] on div "Language" at bounding box center [289, 71] width 250 height 21
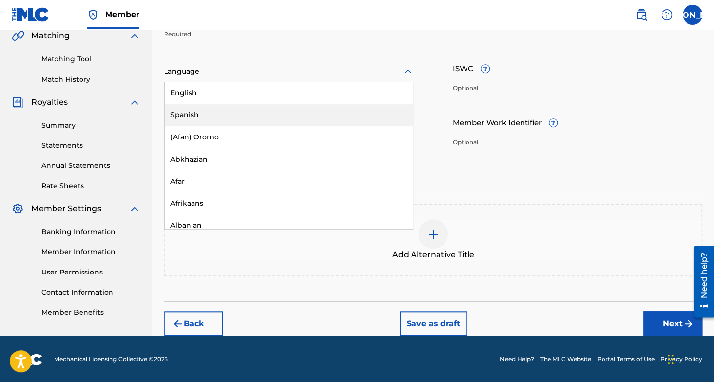
click at [226, 120] on div "Spanish" at bounding box center [289, 115] width 249 height 22
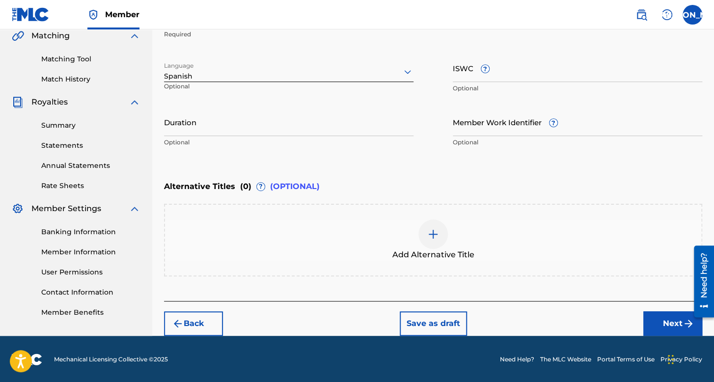
click at [226, 120] on input "Duration" at bounding box center [289, 122] width 250 height 28
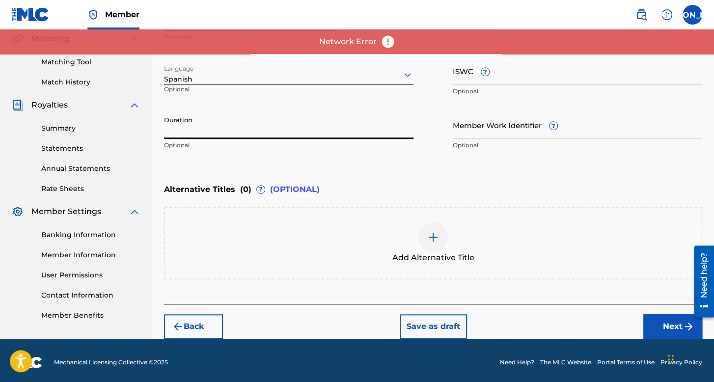
scroll to position [183, 0]
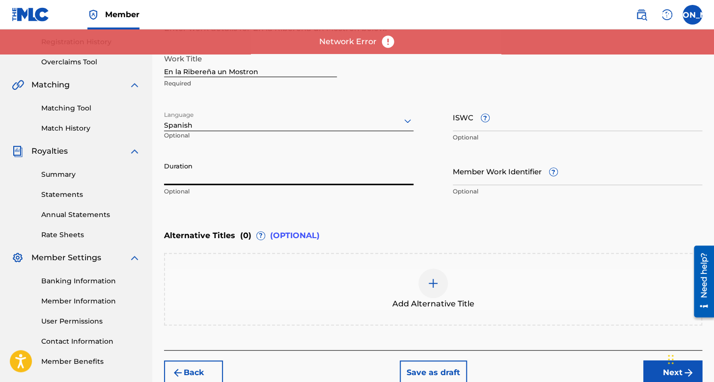
click at [240, 172] on input "Duration" at bounding box center [289, 171] width 250 height 28
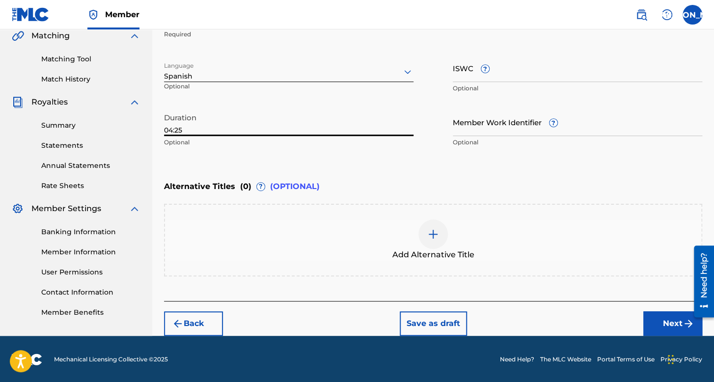
type input "04:25"
click at [648, 317] on button "Next" at bounding box center [673, 323] width 59 height 25
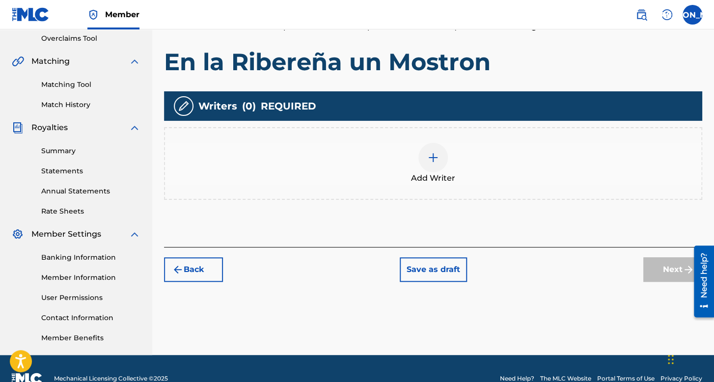
scroll to position [227, 0]
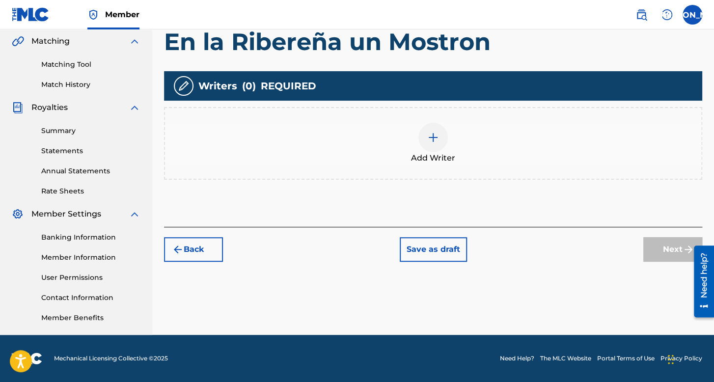
click at [418, 173] on div "Add Writer" at bounding box center [433, 143] width 538 height 73
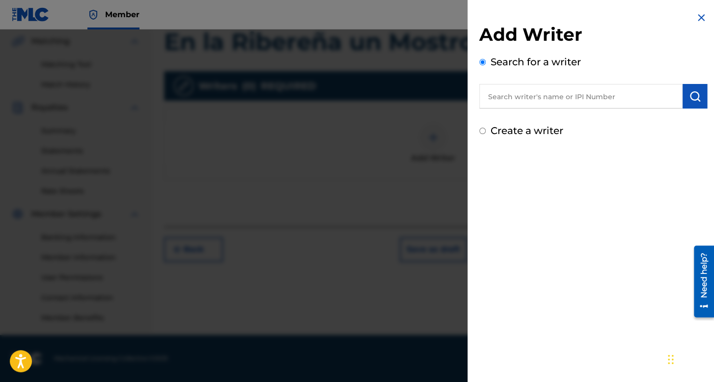
click at [479, 131] on input "Create a writer" at bounding box center [482, 131] width 6 height 6
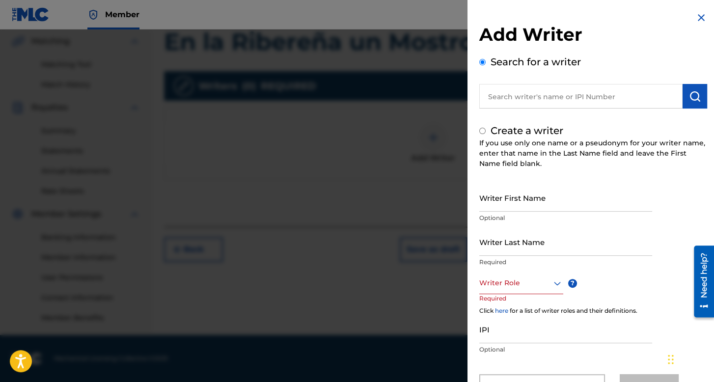
radio input "false"
radio input "true"
click at [483, 212] on div "Writer First Name Optional" at bounding box center [565, 206] width 173 height 44
click at [485, 203] on input "Writer First Name" at bounding box center [565, 198] width 173 height 28
type input "Baby"
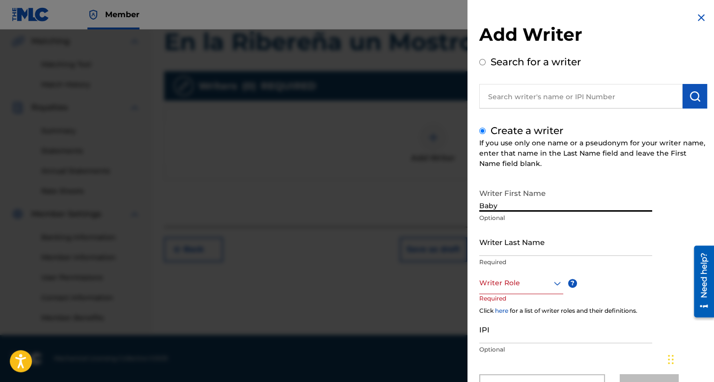
click at [506, 244] on input "Writer Last Name" at bounding box center [565, 242] width 173 height 28
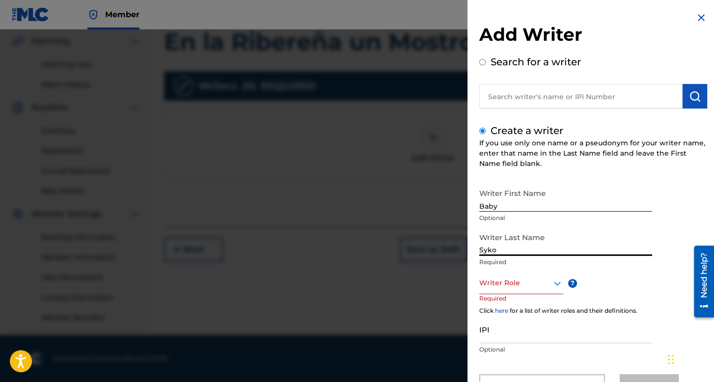
type input "Syko"
click at [512, 285] on div "Writer Role" at bounding box center [521, 283] width 84 height 22
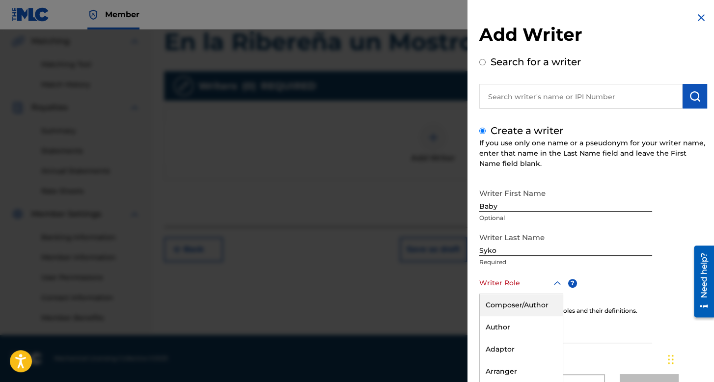
scroll to position [43, 0]
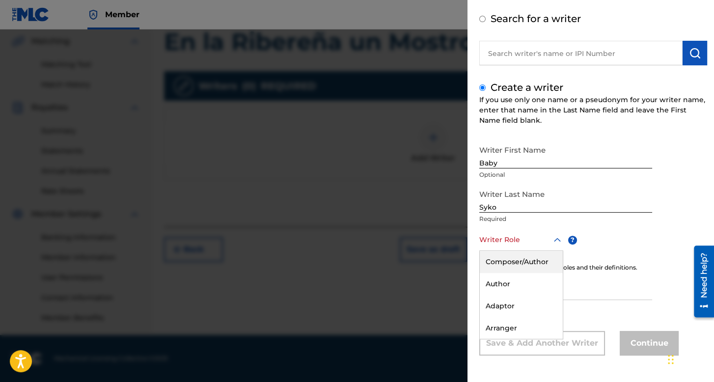
click at [521, 256] on div "Composer/Author" at bounding box center [521, 262] width 83 height 22
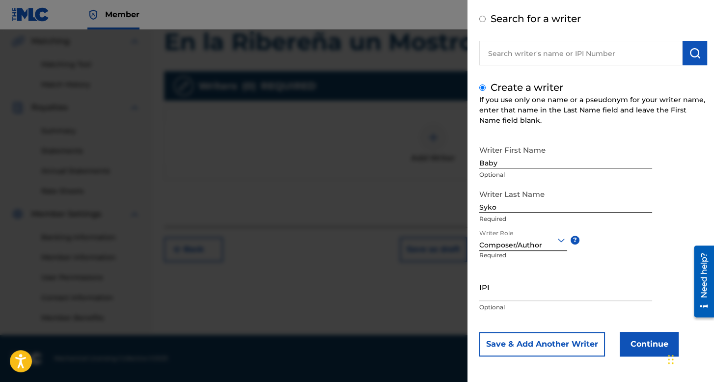
click at [630, 344] on button "Continue" at bounding box center [649, 344] width 59 height 25
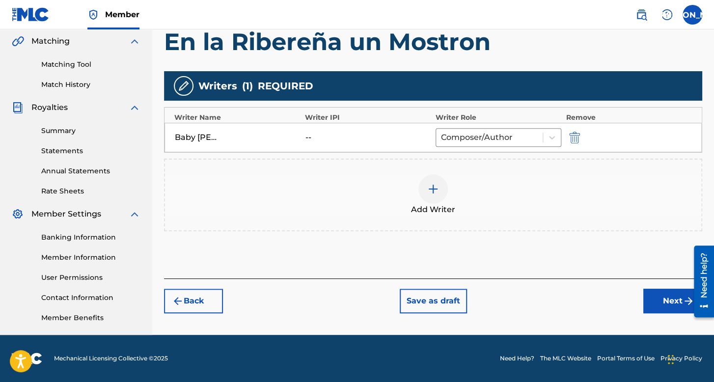
click at [671, 298] on button "Next" at bounding box center [673, 301] width 59 height 25
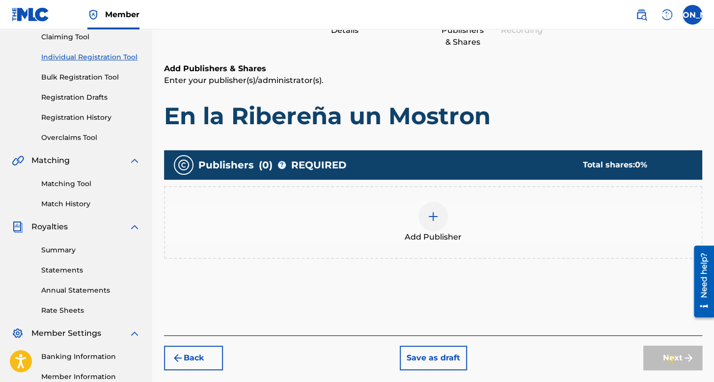
scroll to position [227, 0]
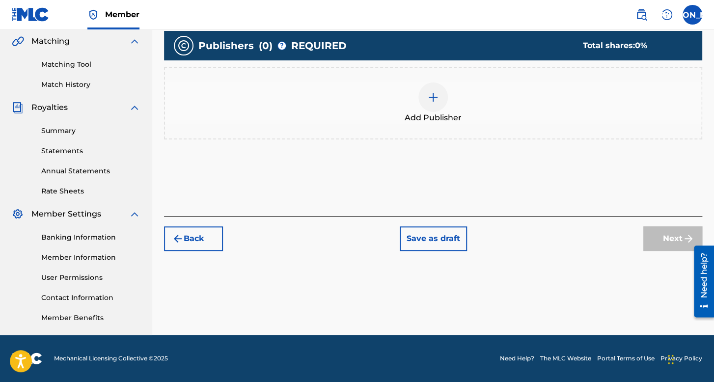
click at [456, 101] on div "Add Publisher" at bounding box center [433, 103] width 536 height 41
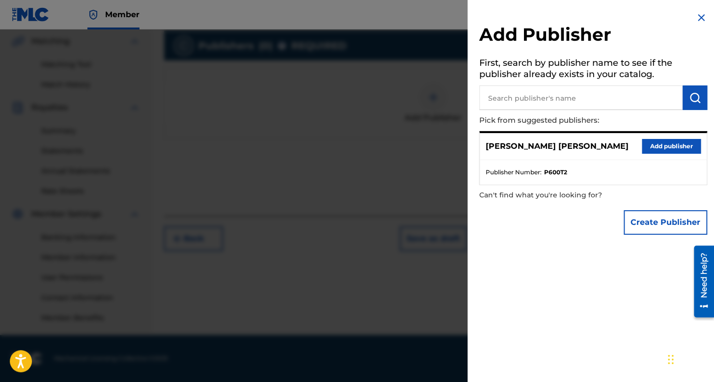
click at [663, 147] on button "Add publisher" at bounding box center [671, 146] width 59 height 15
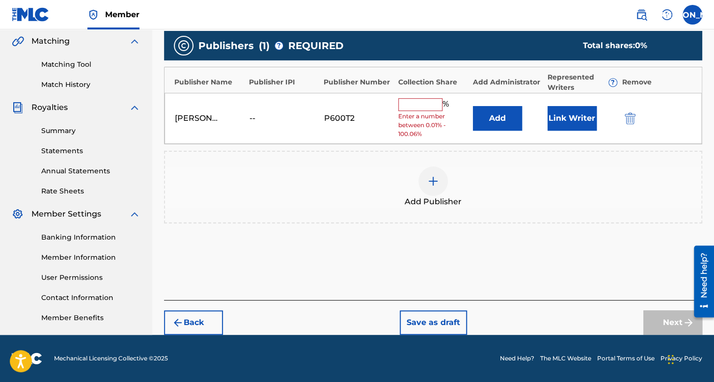
click at [420, 102] on input "text" at bounding box center [420, 104] width 44 height 13
type input "100"
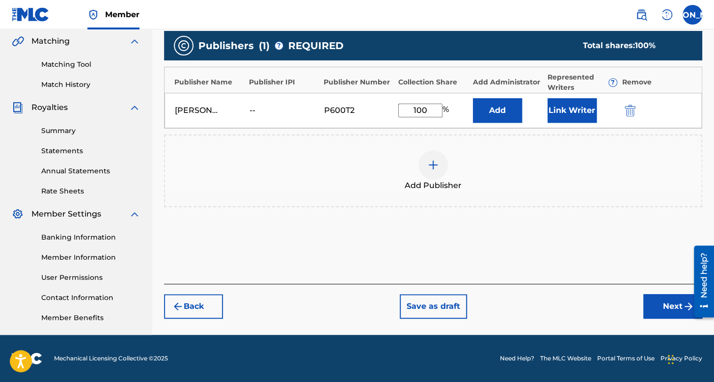
click at [599, 112] on div "Link Writer" at bounding box center [583, 110] width 70 height 25
click at [595, 113] on button "Link Writer" at bounding box center [572, 110] width 49 height 25
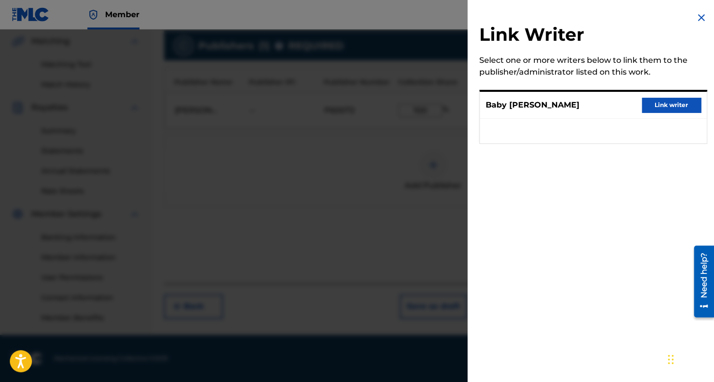
drag, startPoint x: 690, startPoint y: 107, endPoint x: 685, endPoint y: 110, distance: 5.7
click at [689, 106] on button "Link writer" at bounding box center [671, 105] width 59 height 15
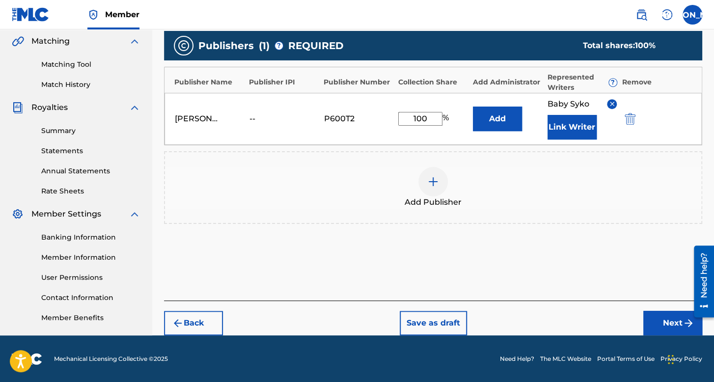
click at [654, 312] on button "Next" at bounding box center [673, 323] width 59 height 25
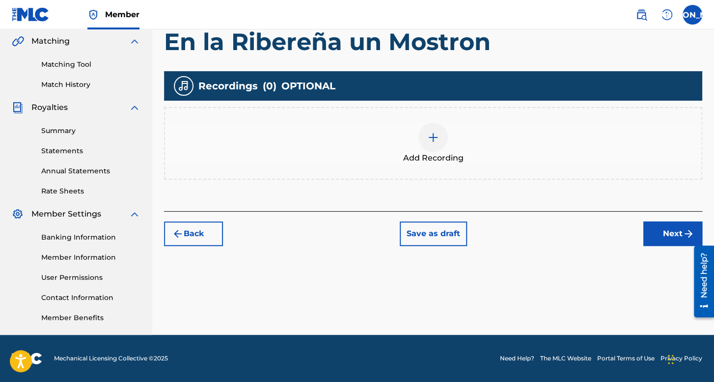
click at [433, 130] on div at bounding box center [433, 137] width 29 height 29
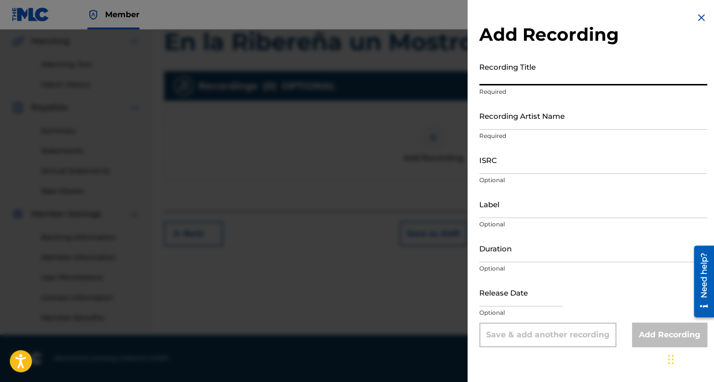
click at [509, 77] on input "Recording Title" at bounding box center [593, 71] width 228 height 28
type input "En la Ribereña un Mostron"
click at [493, 126] on input "Recording Artist Name" at bounding box center [593, 116] width 228 height 28
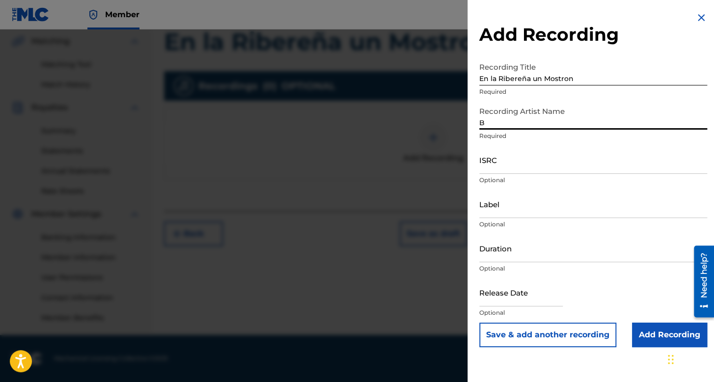
type input "Baby Syko"
click at [519, 165] on input "ISRC" at bounding box center [593, 160] width 228 height 28
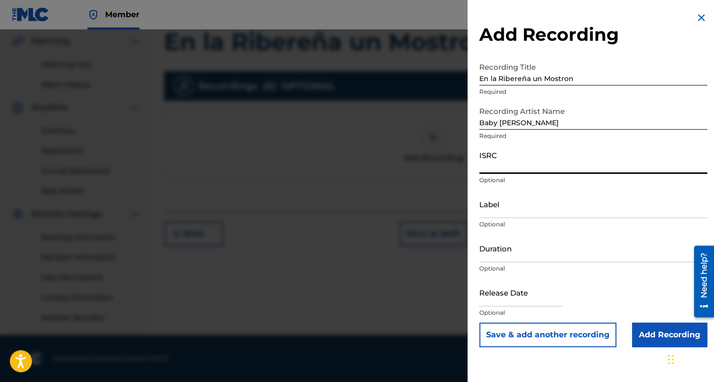
drag, startPoint x: 489, startPoint y: 174, endPoint x: 491, endPoint y: 166, distance: 8.6
paste input "QZS7J2588263"
type input "QZS7J2588263"
click at [514, 243] on input "Duration" at bounding box center [593, 248] width 228 height 28
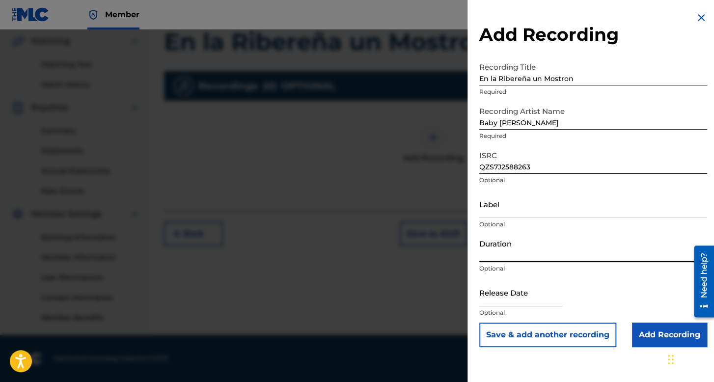
click at [541, 293] on input "text" at bounding box center [521, 293] width 84 height 28
select select "7"
select select "2025"
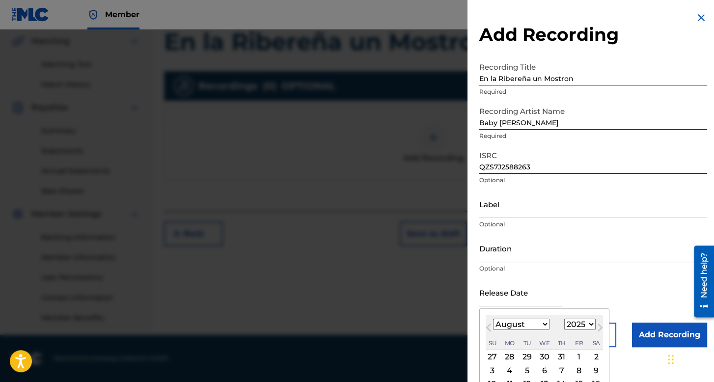
scroll to position [68, 0]
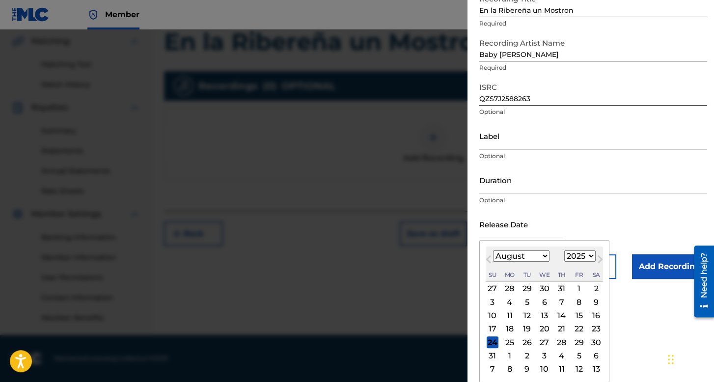
click at [582, 303] on div "8" at bounding box center [579, 302] width 12 height 12
type input "August 8 2025"
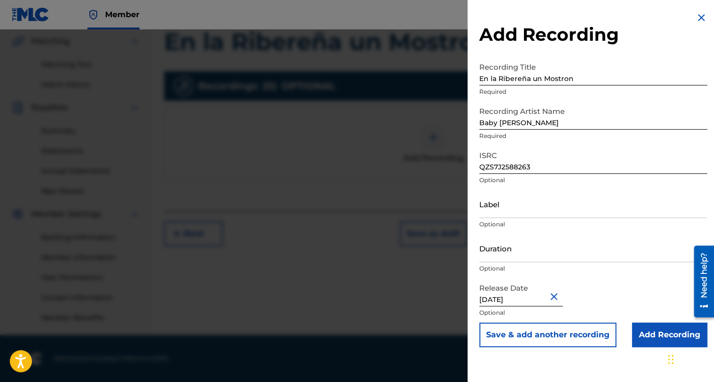
click at [510, 258] on input "Duration" at bounding box center [593, 248] width 228 height 28
type input "04:25"
click at [662, 327] on input "Add Recording" at bounding box center [669, 335] width 75 height 25
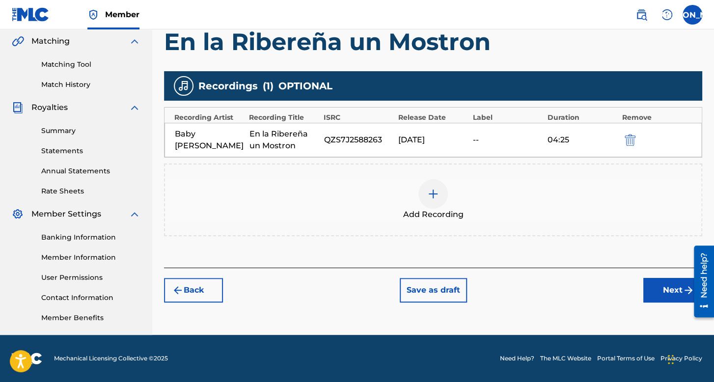
click at [669, 279] on button "Next" at bounding box center [673, 290] width 59 height 25
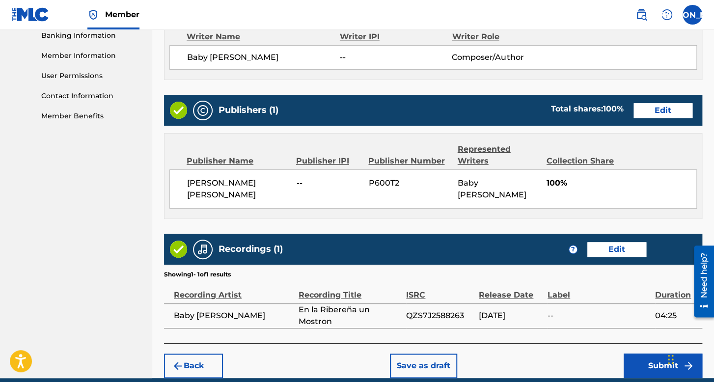
scroll to position [471, 0]
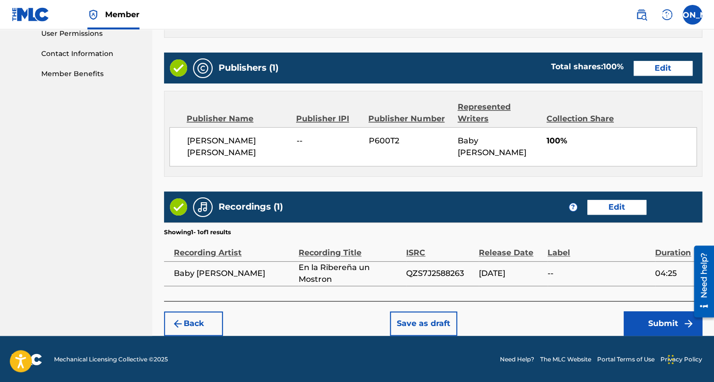
click at [657, 329] on button "Submit" at bounding box center [663, 323] width 79 height 25
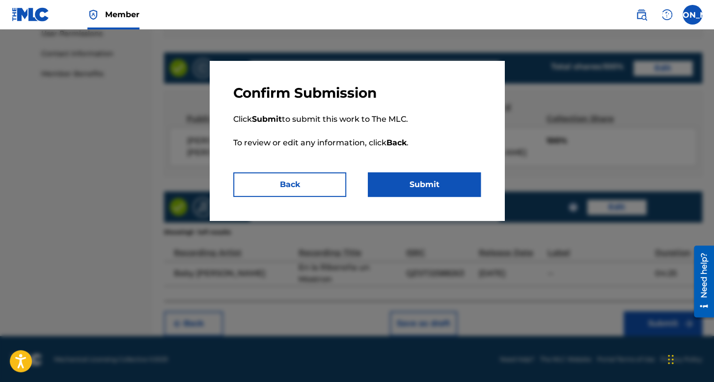
click at [420, 176] on button "Submit" at bounding box center [424, 184] width 113 height 25
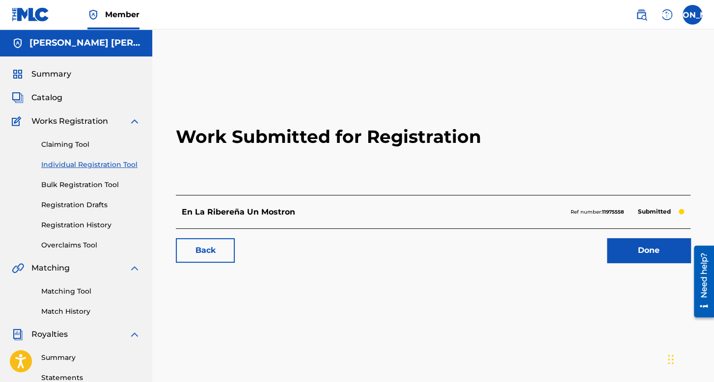
click at [99, 221] on link "Registration History" at bounding box center [90, 225] width 99 height 10
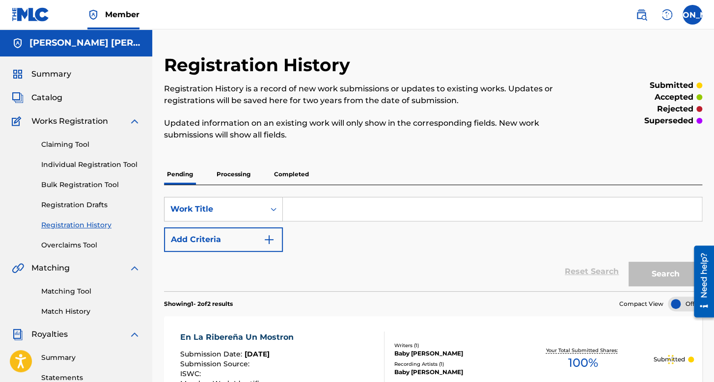
click at [95, 170] on div "Claiming Tool Individual Registration Tool Bulk Registration Tool Registration …" at bounding box center [76, 188] width 129 height 123
click at [96, 169] on link "Individual Registration Tool" at bounding box center [90, 165] width 99 height 10
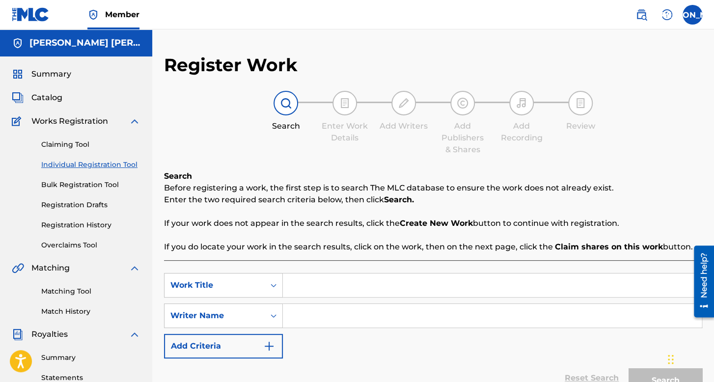
click at [696, 20] on label at bounding box center [693, 15] width 20 height 20
click at [693, 15] on input "JA [PERSON_NAME] [EMAIL_ADDRESS][DOMAIN_NAME] Notification Preferences Profile …" at bounding box center [693, 15] width 0 height 0
click at [540, 48] on div "Register Work Search Enter Work Details Add Writers Add Publishers & Shares Add…" at bounding box center [433, 295] width 562 height 533
click at [84, 165] on link "Individual Registration Tool" at bounding box center [90, 165] width 99 height 10
click at [100, 229] on link "Registration History" at bounding box center [90, 225] width 99 height 10
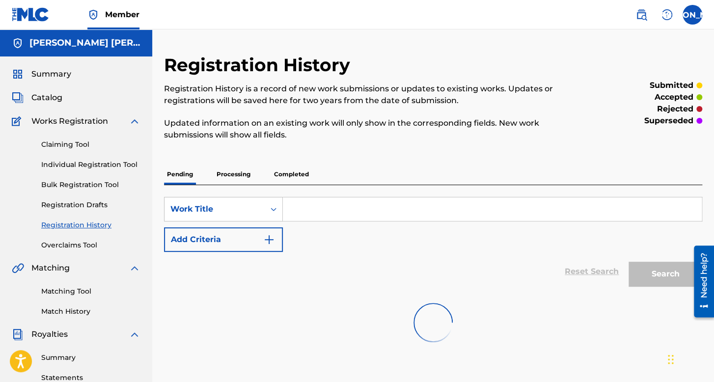
click at [118, 169] on link "Individual Registration Tool" at bounding box center [90, 165] width 99 height 10
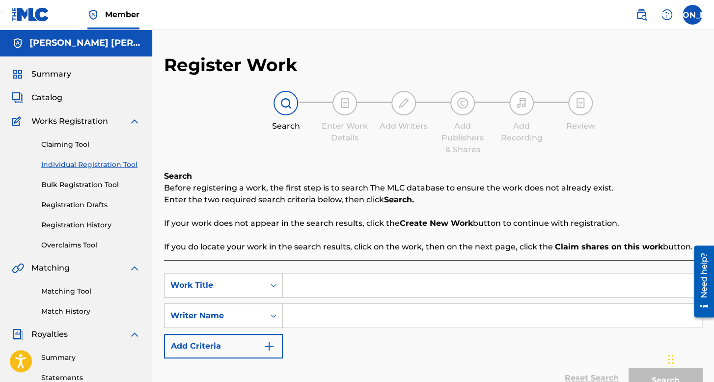
scroll to position [98, 0]
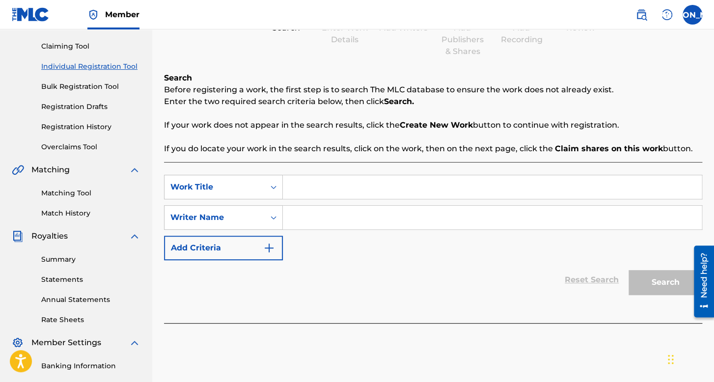
click at [342, 189] on input "Search Form" at bounding box center [492, 187] width 419 height 24
type input "5"
type input "La tropa Felona"
click at [344, 214] on input "Search Form" at bounding box center [492, 218] width 419 height 24
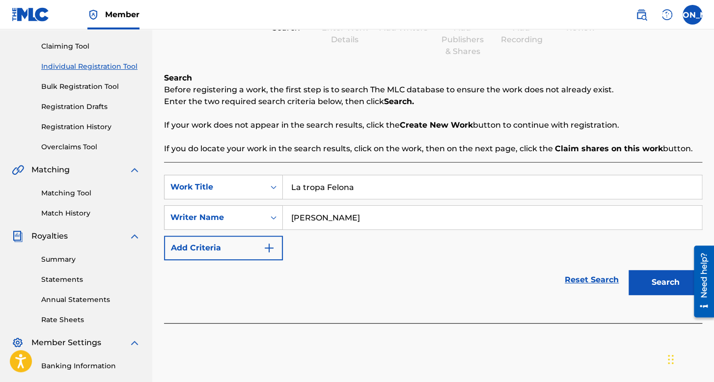
type input "alejandro martinez"
click at [629, 270] on button "Search" at bounding box center [666, 282] width 74 height 25
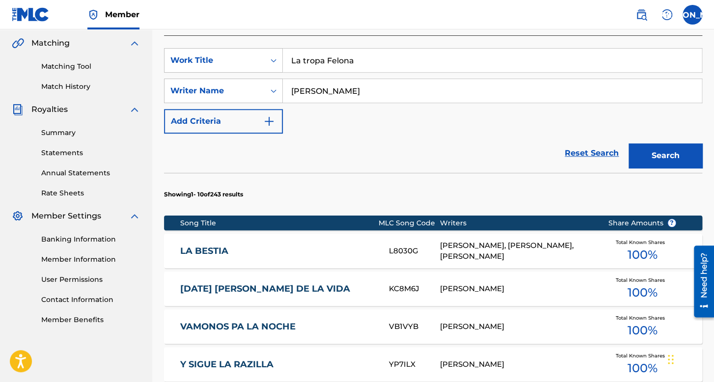
scroll to position [197, 0]
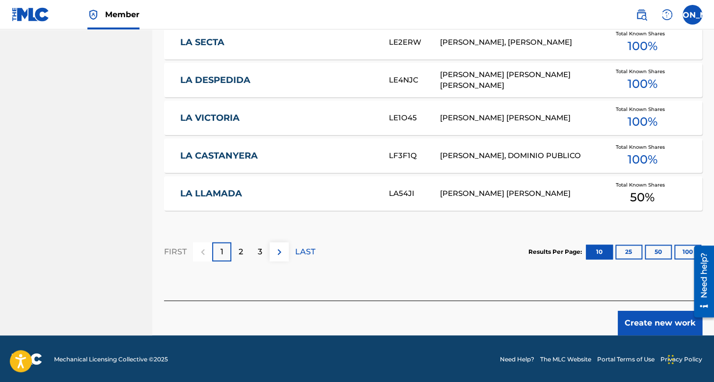
click at [667, 315] on button "Create new work" at bounding box center [660, 323] width 85 height 25
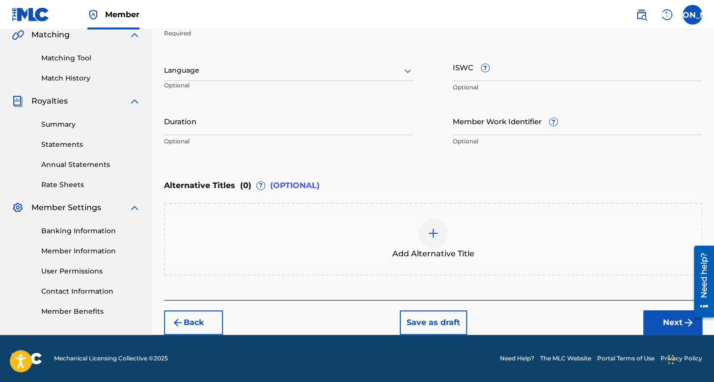
scroll to position [232, 0]
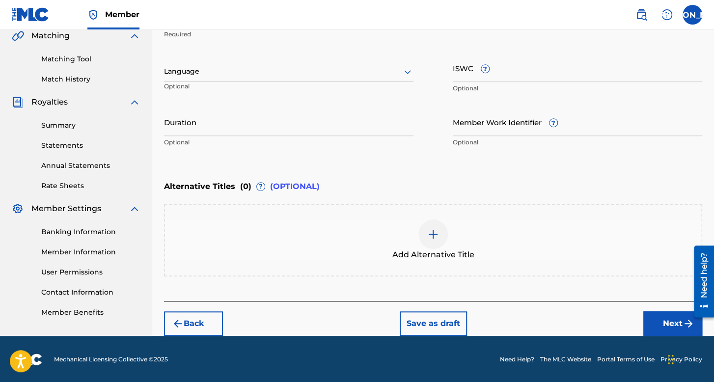
click at [296, 65] on div at bounding box center [289, 71] width 250 height 12
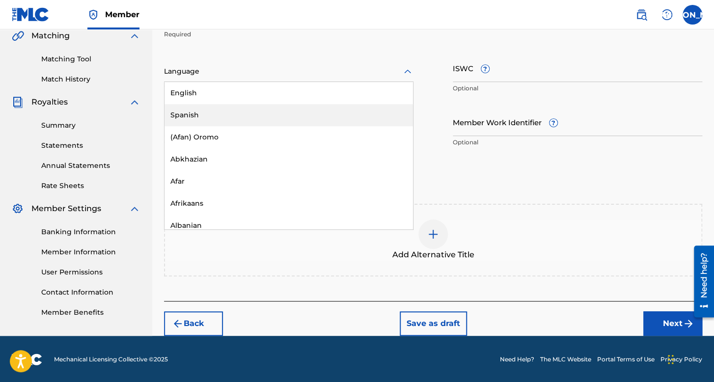
click at [261, 118] on div "Spanish" at bounding box center [289, 115] width 249 height 22
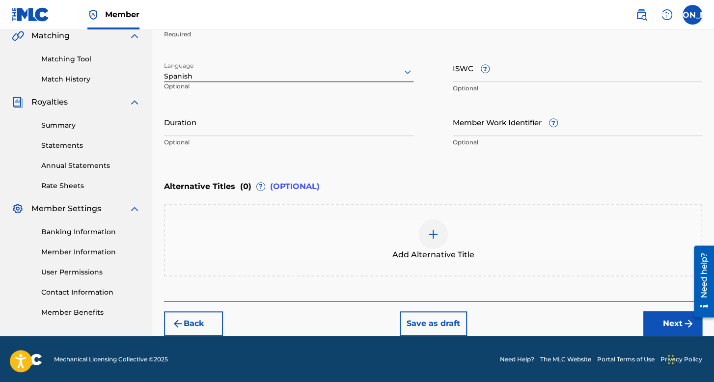
click at [267, 121] on input "Duration" at bounding box center [289, 122] width 250 height 28
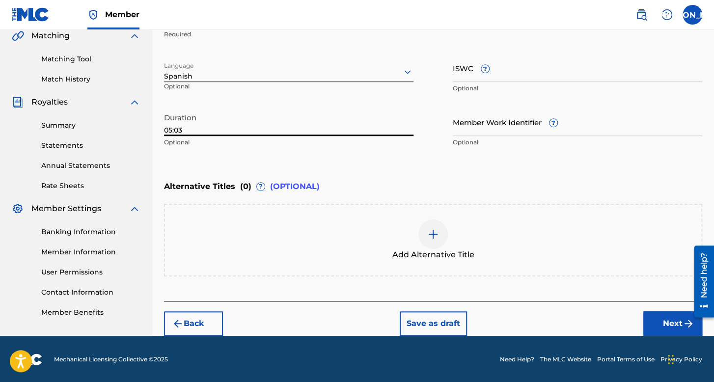
type input "05:03"
click at [662, 317] on button "Next" at bounding box center [673, 323] width 59 height 25
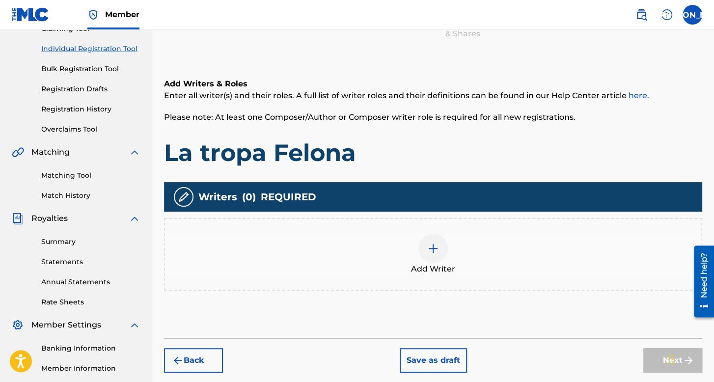
scroll to position [195, 0]
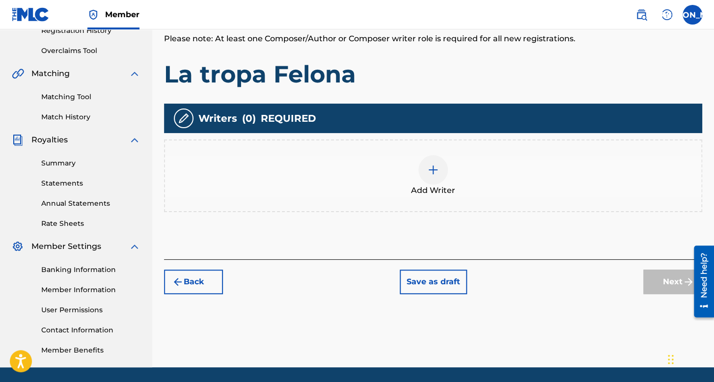
click at [434, 175] on img at bounding box center [433, 170] width 12 height 12
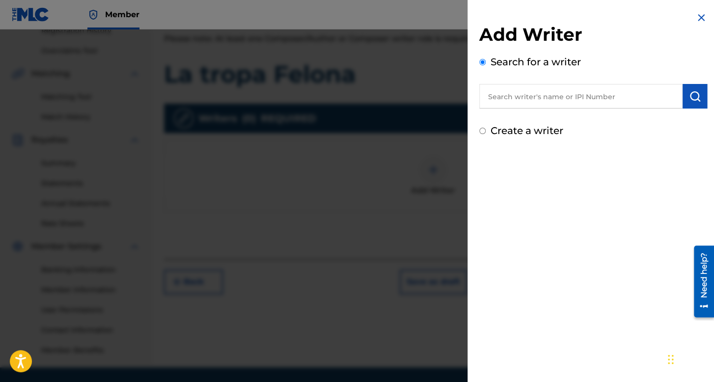
click at [483, 132] on input "Create a writer" at bounding box center [482, 131] width 6 height 6
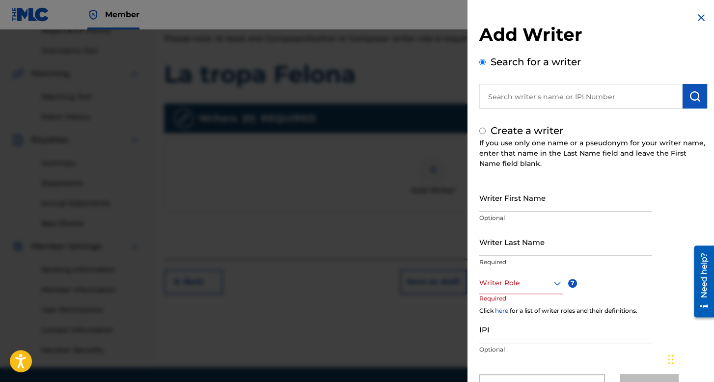
radio input "false"
radio input "true"
click at [503, 189] on input "Writer First Name" at bounding box center [565, 198] width 173 height 28
type input "Baby"
click at [562, 248] on input "Writer Last Name" at bounding box center [565, 242] width 173 height 28
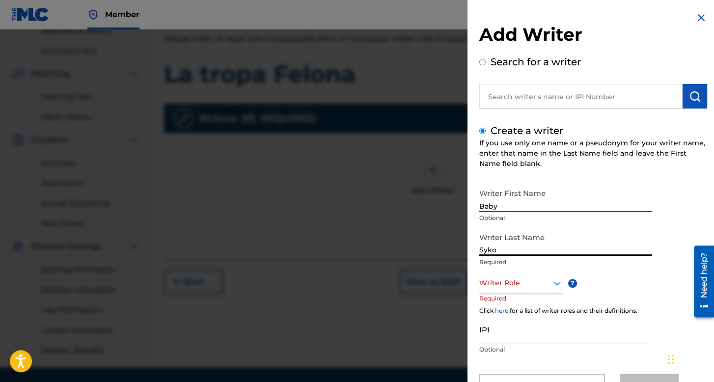
type input "Syko"
click at [530, 290] on div "Writer Role" at bounding box center [521, 283] width 84 height 22
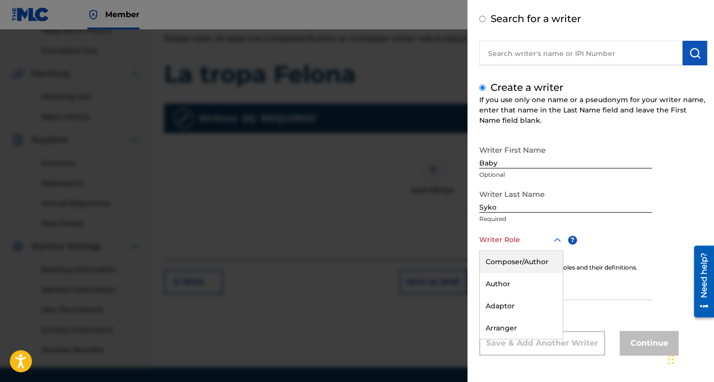
click at [536, 259] on div "Composer/Author" at bounding box center [521, 262] width 83 height 22
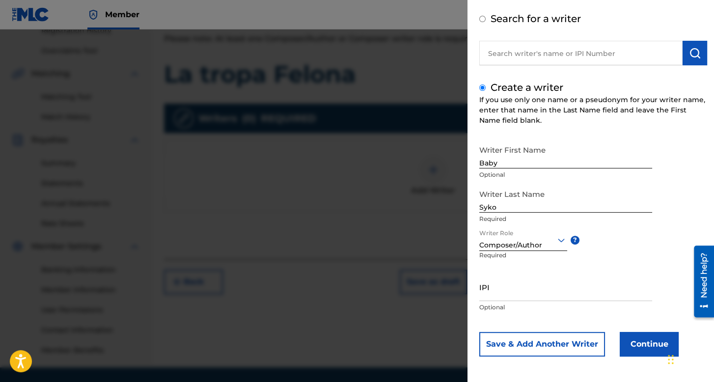
click at [623, 339] on button "Continue" at bounding box center [649, 344] width 59 height 25
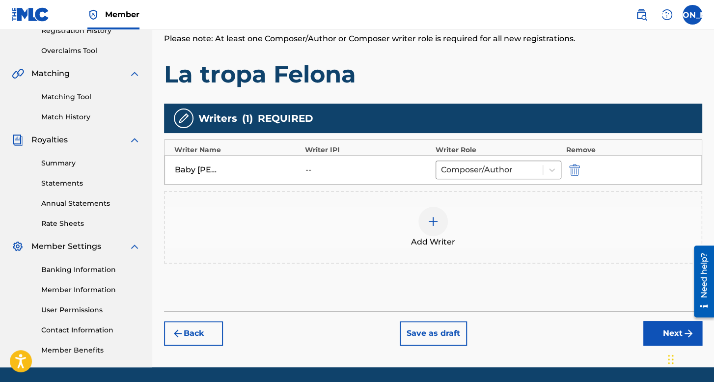
click at [658, 329] on button "Next" at bounding box center [673, 333] width 59 height 25
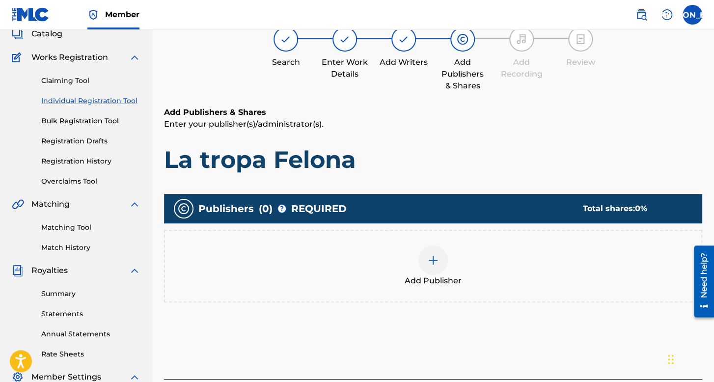
scroll to position [44, 0]
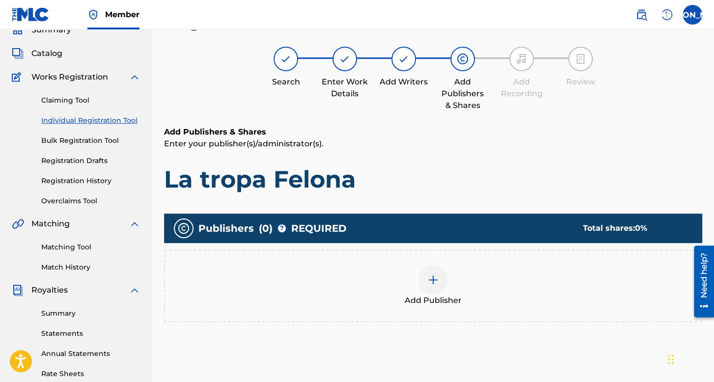
click at [434, 285] on div at bounding box center [433, 279] width 29 height 29
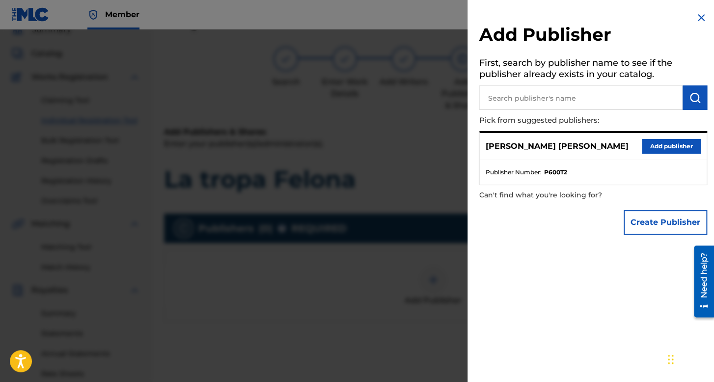
click at [637, 142] on div "José Osvaldo Arriaga Valdez Add publisher" at bounding box center [593, 146] width 227 height 27
click at [645, 144] on button "Add publisher" at bounding box center [671, 146] width 59 height 15
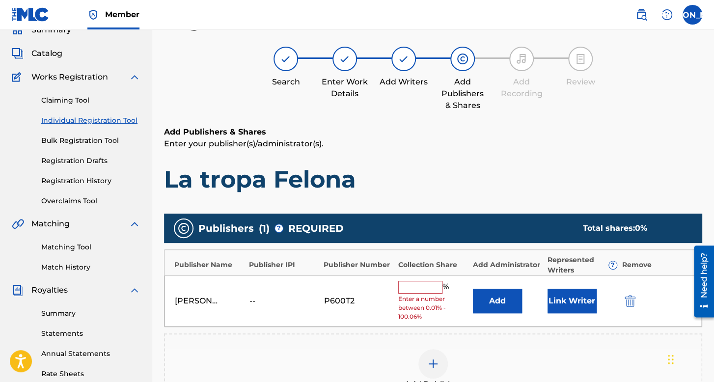
click at [393, 283] on div "José Osvaldo Arriaga Valdez -- P600T2 % Enter a number between 0.01% - 100.06% …" at bounding box center [433, 302] width 537 height 52
click at [438, 288] on input "text" at bounding box center [420, 287] width 44 height 13
type input "100"
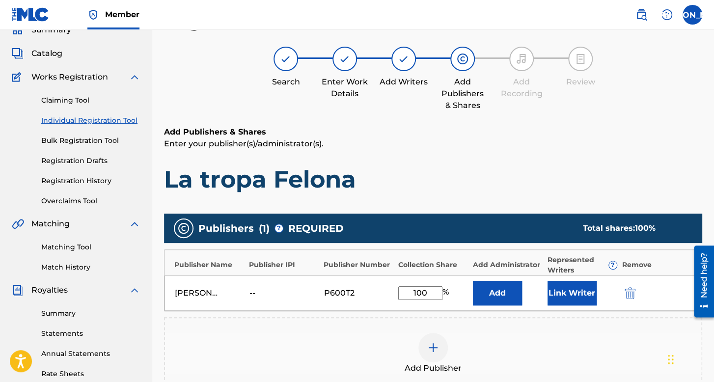
click at [586, 297] on button "Link Writer" at bounding box center [572, 293] width 49 height 25
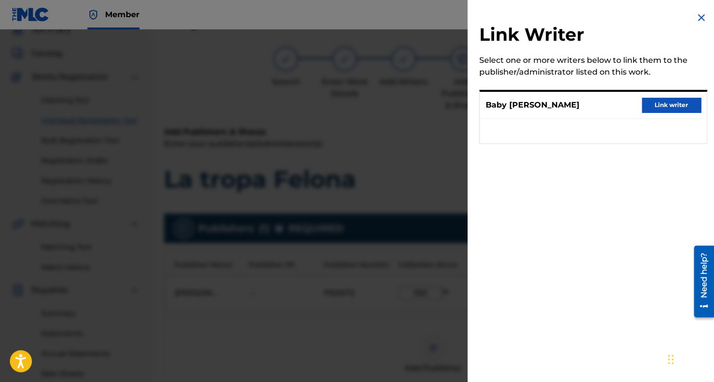
click at [677, 106] on button "Link writer" at bounding box center [671, 105] width 59 height 15
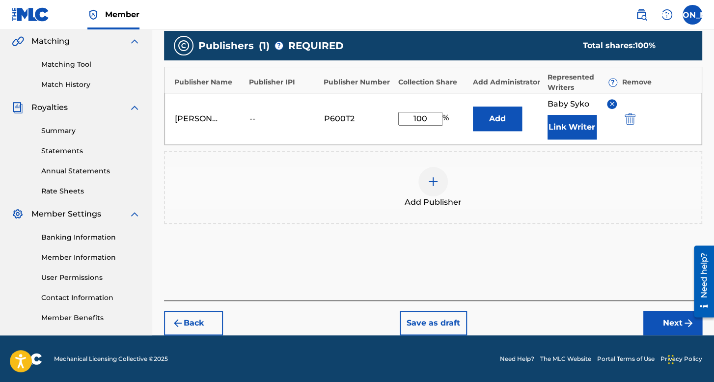
click at [640, 321] on div "Back Save as draft Next" at bounding box center [433, 318] width 538 height 35
click at [644, 320] on button "Next" at bounding box center [673, 323] width 59 height 25
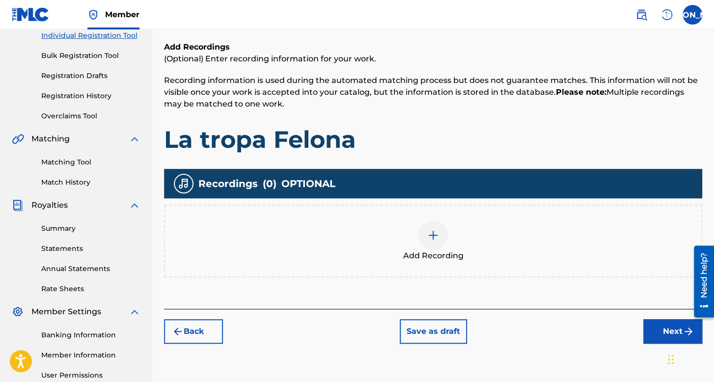
scroll to position [227, 0]
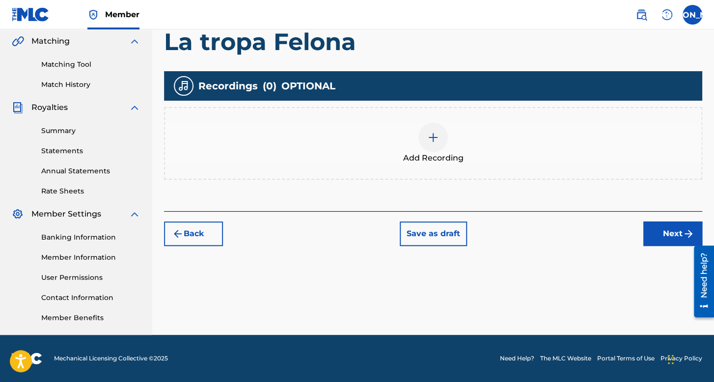
click at [394, 112] on div "Add Recording" at bounding box center [433, 143] width 538 height 73
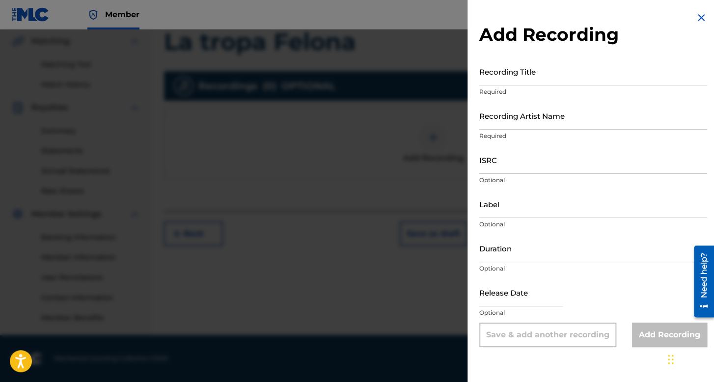
click at [509, 81] on input "Recording Title" at bounding box center [593, 71] width 228 height 28
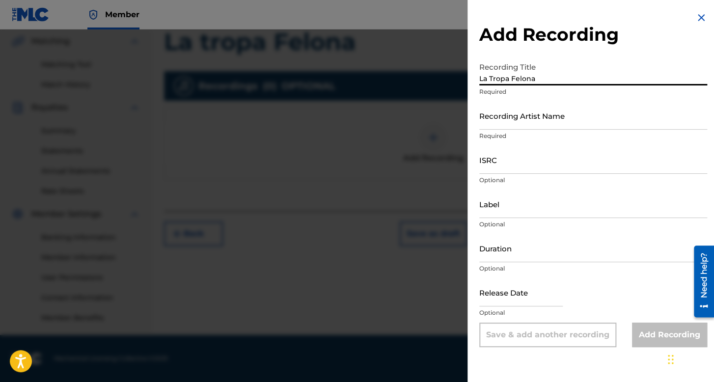
type input "La Tropa Felona"
click at [546, 121] on input "Recording Artist Name" at bounding box center [593, 116] width 228 height 28
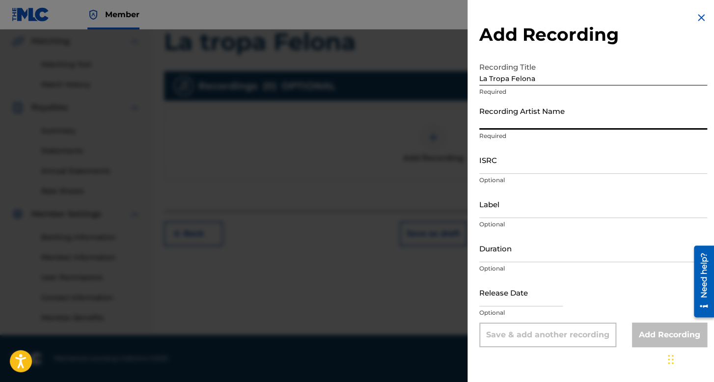
type input "Baby Syko"
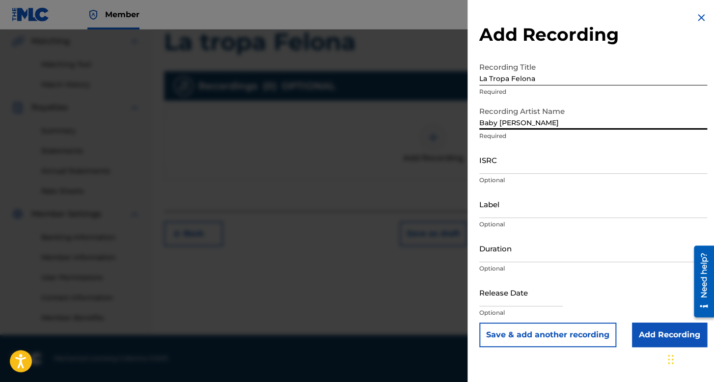
click at [515, 169] on input "ISRC" at bounding box center [593, 160] width 228 height 28
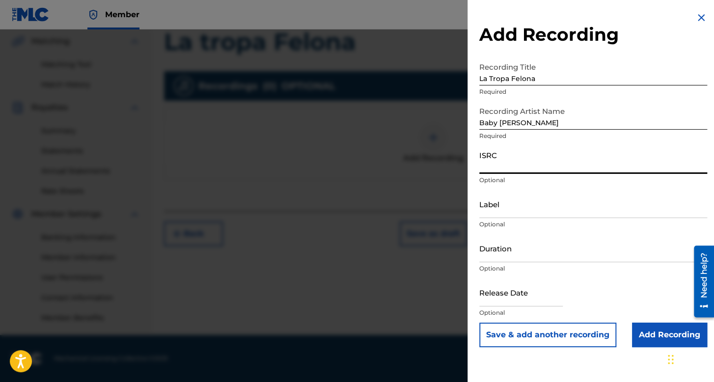
paste input "QM42K2359780"
type input "QM42K2359780"
click at [520, 251] on input "Duration" at bounding box center [593, 248] width 228 height 28
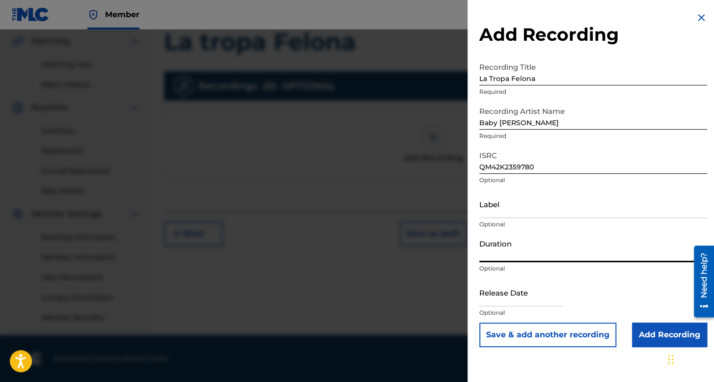
click at [518, 295] on input "text" at bounding box center [521, 293] width 84 height 28
select select "7"
select select "2025"
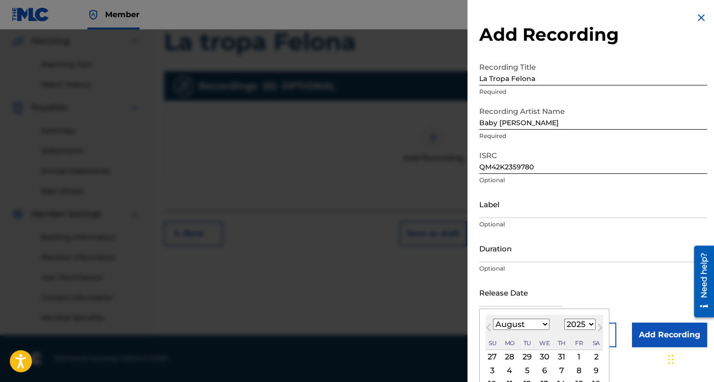
scroll to position [68, 0]
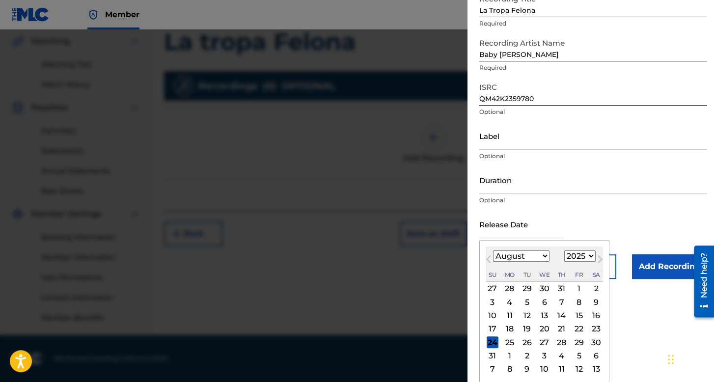
click at [505, 256] on select "January February March April May June July August September October November De…" at bounding box center [521, 256] width 56 height 11
select select "6"
click at [493, 262] on select "January February March April May June July August September October November De…" at bounding box center [521, 256] width 56 height 11
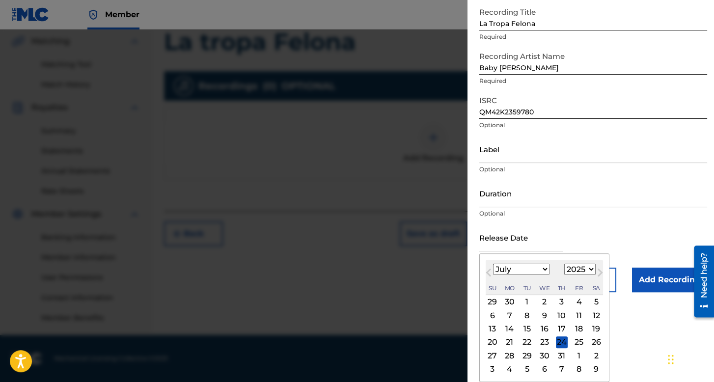
scroll to position [55, 0]
click at [576, 271] on select "1899 1900 1901 1902 1903 1904 1905 1906 1907 1908 1909 1910 1911 1912 1913 1914…" at bounding box center [579, 269] width 31 height 11
select select "2023"
click at [564, 264] on select "1899 1900 1901 1902 1903 1904 1905 1906 1907 1908 1909 1910 1911 1912 1913 1914…" at bounding box center [579, 269] width 31 height 11
click at [577, 317] on div "7" at bounding box center [579, 316] width 12 height 12
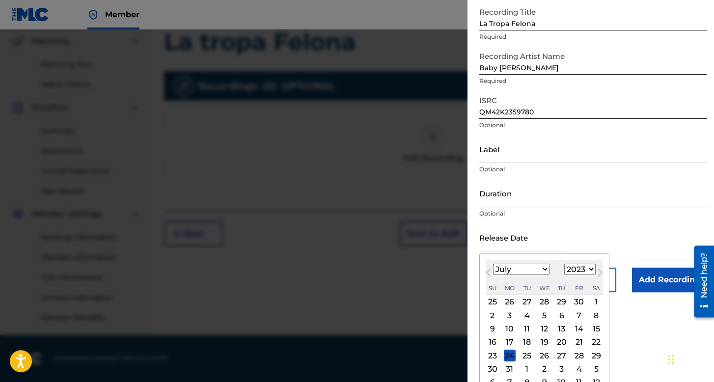
type input "July 7 2023"
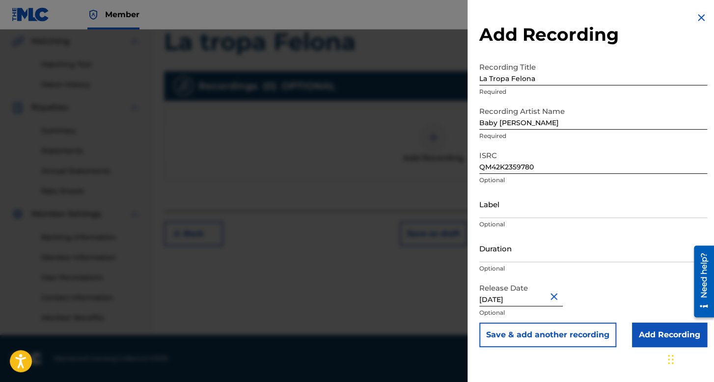
click at [643, 329] on input "Add Recording" at bounding box center [669, 335] width 75 height 25
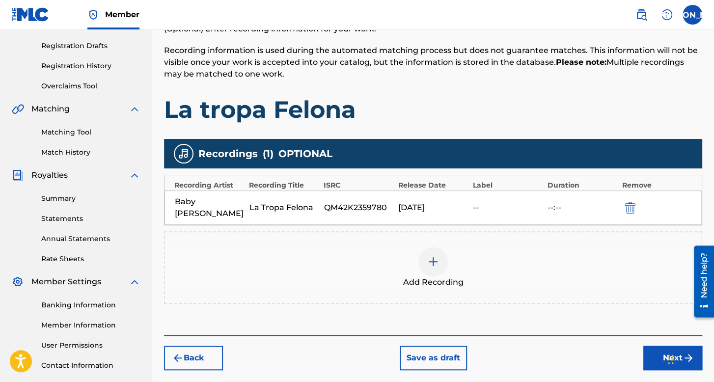
scroll to position [80, 0]
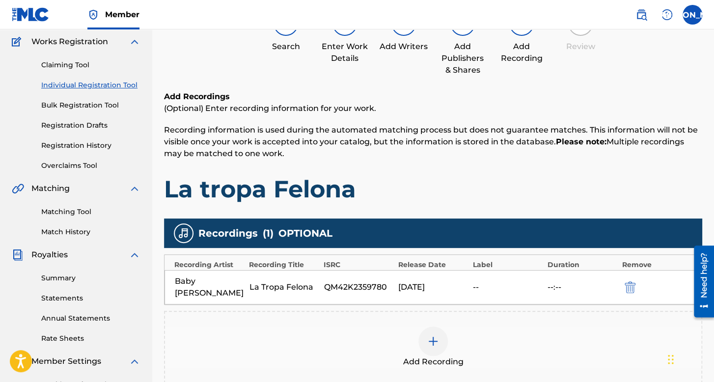
click at [562, 282] on div "--:--" at bounding box center [583, 288] width 70 height 12
click at [557, 282] on div "--:--" at bounding box center [583, 288] width 70 height 12
click at [559, 282] on div "--:--" at bounding box center [583, 288] width 70 height 12
click at [641, 282] on div at bounding box center [644, 287] width 44 height 11
click at [636, 282] on button "submit" at bounding box center [629, 287] width 15 height 11
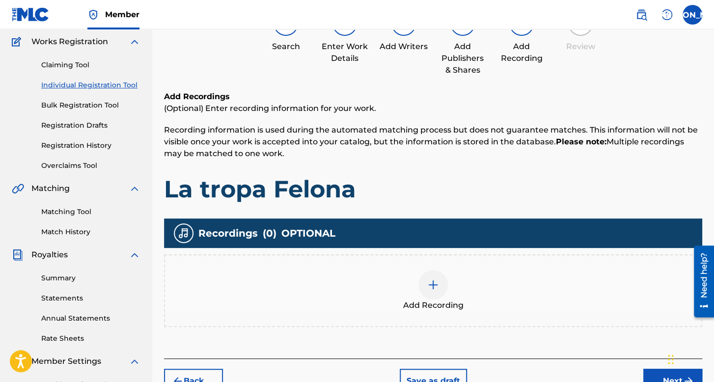
scroll to position [178, 0]
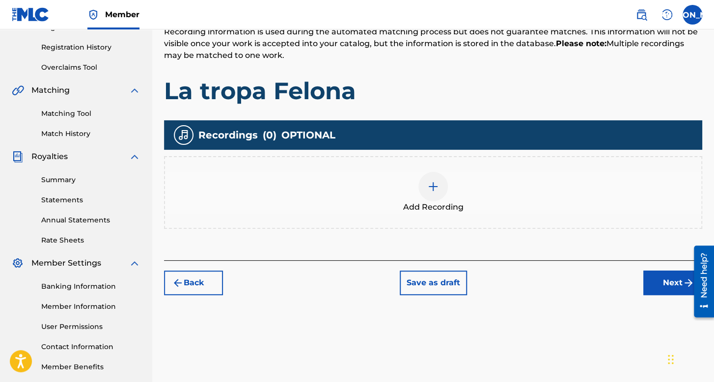
click at [419, 198] on div "Add Recording" at bounding box center [433, 192] width 536 height 41
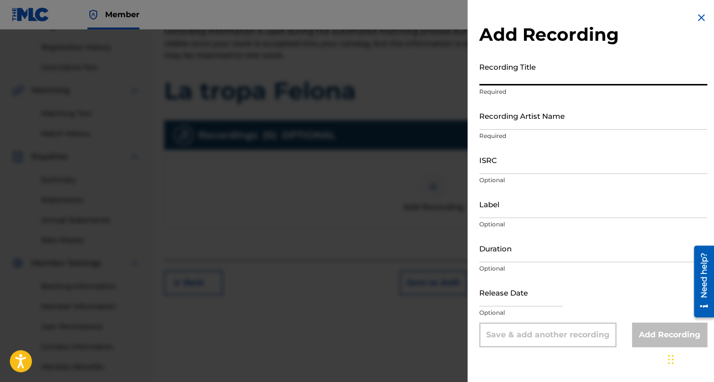
click at [530, 70] on input "Recording Title" at bounding box center [593, 71] width 228 height 28
type input "La Tropa Felona"
click at [547, 103] on input "Recording Artist Name" at bounding box center [593, 116] width 228 height 28
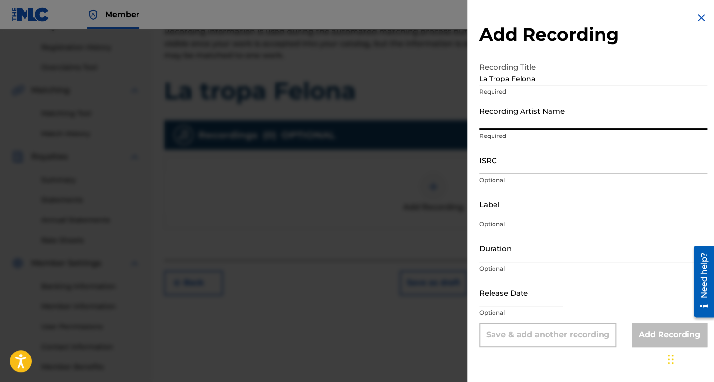
type input "Baby Syko"
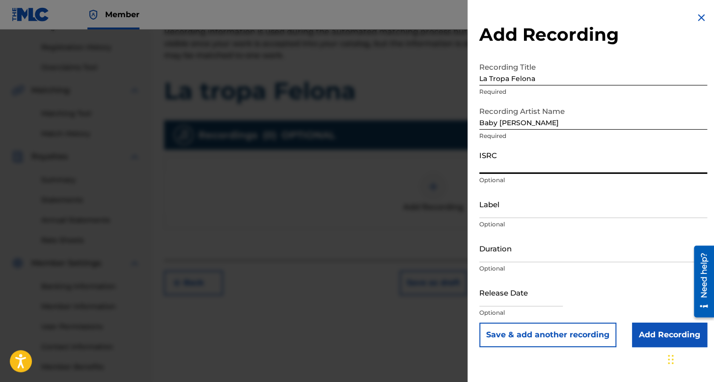
click at [506, 170] on input "ISRC" at bounding box center [593, 160] width 228 height 28
paste input "QM42K2359780"
type input "QM42K2359780"
click at [521, 256] on input "Duration" at bounding box center [593, 248] width 228 height 28
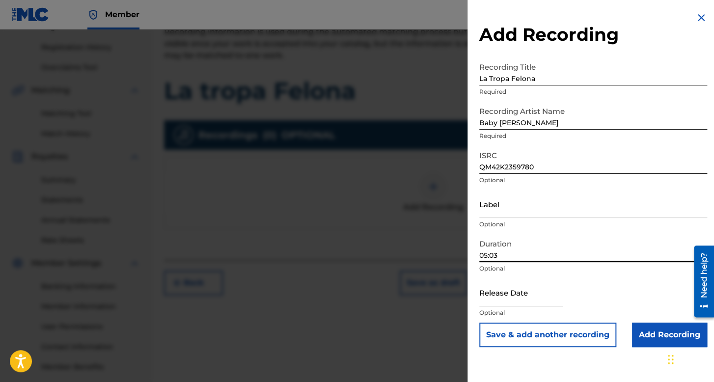
type input "05:03"
click at [508, 305] on input "text" at bounding box center [521, 293] width 84 height 28
select select "7"
select select "2025"
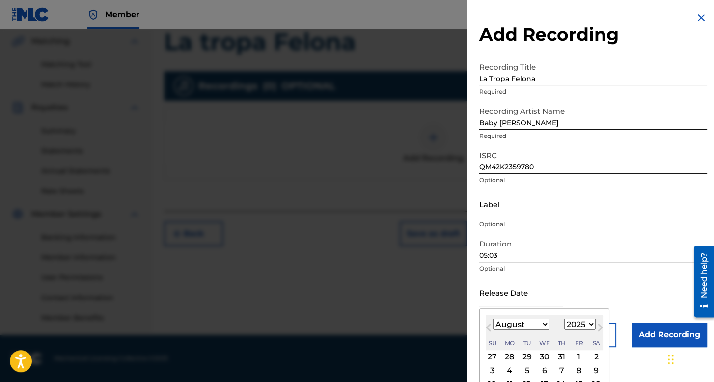
scroll to position [68, 0]
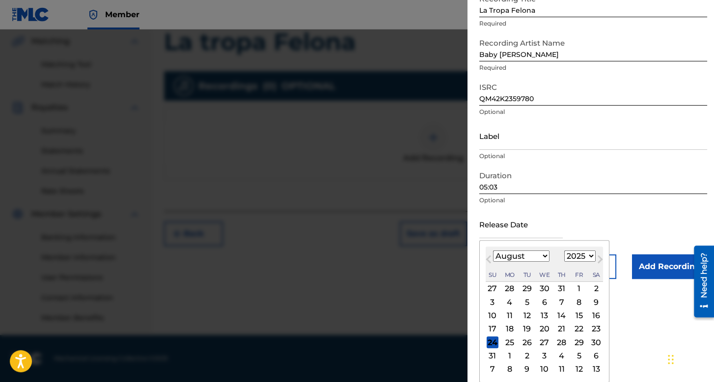
click at [534, 256] on select "January February March April May June July August September October November De…" at bounding box center [521, 256] width 56 height 11
select select "6"
click at [493, 262] on select "January February March April May June July August September October November De…" at bounding box center [521, 256] width 56 height 11
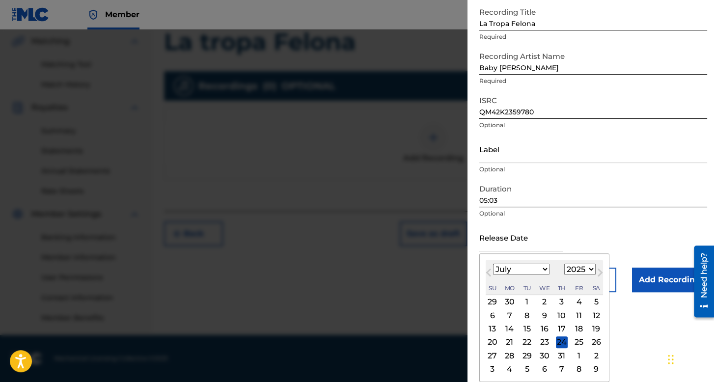
scroll to position [55, 0]
click at [574, 269] on select "1899 1900 1901 1902 1903 1904 1905 1906 1907 1908 1909 1910 1911 1912 1913 1914…" at bounding box center [579, 269] width 31 height 11
select select "2023"
click at [564, 264] on select "1899 1900 1901 1902 1903 1904 1905 1906 1907 1908 1909 1910 1911 1912 1913 1914…" at bounding box center [579, 269] width 31 height 11
click at [496, 357] on div "23" at bounding box center [493, 356] width 12 height 12
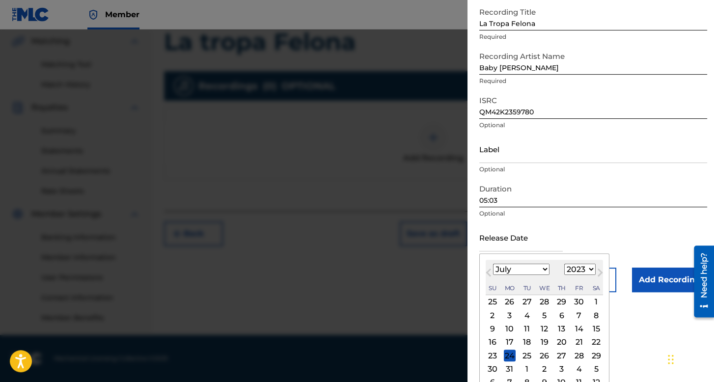
type input "July 23 2023"
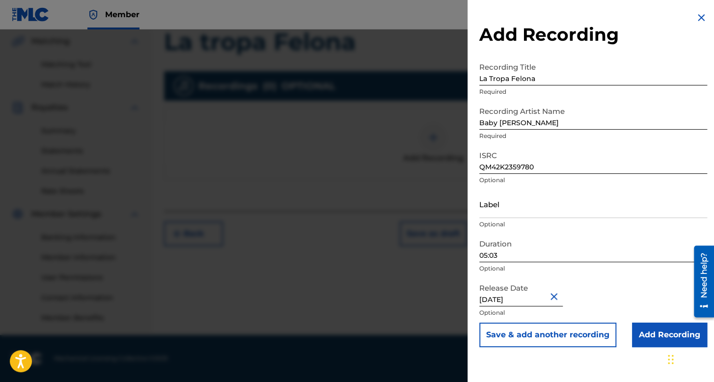
scroll to position [0, 0]
click at [499, 300] on input "July 23 2023" at bounding box center [521, 293] width 84 height 28
select select "6"
select select "2023"
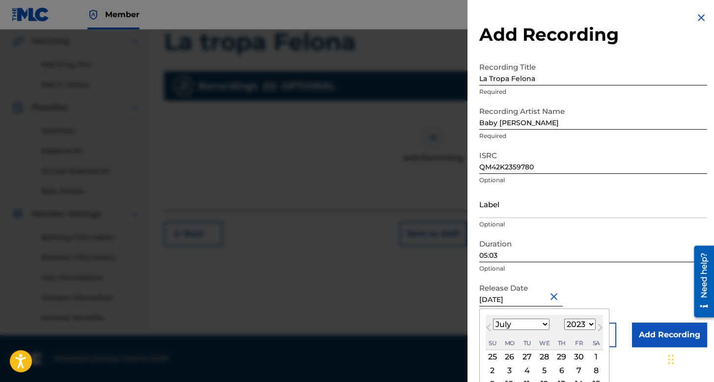
click at [506, 304] on input "July 23 2023" at bounding box center [521, 293] width 84 height 28
click at [500, 303] on input "July 23 2023" at bounding box center [521, 293] width 84 height 28
click at [502, 303] on input "July 23 2023" at bounding box center [521, 293] width 84 height 28
click at [519, 301] on input "July 7 2023" at bounding box center [521, 293] width 84 height 28
type input "July 7 2023"
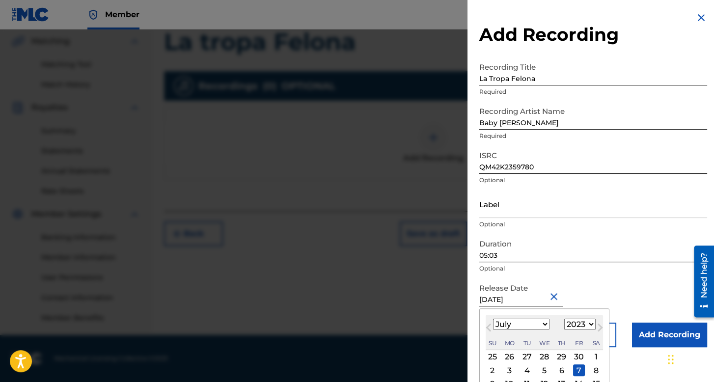
click at [579, 370] on div "7" at bounding box center [579, 371] width 12 height 12
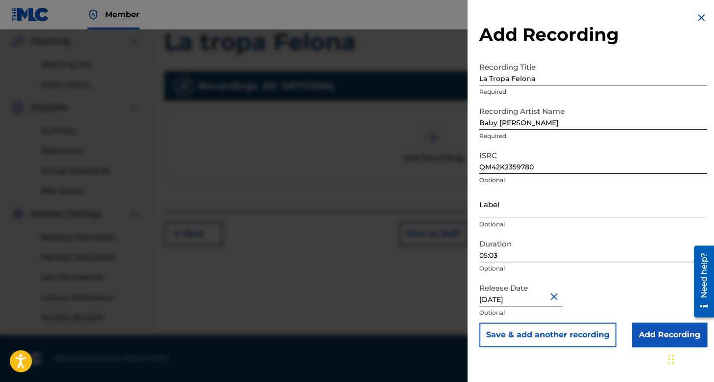
click at [639, 329] on input "Add Recording" at bounding box center [669, 335] width 75 height 25
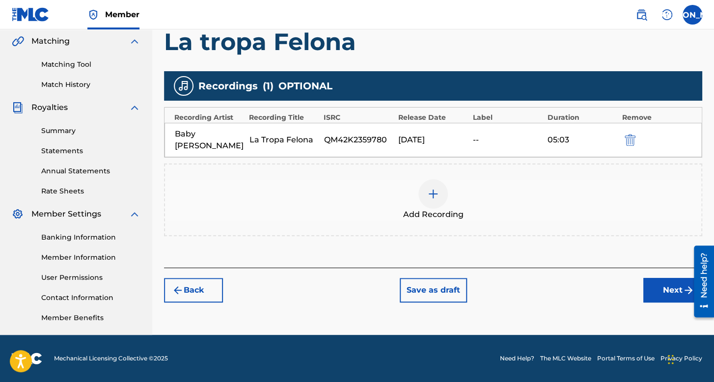
click at [649, 278] on button "Next" at bounding box center [673, 290] width 59 height 25
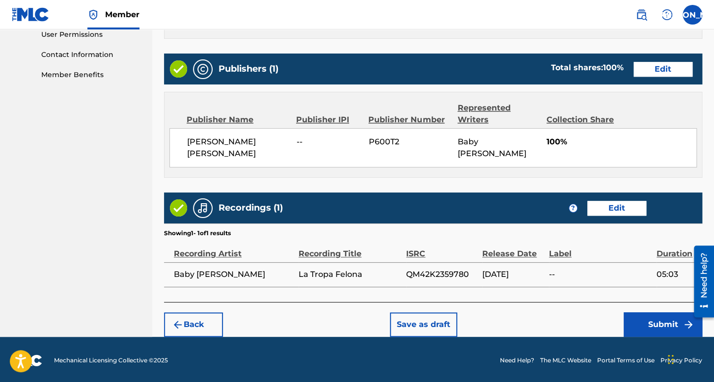
scroll to position [471, 0]
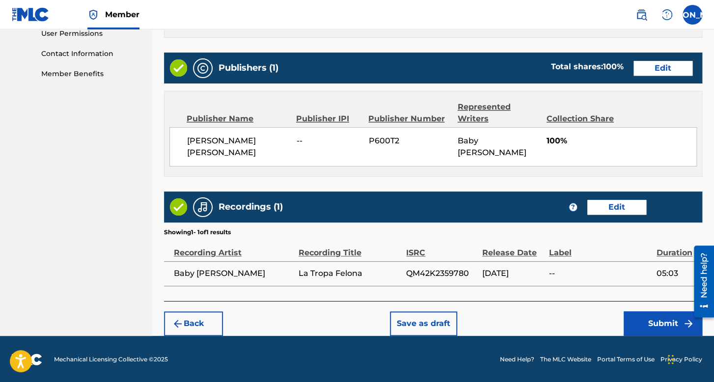
click at [668, 323] on button "Submit" at bounding box center [663, 323] width 79 height 25
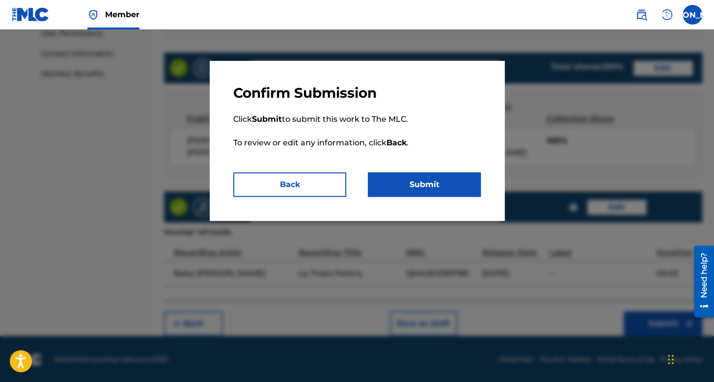
click at [425, 173] on button "Submit" at bounding box center [424, 184] width 113 height 25
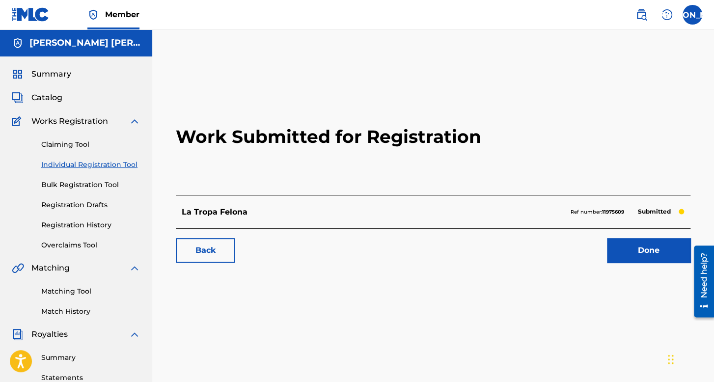
click at [87, 162] on link "Individual Registration Tool" at bounding box center [90, 165] width 99 height 10
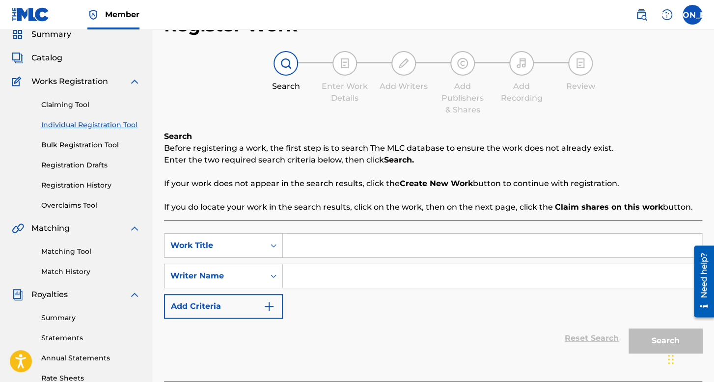
scroll to position [49, 0]
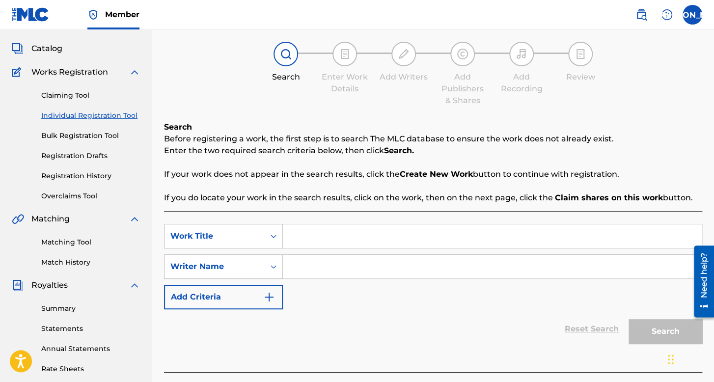
click at [361, 226] on input "Search Form" at bounding box center [492, 237] width 419 height 24
type input "el chaparro v3"
click at [365, 260] on input "Search Form" at bounding box center [492, 267] width 419 height 24
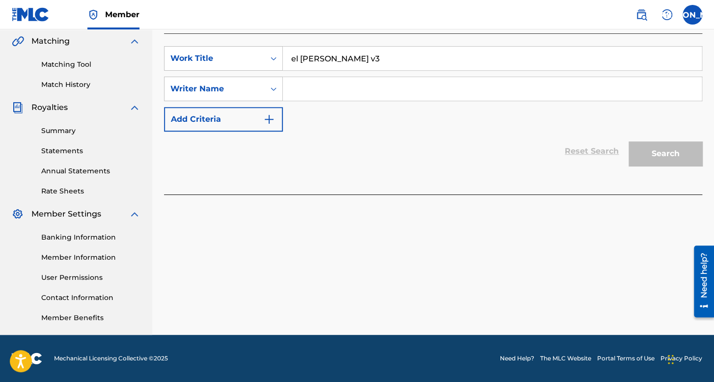
scroll to position [0, 0]
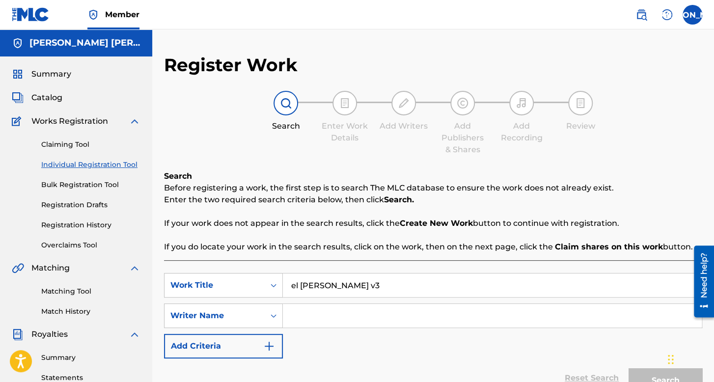
click at [86, 233] on div "Claiming Tool Individual Registration Tool Bulk Registration Tool Registration …" at bounding box center [76, 188] width 129 height 123
click at [92, 226] on link "Registration History" at bounding box center [90, 225] width 99 height 10
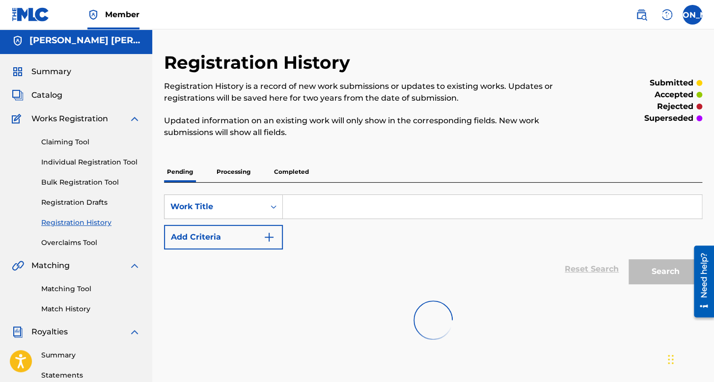
scroll to position [49, 0]
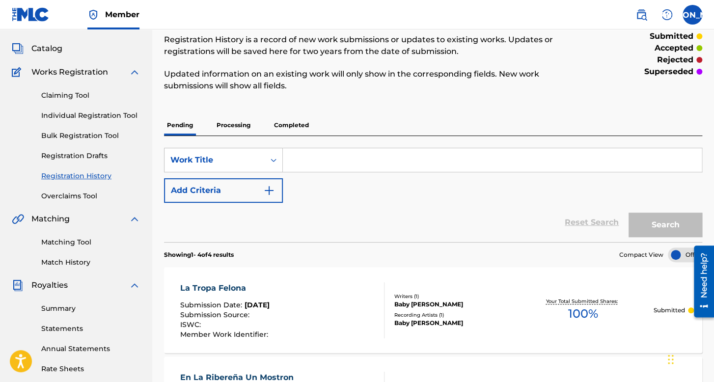
click at [296, 138] on div "SearchWithCriteria7aecc3fa-9bd5-41c2-8c80-9e087fcc25ce Work Title Add Criteria …" at bounding box center [433, 189] width 538 height 106
click at [299, 131] on p "Completed" at bounding box center [291, 125] width 41 height 21
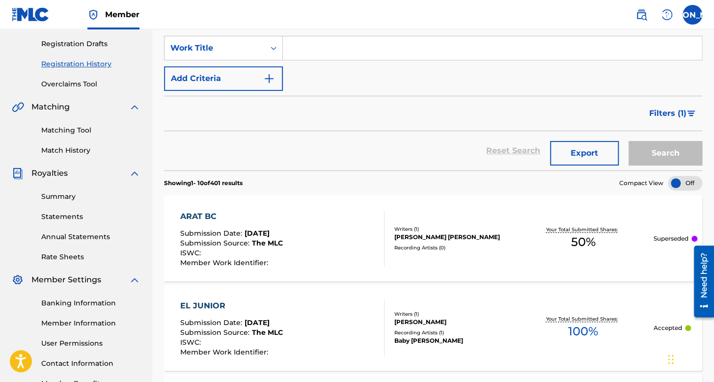
scroll to position [80, 0]
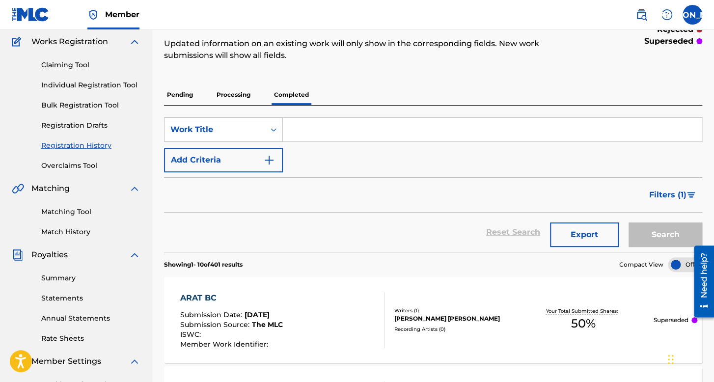
click at [325, 137] on input "Search Form" at bounding box center [492, 130] width 419 height 24
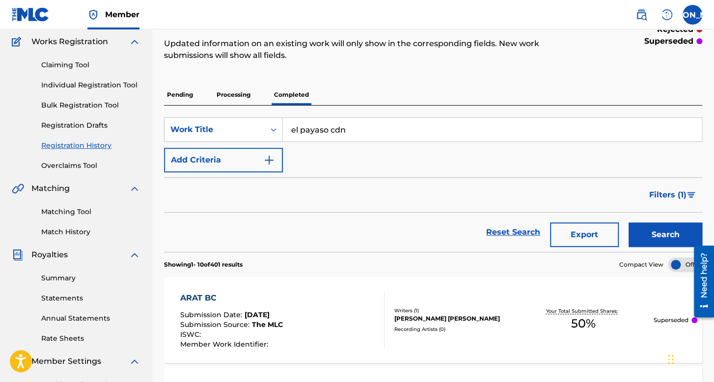
type input "el payaso cdn"
click at [629, 223] on button "Search" at bounding box center [666, 235] width 74 height 25
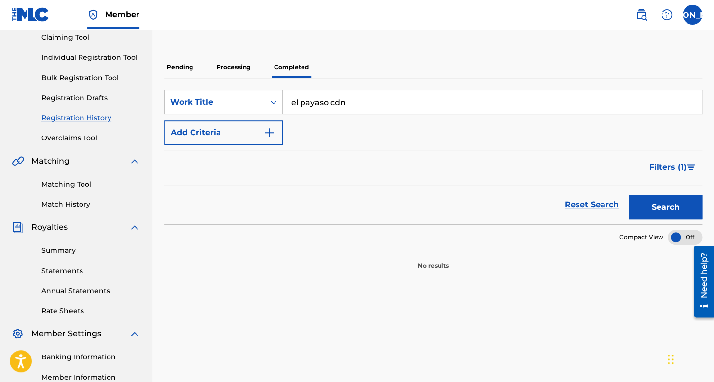
scroll to position [30, 0]
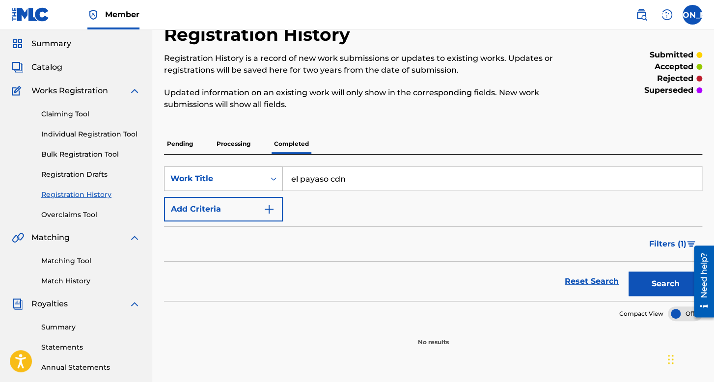
drag, startPoint x: 352, startPoint y: 172, endPoint x: 260, endPoint y: 185, distance: 93.2
click at [260, 185] on div "SearchWithCriteria7aecc3fa-9bd5-41c2-8c80-9e087fcc25ce Work Title el payaso cdn" at bounding box center [433, 179] width 538 height 25
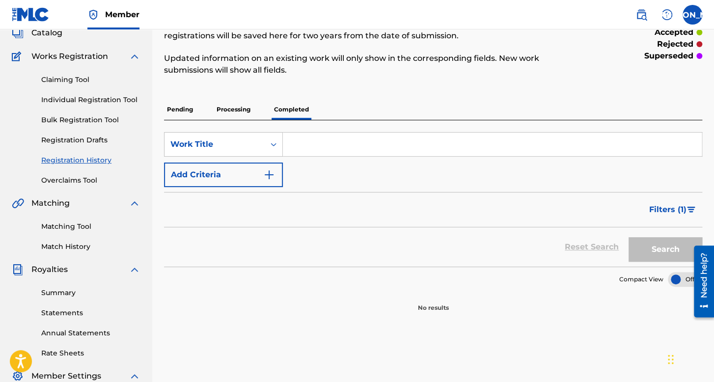
scroll to position [80, 0]
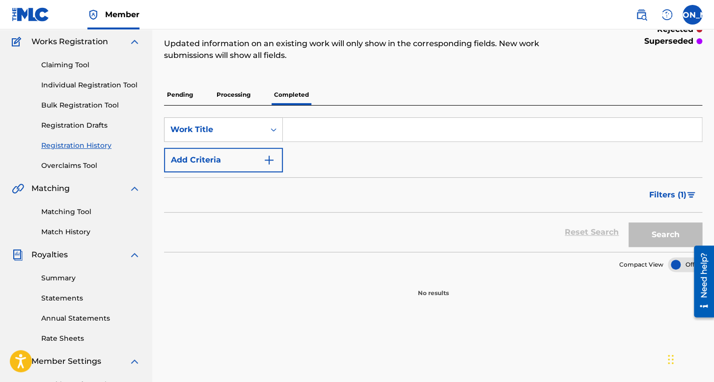
click at [235, 95] on p "Processing" at bounding box center [234, 95] width 40 height 21
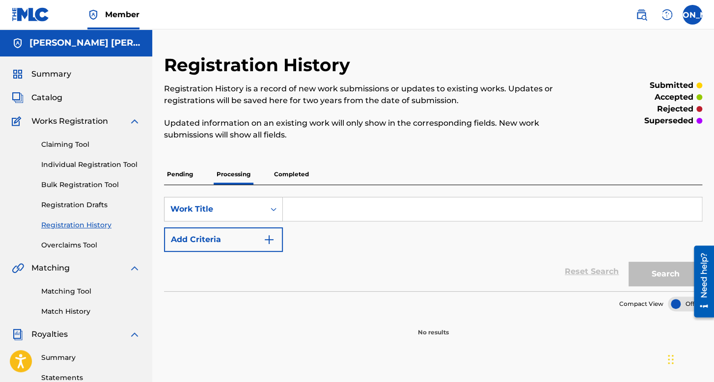
click at [288, 177] on p "Completed" at bounding box center [291, 174] width 41 height 21
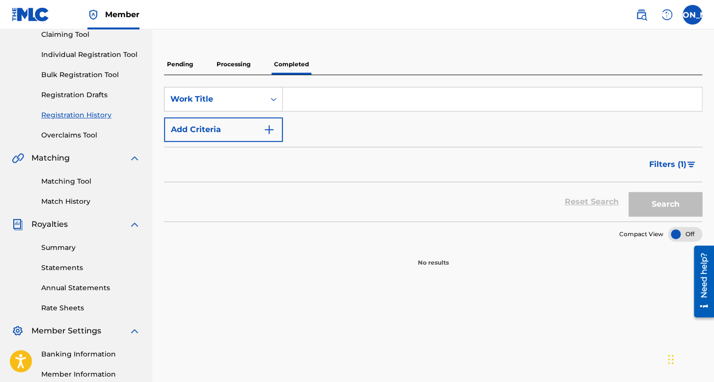
scroll to position [30, 0]
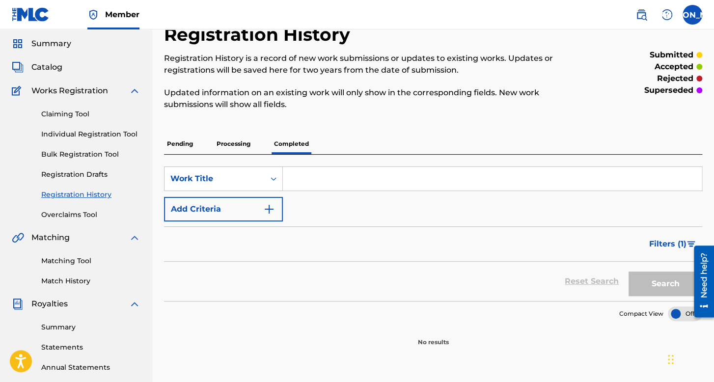
click at [169, 149] on p "Pending" at bounding box center [180, 144] width 32 height 21
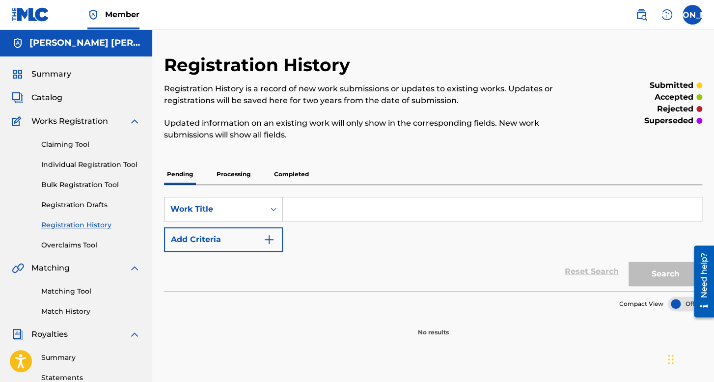
click at [41, 75] on span "Summary" at bounding box center [51, 74] width 40 height 12
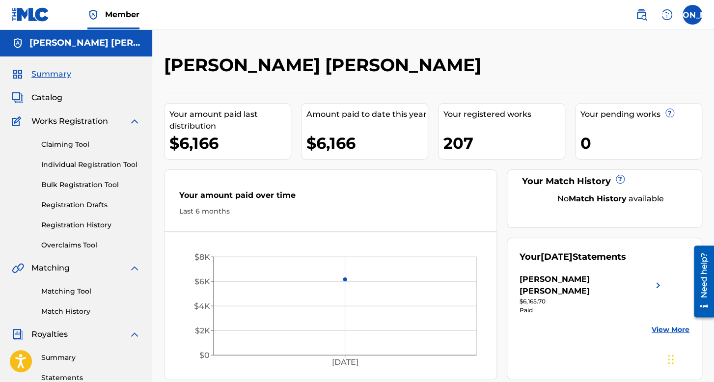
click at [95, 229] on link "Registration History" at bounding box center [90, 225] width 99 height 10
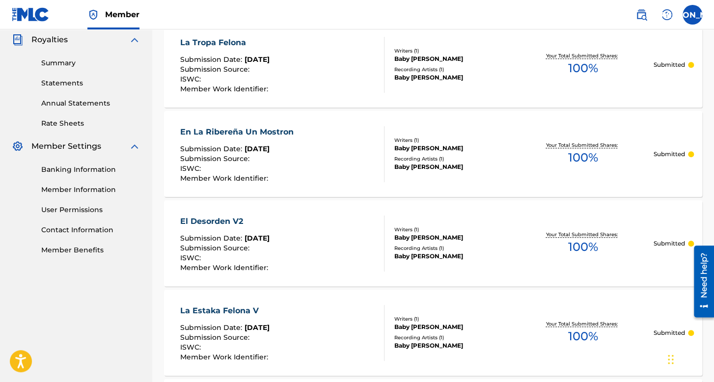
scroll to position [246, 0]
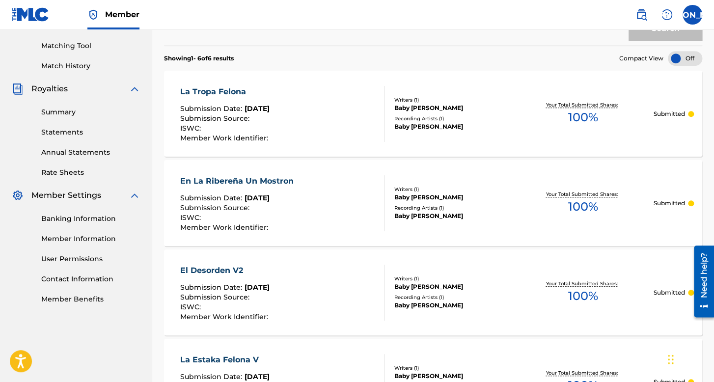
click at [70, 134] on link "Statements" at bounding box center [90, 132] width 99 height 10
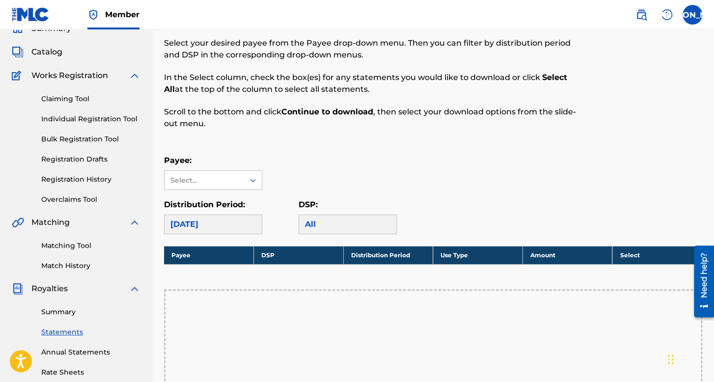
scroll to position [98, 0]
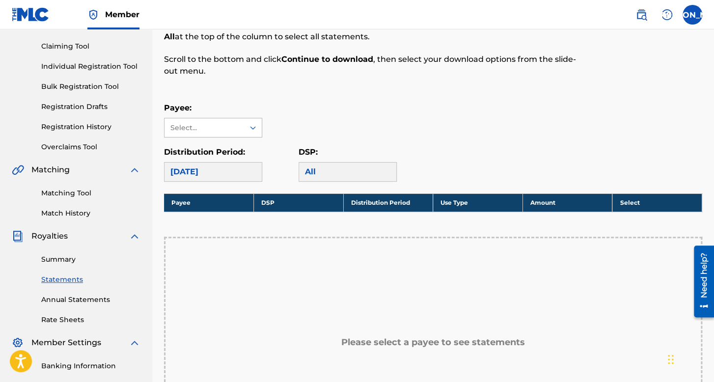
drag, startPoint x: 239, startPoint y: 114, endPoint x: 240, endPoint y: 121, distance: 6.9
click at [239, 116] on div "Payee: Select..." at bounding box center [213, 119] width 98 height 35
click at [240, 121] on div "Select..." at bounding box center [205, 127] width 80 height 19
click at [242, 147] on div "[PERSON_NAME]" at bounding box center [213, 156] width 97 height 36
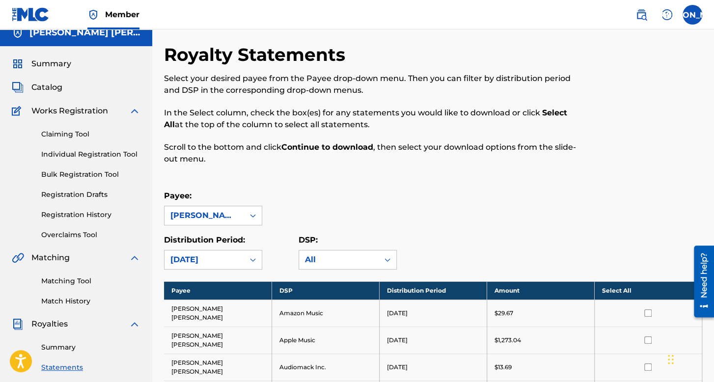
scroll to position [0, 0]
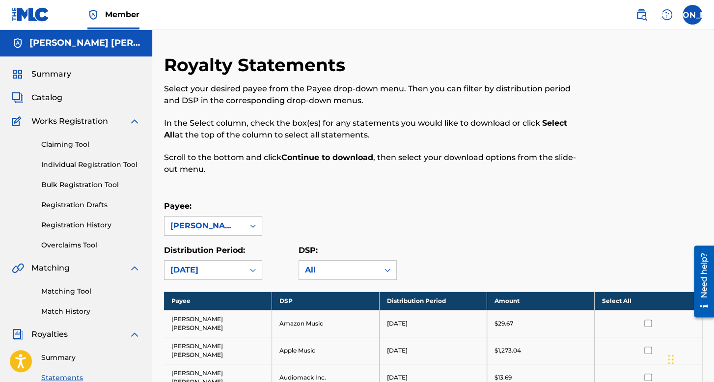
click at [58, 72] on span "Summary" at bounding box center [51, 74] width 40 height 12
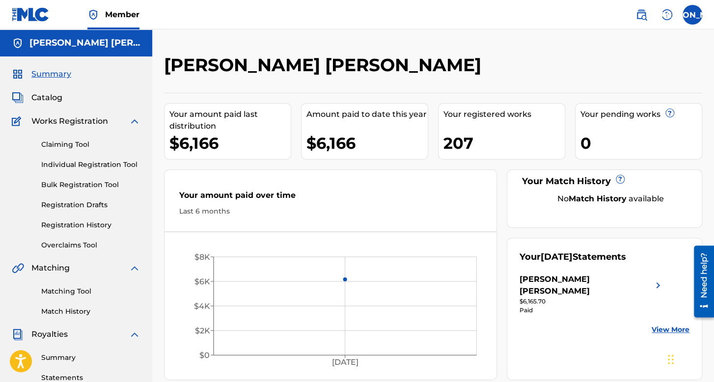
scroll to position [49, 0]
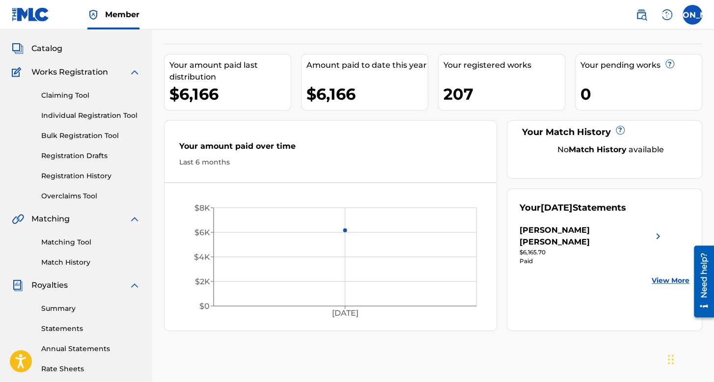
click at [73, 324] on link "Statements" at bounding box center [90, 329] width 99 height 10
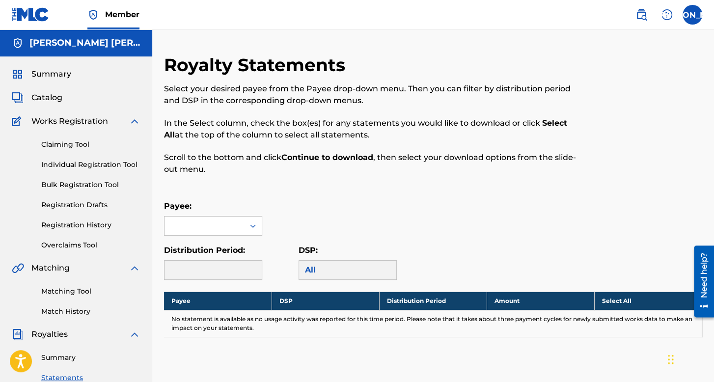
click at [59, 75] on span "Summary" at bounding box center [51, 74] width 40 height 12
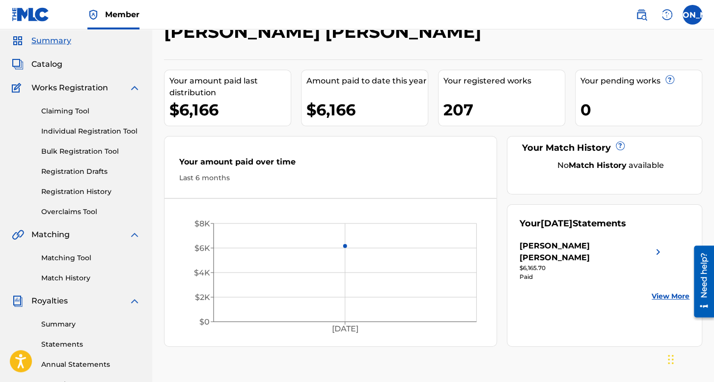
scroll to position [49, 0]
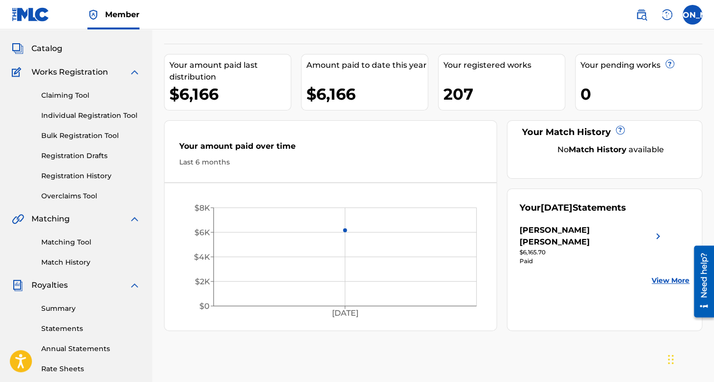
click at [70, 328] on link "Statements" at bounding box center [90, 329] width 99 height 10
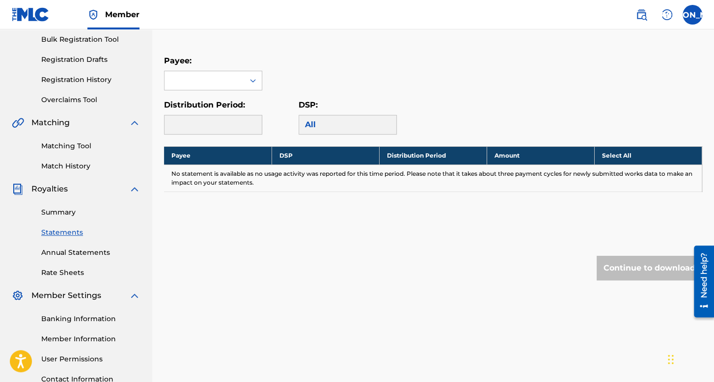
scroll to position [147, 0]
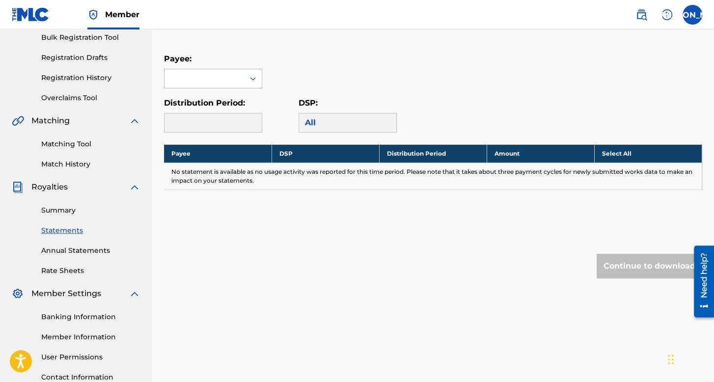
click at [259, 75] on div at bounding box center [253, 79] width 18 height 18
click at [227, 115] on div "[PERSON_NAME]" at bounding box center [213, 106] width 97 height 36
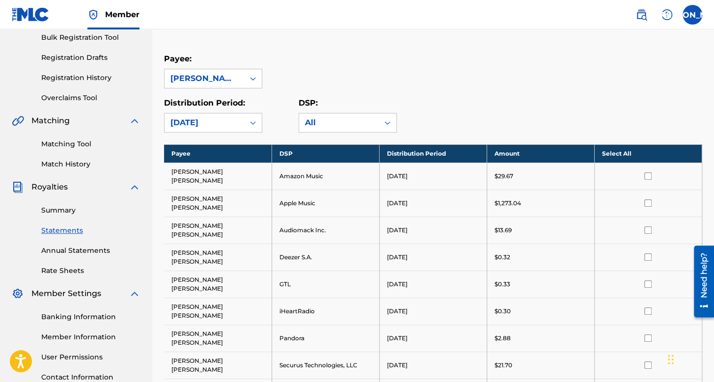
click at [226, 81] on div "[PERSON_NAME]" at bounding box center [204, 79] width 68 height 12
click at [220, 100] on div "[PERSON_NAME]" at bounding box center [213, 106] width 97 height 36
click at [245, 72] on div at bounding box center [253, 79] width 18 height 18
click at [246, 103] on div "[PERSON_NAME]" at bounding box center [213, 106] width 97 height 36
click at [237, 118] on div "[DATE]" at bounding box center [204, 123] width 68 height 12
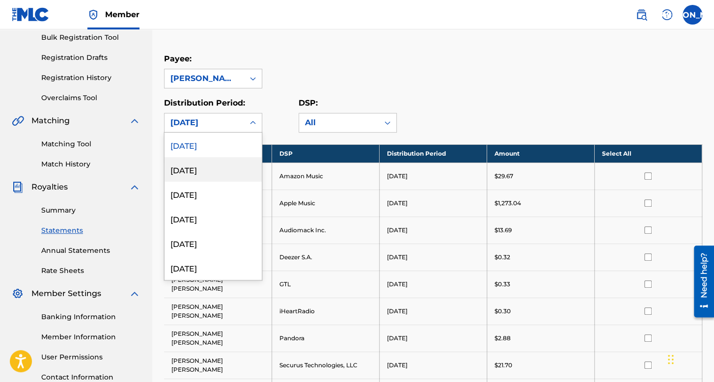
click at [205, 173] on div "July 2025" at bounding box center [213, 169] width 97 height 25
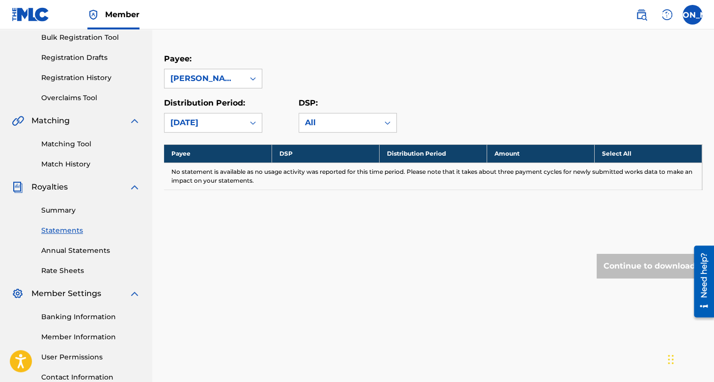
click at [218, 122] on div "July 2025" at bounding box center [204, 123] width 68 height 12
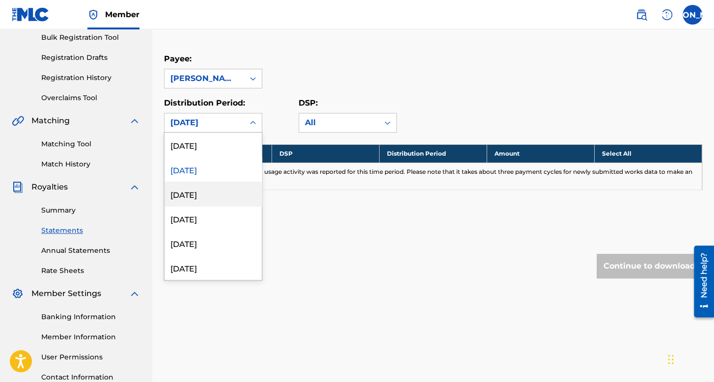
click at [226, 185] on div "June 2025" at bounding box center [213, 194] width 97 height 25
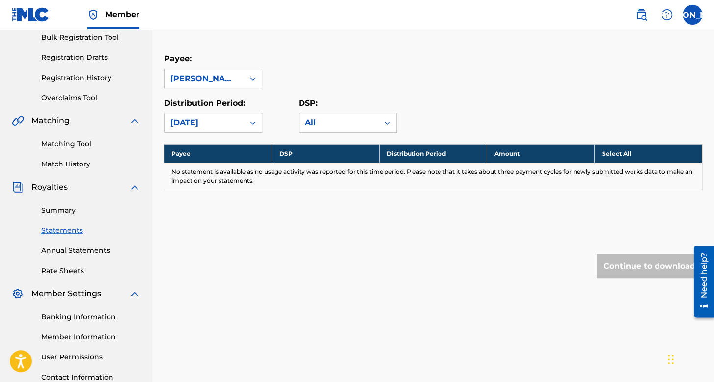
click at [230, 125] on div "June 2025" at bounding box center [204, 123] width 68 height 12
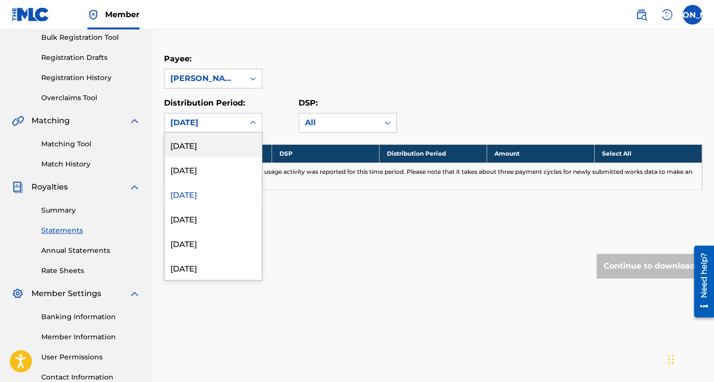
click at [228, 150] on div "[DATE]" at bounding box center [213, 145] width 97 height 25
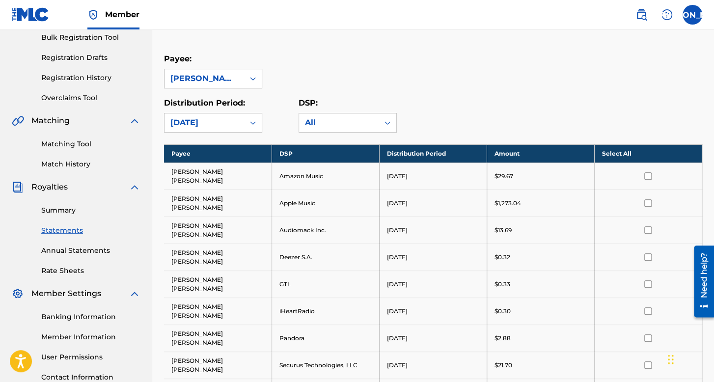
click at [235, 83] on div "[PERSON_NAME]" at bounding box center [204, 79] width 68 height 12
click at [237, 106] on div "[PERSON_NAME]" at bounding box center [213, 106] width 97 height 36
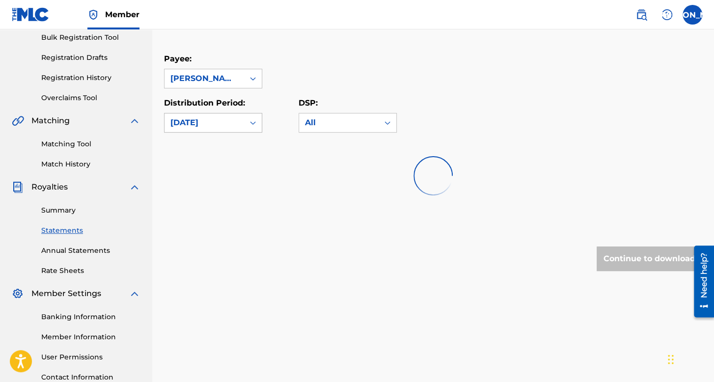
click at [232, 113] on div "[DATE]" at bounding box center [205, 122] width 80 height 19
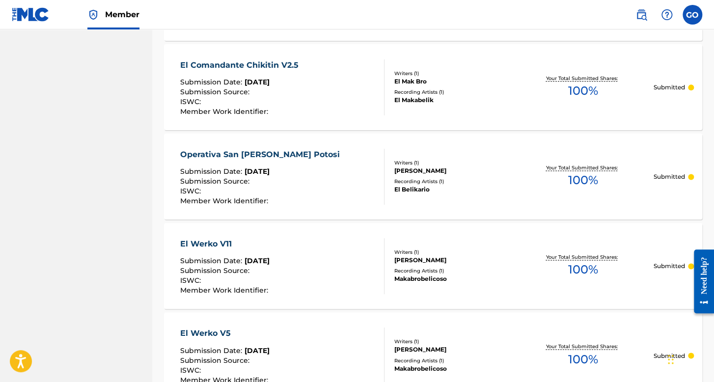
scroll to position [540, 0]
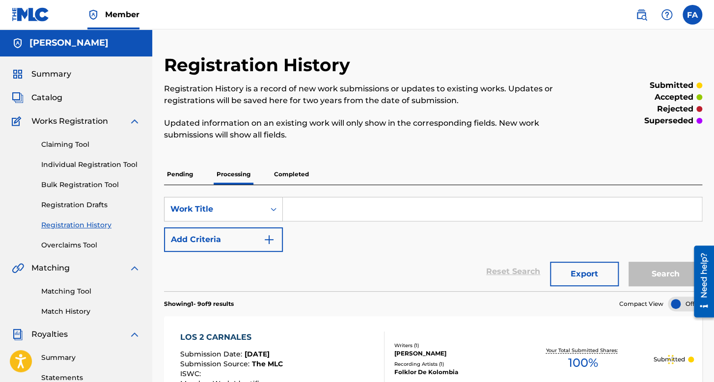
click at [684, 21] on div "FA FA [PERSON_NAME] [EMAIL_ADDRESS][DOMAIN_NAME] Notification Preferences Profi…" at bounding box center [664, 15] width 77 height 20
click at [702, 16] on nav "Member FA FA [PERSON_NAME] [EMAIL_ADDRESS][DOMAIN_NAME] Notification Preference…" at bounding box center [357, 14] width 714 height 29
click at [701, 17] on label at bounding box center [693, 15] width 20 height 20
click at [693, 15] on input "FA [PERSON_NAME] [EMAIL_ADDRESS][DOMAIN_NAME] Notification Preferences Profile …" at bounding box center [693, 15] width 0 height 0
click at [525, 24] on nav "Member FA FA [PERSON_NAME] [EMAIL_ADDRESS][DOMAIN_NAME] Notification Preference…" at bounding box center [357, 14] width 714 height 29
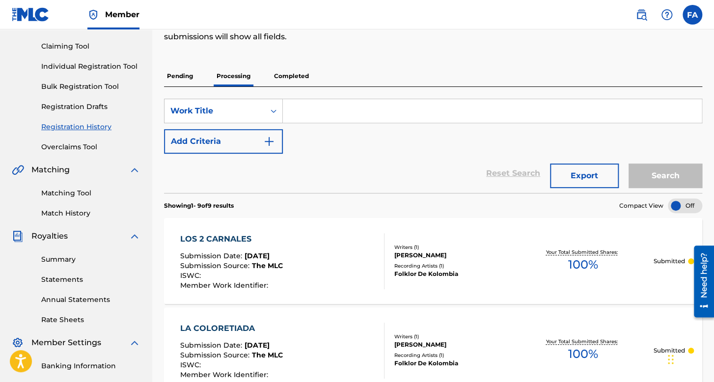
scroll to position [147, 0]
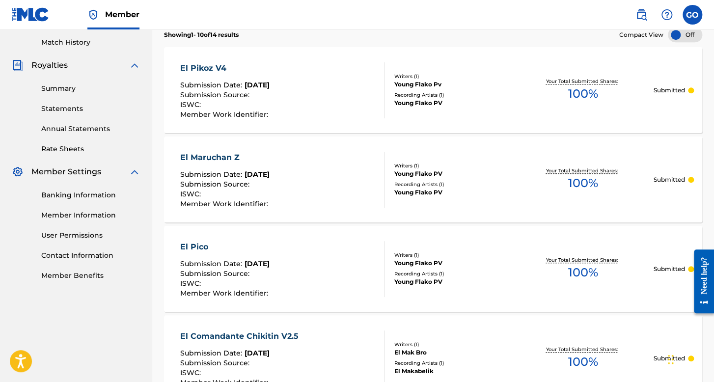
scroll to position [246, 0]
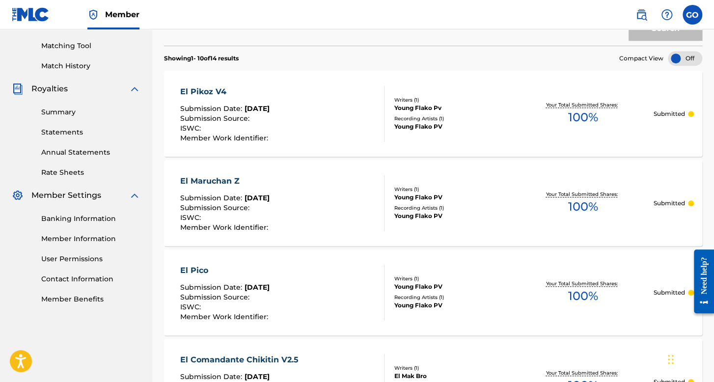
click at [697, 19] on label at bounding box center [693, 15] width 20 height 20
click at [693, 15] on input "GO German Orpineda Hernnadez orpinedagerman1@gmail.com Notification Preferences…" at bounding box center [693, 15] width 0 height 0
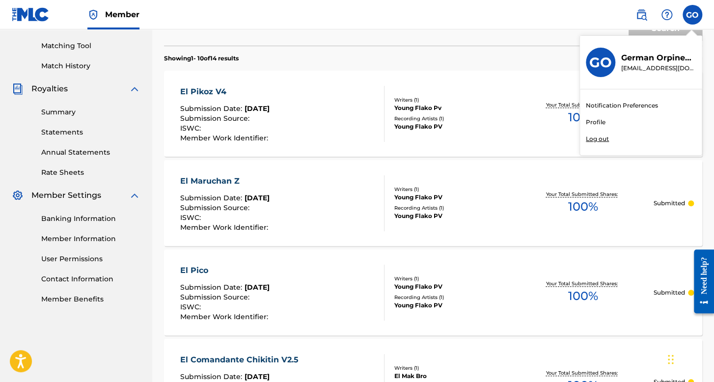
click at [356, 16] on nav "Member GO GO German Orpineda Hernnadez orpinedagerman1@gmail.com Notification P…" at bounding box center [357, 14] width 714 height 29
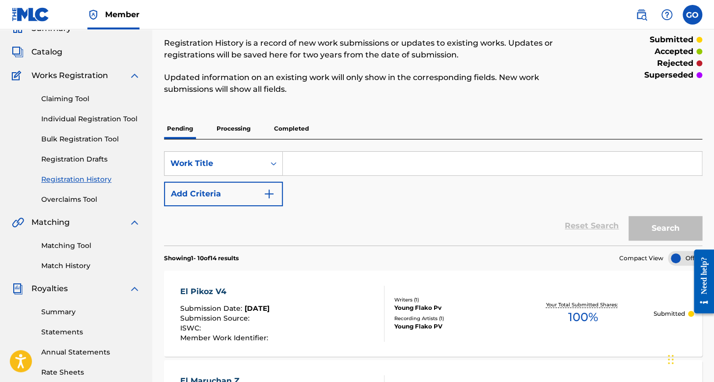
scroll to position [98, 0]
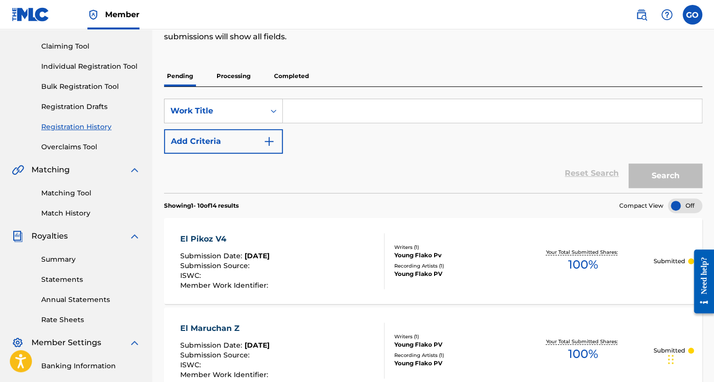
click at [686, 17] on label at bounding box center [693, 15] width 20 height 20
click at [693, 15] on input "GO German Orpineda Hernnadez orpinedagerman1@gmail.com Notification Preferences…" at bounding box center [693, 15] width 0 height 0
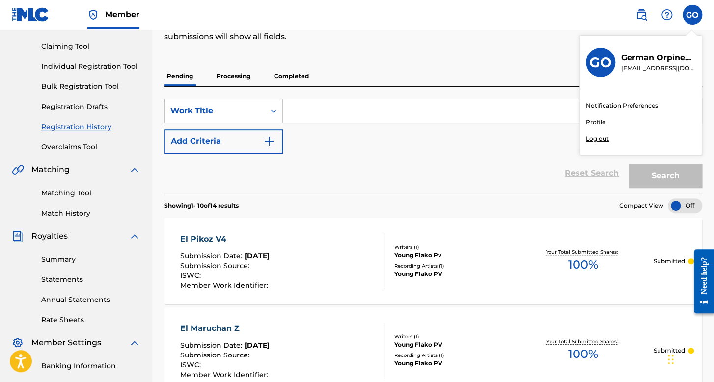
click at [505, 49] on div "Registration History Registration History is a record of new work submissions o…" at bounding box center [371, 5] width 415 height 98
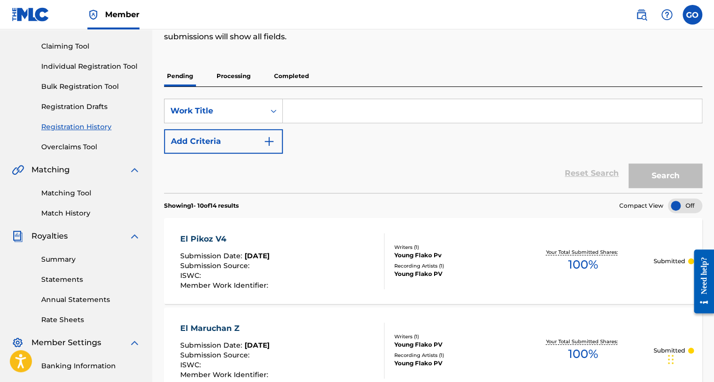
click at [698, 19] on label at bounding box center [693, 15] width 20 height 20
click at [693, 15] on input "GO German Orpineda Hernnadez orpinedagerman1@gmail.com Notification Preferences…" at bounding box center [693, 15] width 0 height 0
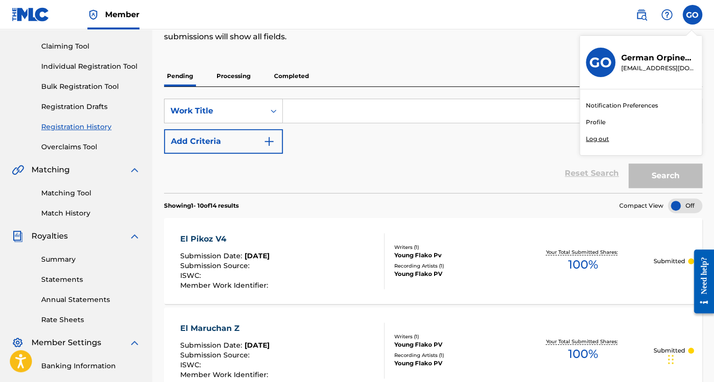
click at [412, 32] on p "Updated information on an existing work will only show in the corresponding fie…" at bounding box center [371, 31] width 415 height 24
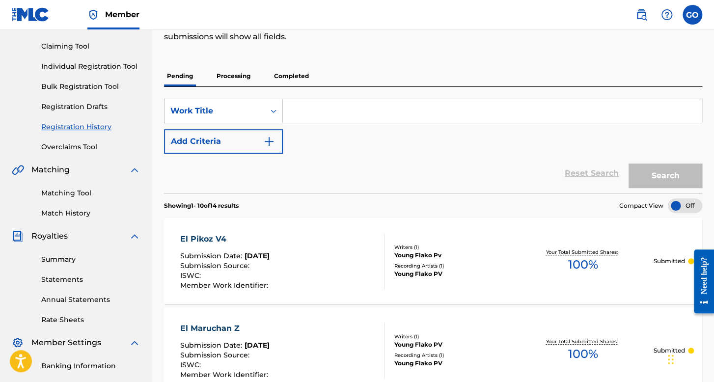
click at [229, 87] on div "SearchWithCriteria6eb1ce41-206a-418b-9eae-326171b8abf7 Work Title Add Criteria …" at bounding box center [433, 140] width 538 height 106
click at [232, 76] on p "Processing" at bounding box center [234, 76] width 40 height 21
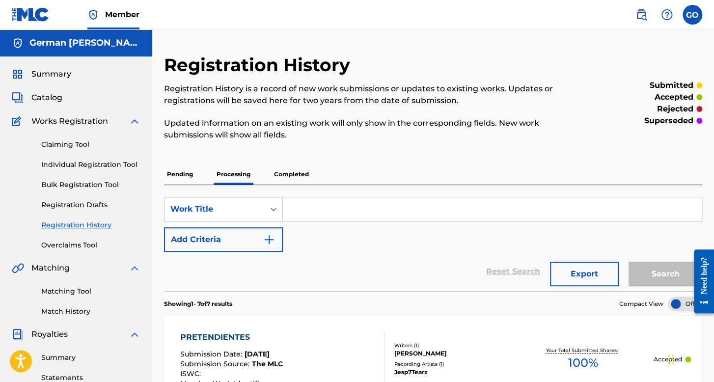
click at [172, 171] on p "Pending" at bounding box center [180, 174] width 32 height 21
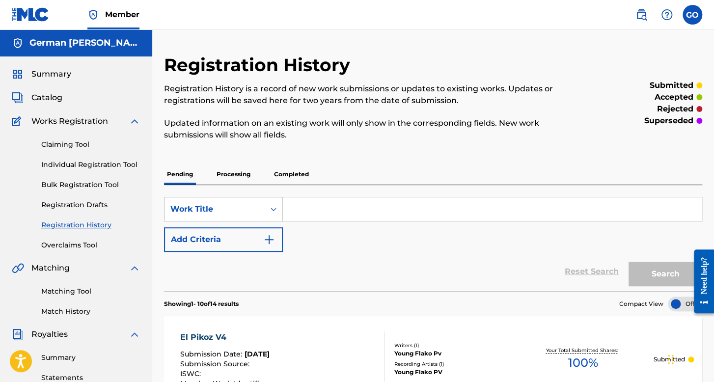
click at [51, 77] on span "Summary" at bounding box center [51, 74] width 40 height 12
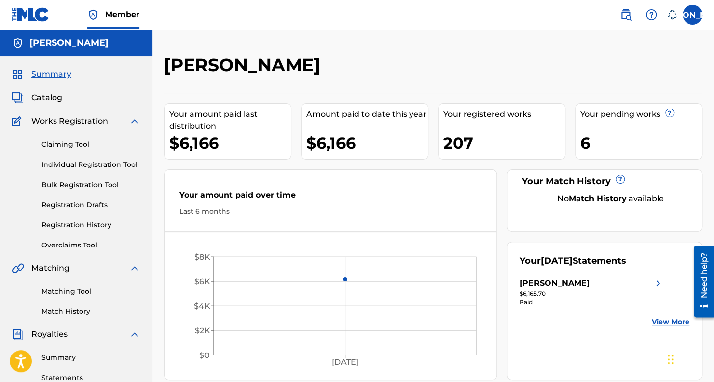
click at [691, 8] on label at bounding box center [693, 15] width 20 height 20
click at [693, 15] on input "JA [PERSON_NAME] [EMAIL_ADDRESS][DOMAIN_NAME] Notification Preferences Profile …" at bounding box center [693, 15] width 0 height 0
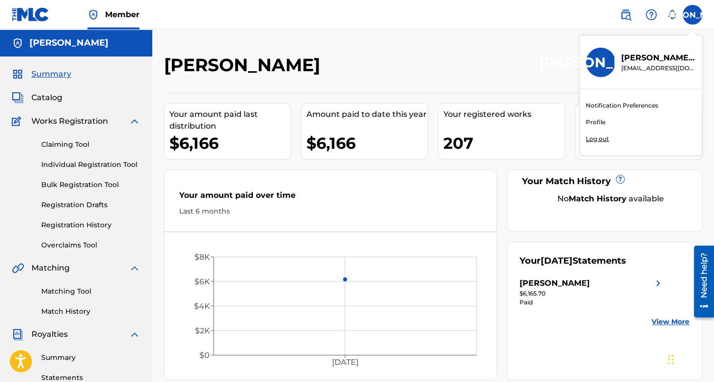
click at [602, 136] on p "Log out" at bounding box center [597, 139] width 23 height 9
click at [693, 15] on input "JA [PERSON_NAME] [EMAIL_ADDRESS][DOMAIN_NAME] Notification Preferences Profile …" at bounding box center [693, 15] width 0 height 0
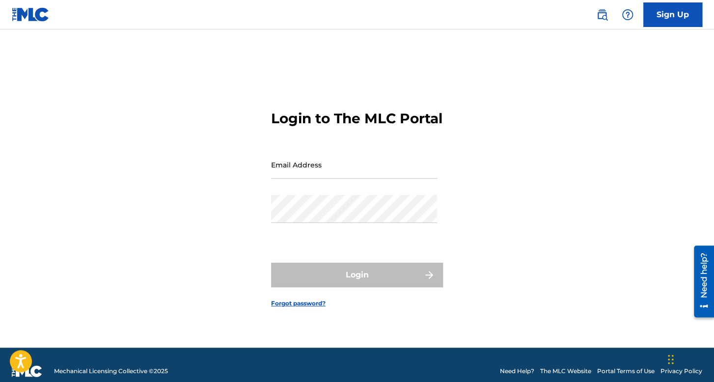
click at [340, 173] on input "Email Address" at bounding box center [354, 165] width 166 height 28
type input "[EMAIL_ADDRESS][DOMAIN_NAME]"
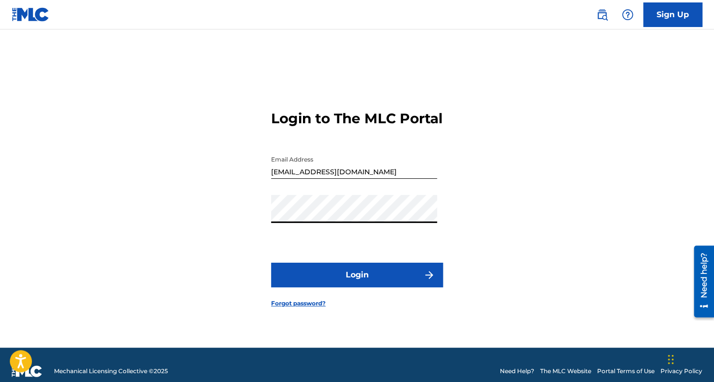
click at [284, 282] on button "Login" at bounding box center [357, 275] width 172 height 25
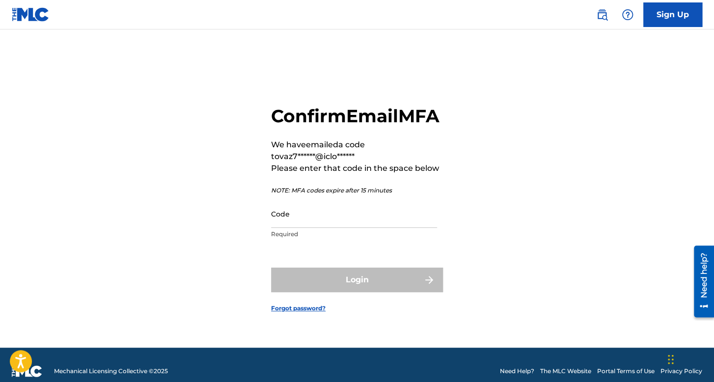
click at [324, 223] on input "Code" at bounding box center [354, 214] width 166 height 28
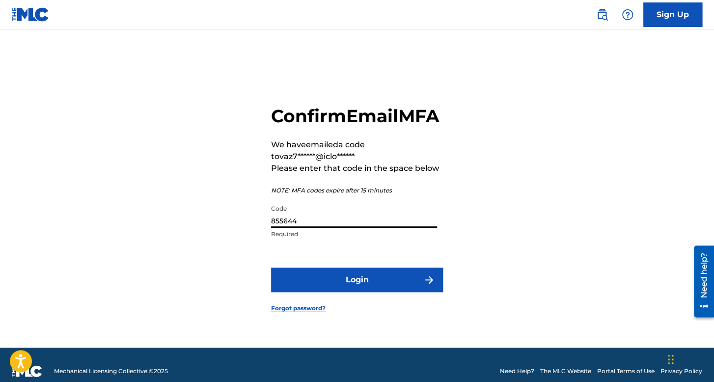
type input "855644"
click at [271, 268] on button "Login" at bounding box center [357, 280] width 172 height 25
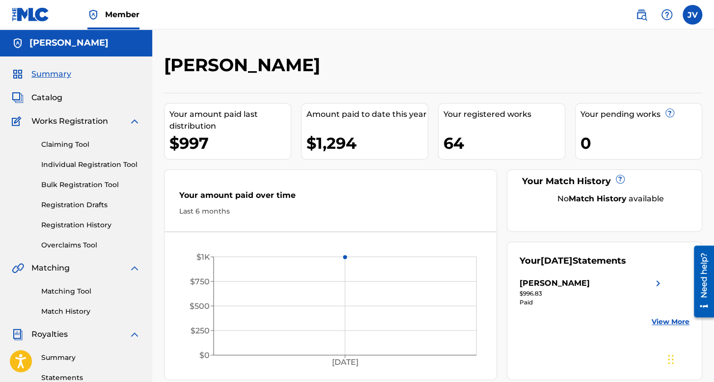
click at [101, 228] on link "Registration History" at bounding box center [90, 225] width 99 height 10
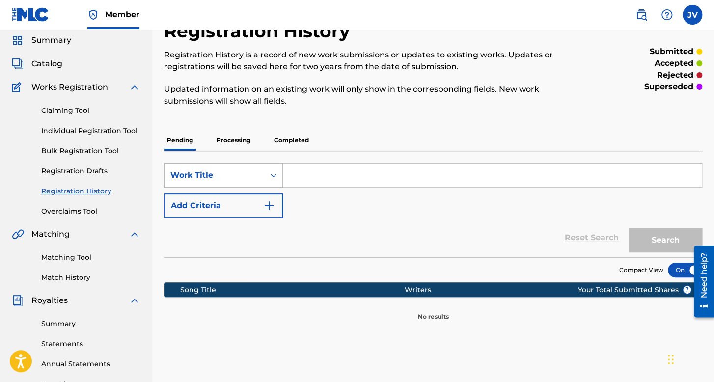
scroll to position [49, 0]
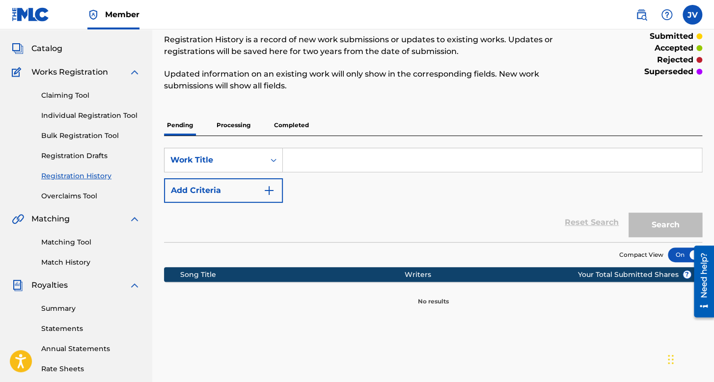
click at [107, 114] on link "Individual Registration Tool" at bounding box center [90, 116] width 99 height 10
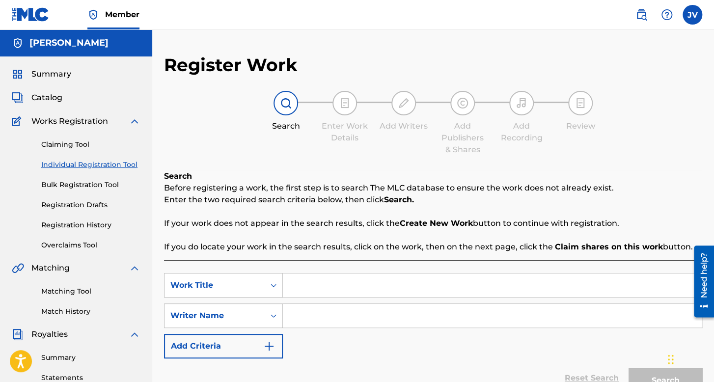
click at [86, 227] on link "Registration History" at bounding box center [90, 225] width 99 height 10
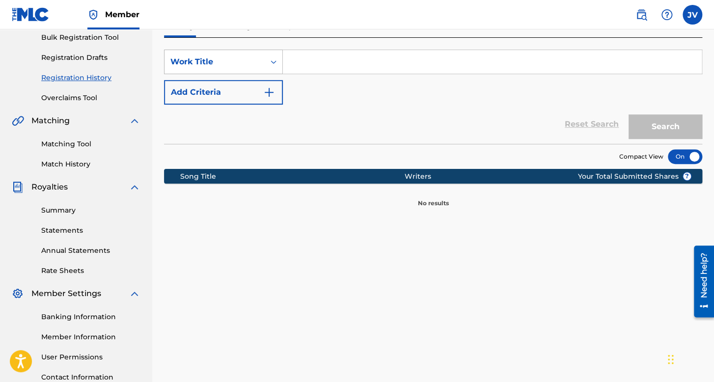
scroll to position [98, 0]
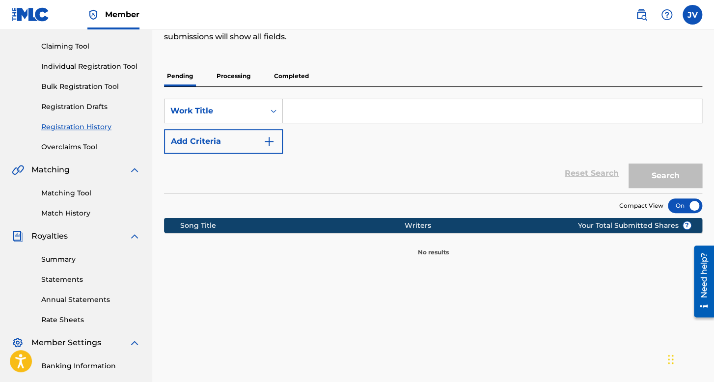
click at [237, 70] on p "Processing" at bounding box center [234, 76] width 40 height 21
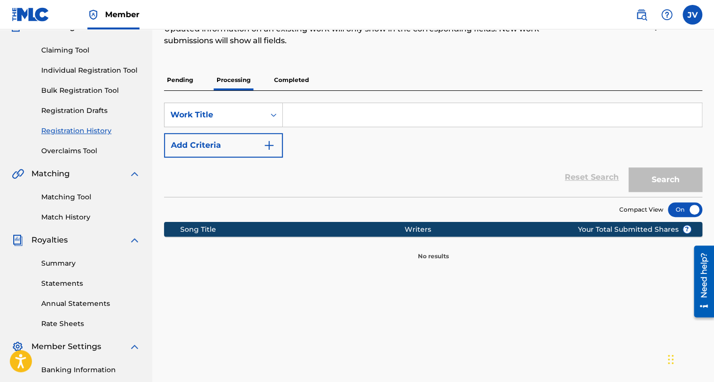
scroll to position [98, 0]
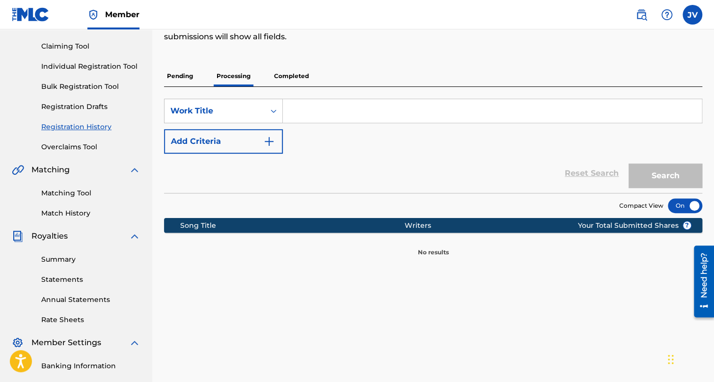
click at [289, 85] on p "Completed" at bounding box center [291, 76] width 41 height 21
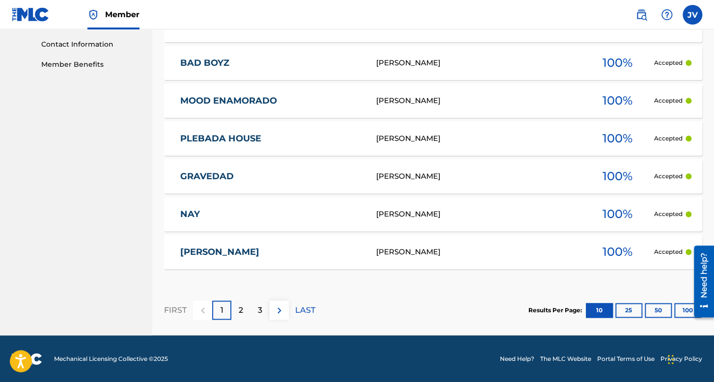
click at [683, 312] on button "100" at bounding box center [688, 310] width 27 height 15
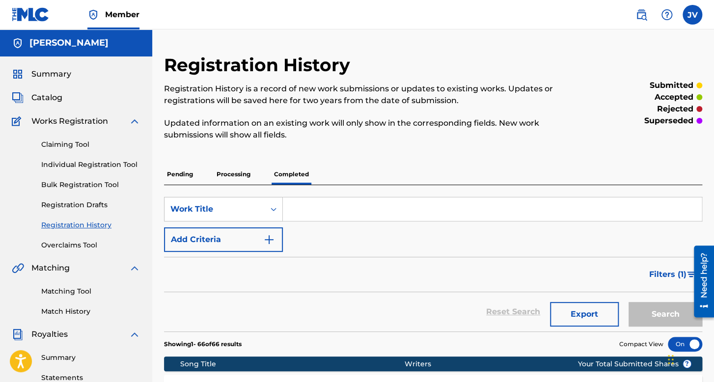
click at [49, 82] on div "Summary Catalog Works Registration Claiming Tool Individual Registration Tool B…" at bounding box center [76, 309] width 152 height 506
click at [50, 71] on span "Summary" at bounding box center [51, 74] width 40 height 12
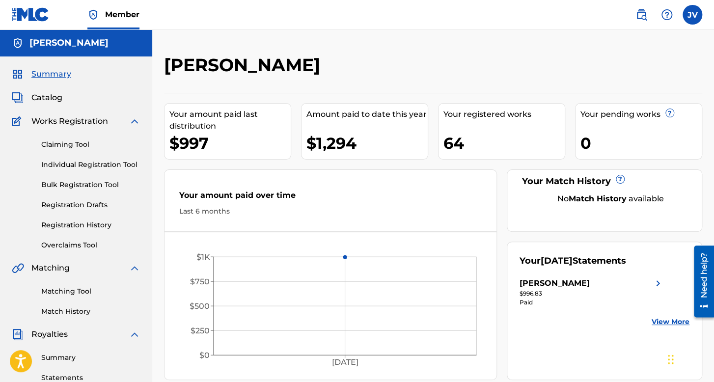
click at [101, 226] on link "Registration History" at bounding box center [90, 225] width 99 height 10
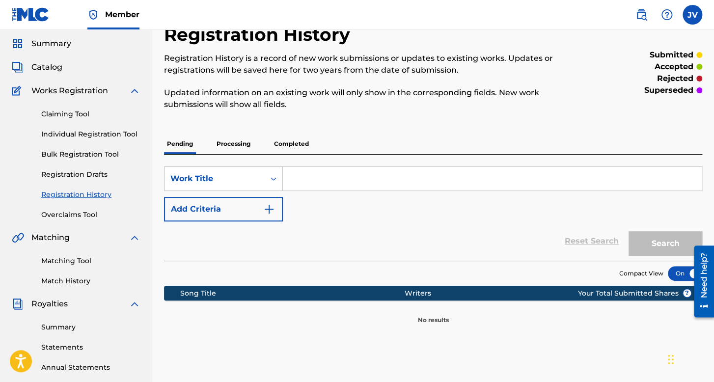
click at [287, 137] on p "Completed" at bounding box center [291, 144] width 41 height 21
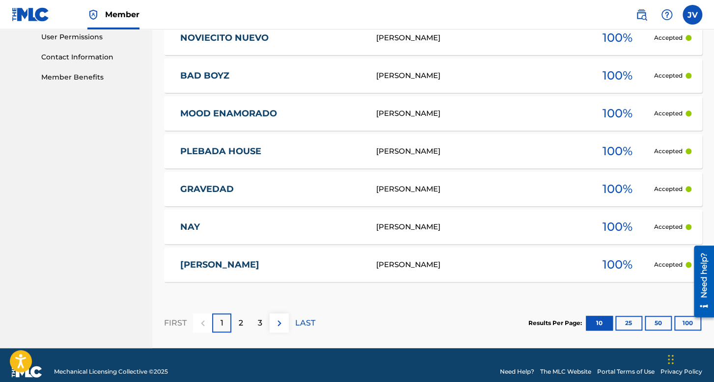
scroll to position [480, 0]
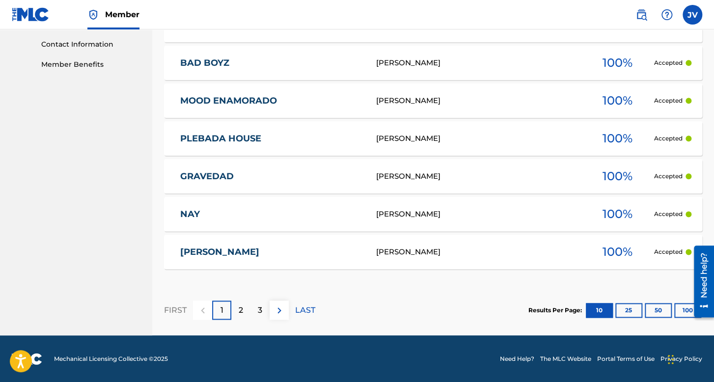
click at [244, 309] on div "2" at bounding box center [240, 310] width 19 height 19
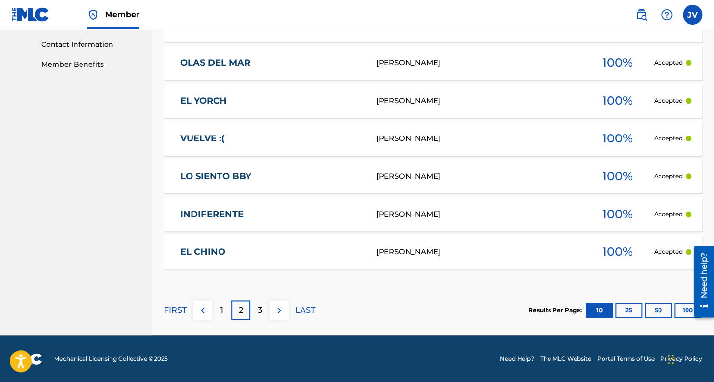
click at [258, 312] on p "3" at bounding box center [260, 311] width 4 height 12
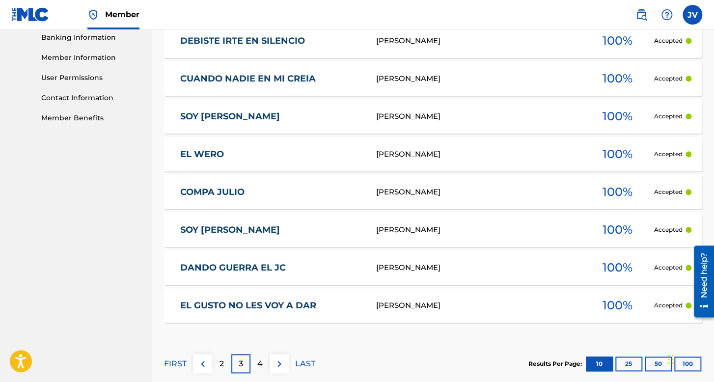
scroll to position [431, 0]
